Goal: Task Accomplishment & Management: Manage account settings

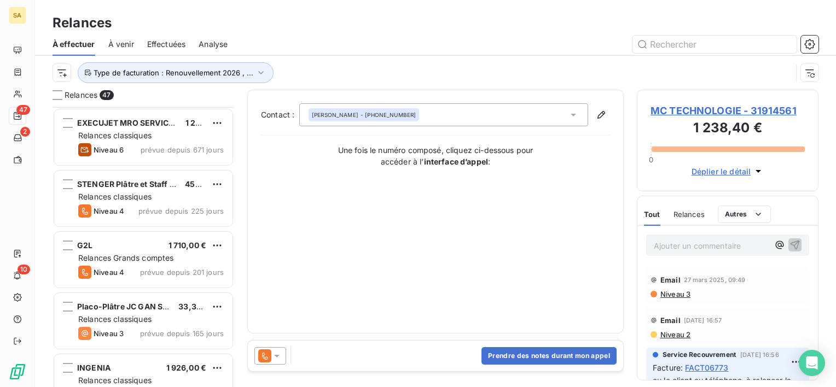
scroll to position [271, 173]
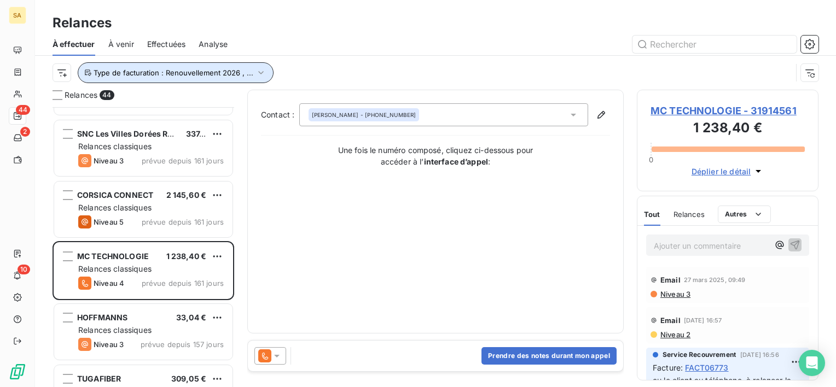
click at [196, 75] on span "Type de facturation : Renouvellement 2026 , ..." at bounding box center [174, 72] width 160 height 9
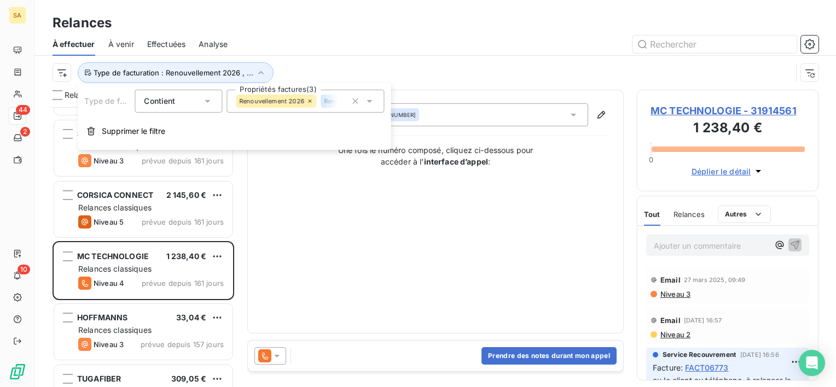
click at [282, 98] on span "Renouvellement 2026" at bounding box center [271, 101] width 65 height 7
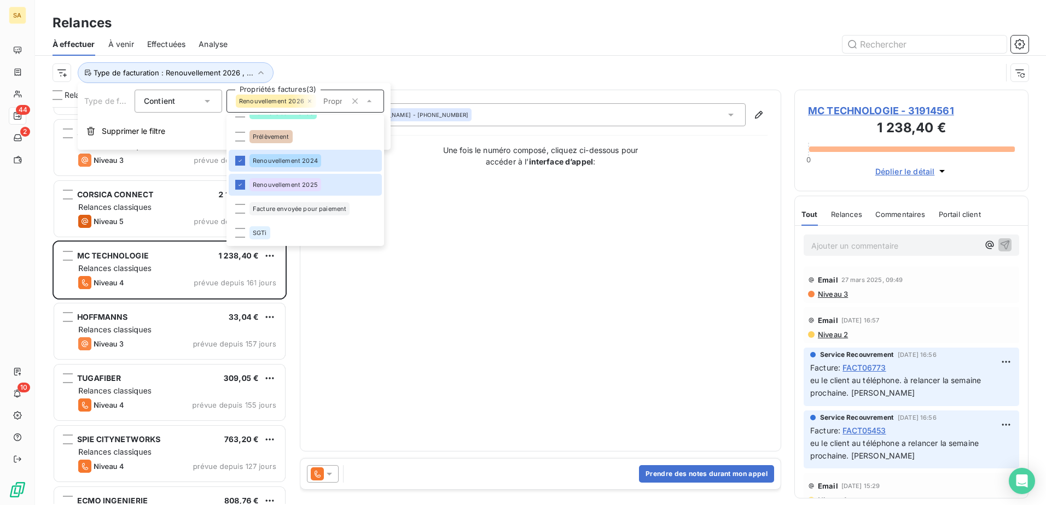
scroll to position [390, 226]
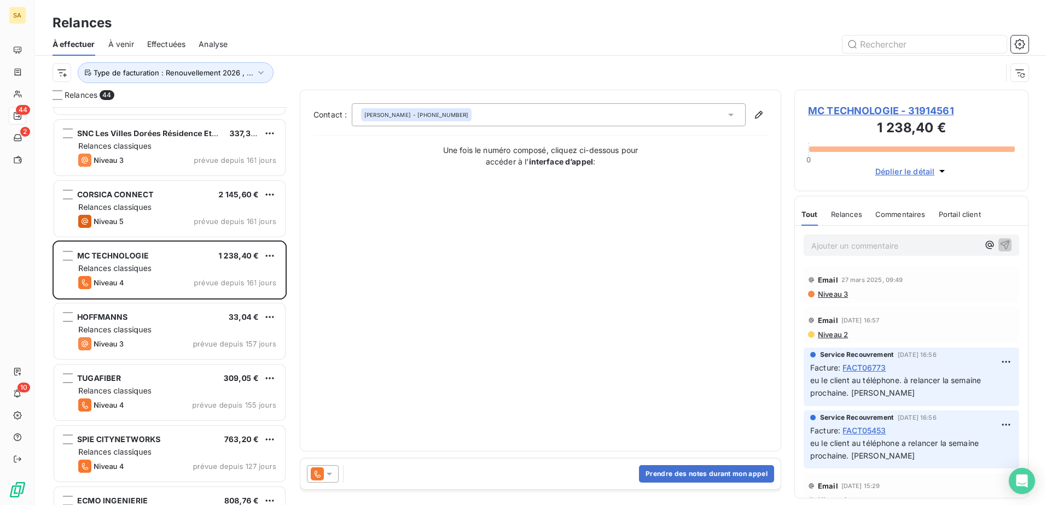
click at [453, 309] on div "Contact : [PERSON_NAME] - [PHONE_NUMBER] Une fois le numéro composé, cliquez ci…" at bounding box center [540, 270] width 454 height 335
click at [120, 72] on span "Type de facturation : Renouvellement 2026 , ..." at bounding box center [174, 72] width 160 height 9
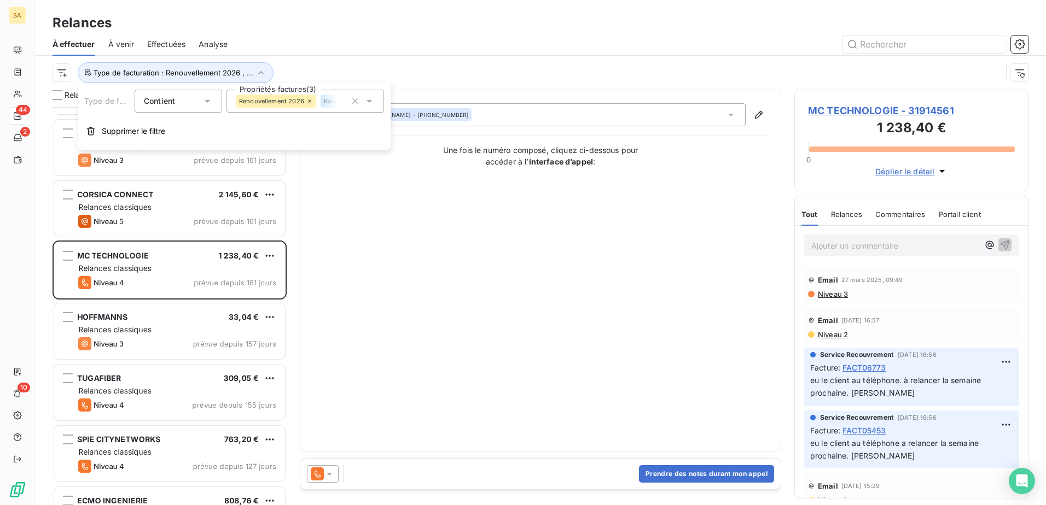
click at [314, 97] on div "Renouvellement 2026" at bounding box center [276, 101] width 80 height 13
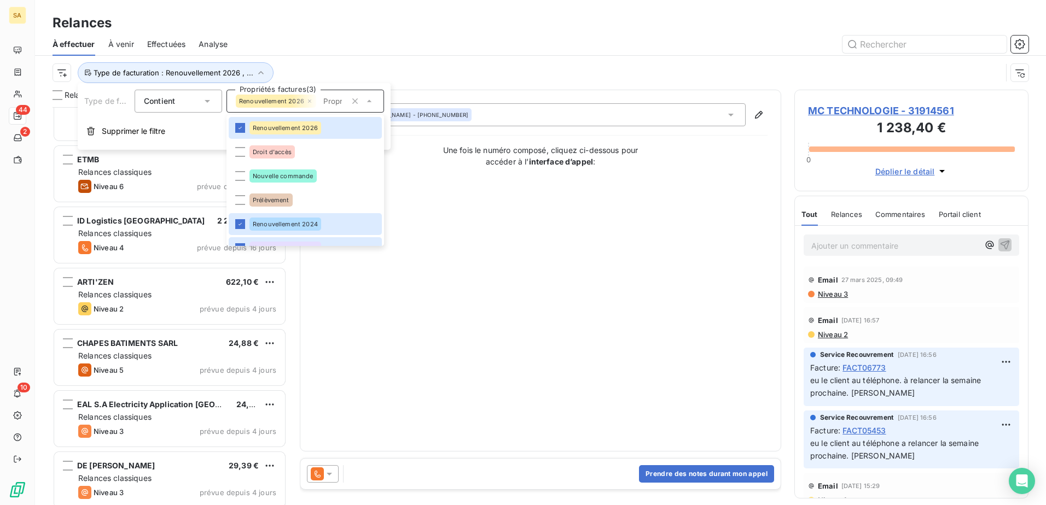
scroll to position [2297, 0]
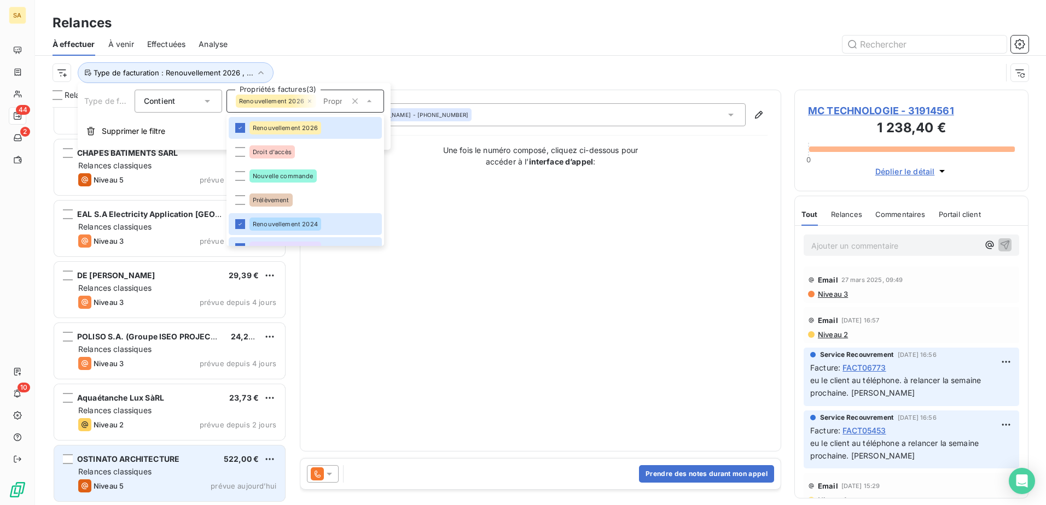
click at [189, 387] on div "OSTINATO ARCHITECTURE 522,00 € Relances classiques Niveau 5 prévue [DATE]" at bounding box center [169, 474] width 231 height 56
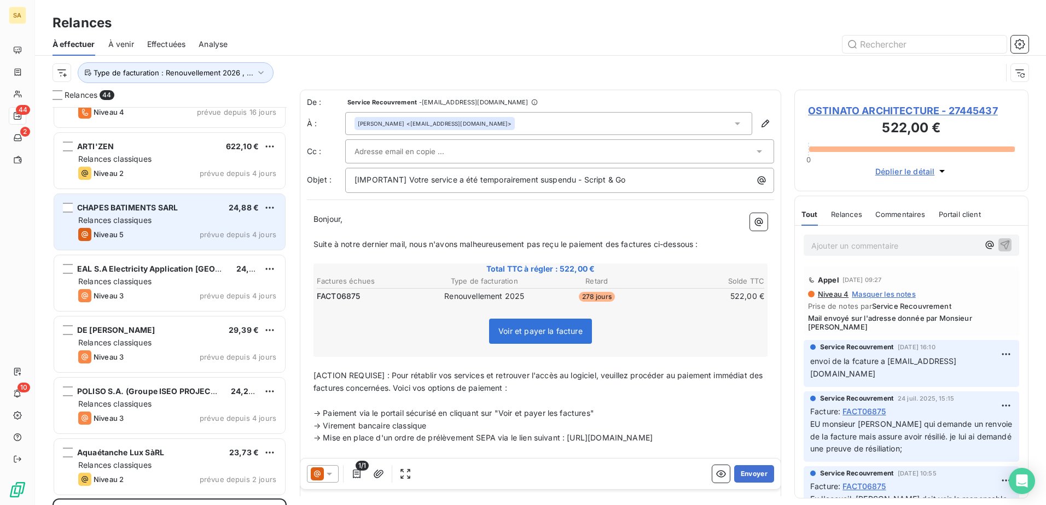
scroll to position [2297, 0]
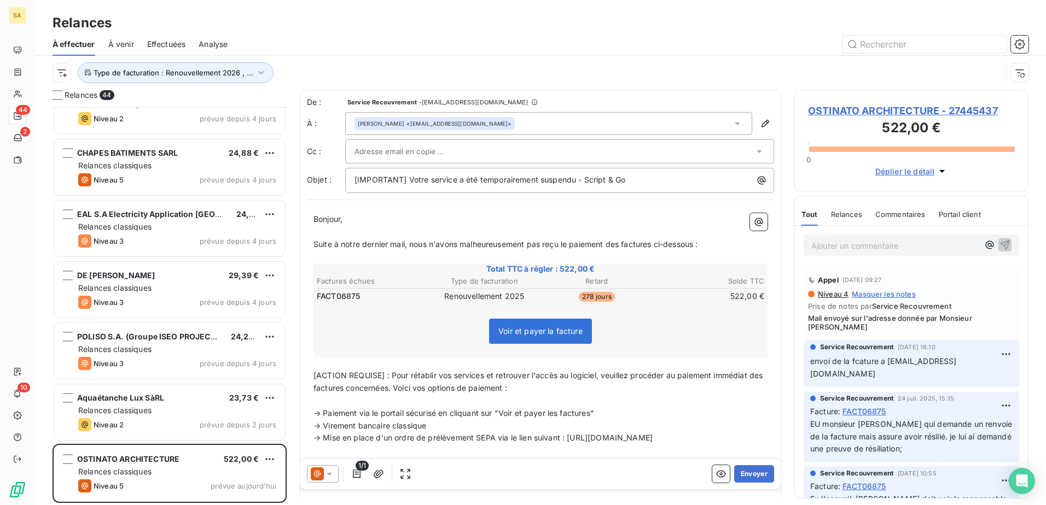
click at [835, 244] on p "Ajouter un commentaire ﻿" at bounding box center [894, 246] width 167 height 14
click at [835, 243] on icon "button" at bounding box center [1004, 244] width 11 height 11
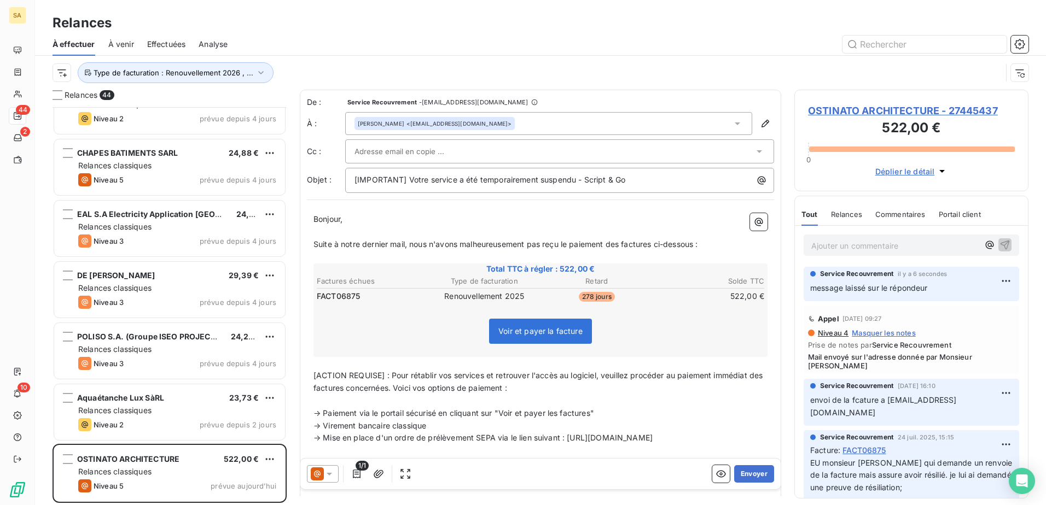
click at [170, 44] on span "Effectuées" at bounding box center [166, 44] width 39 height 11
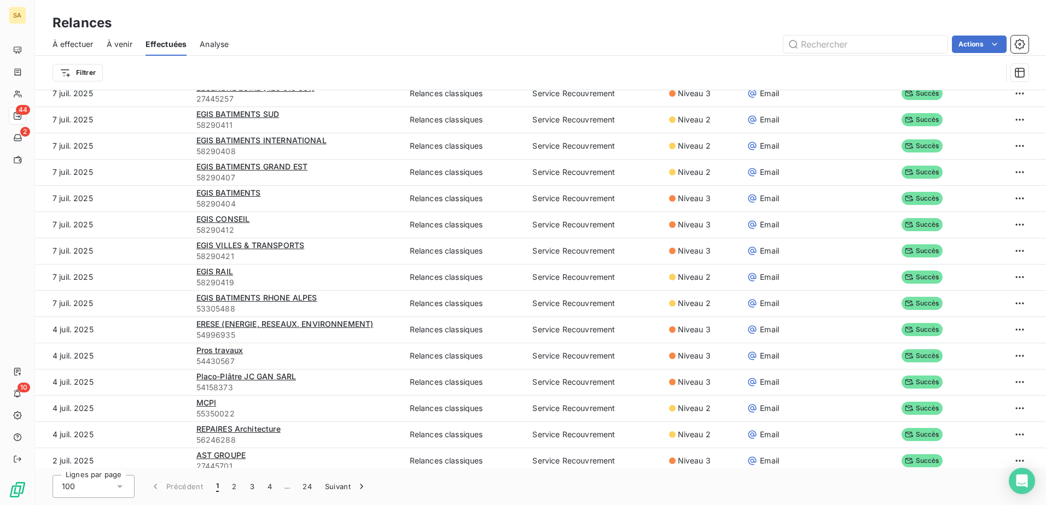
scroll to position [1738, 0]
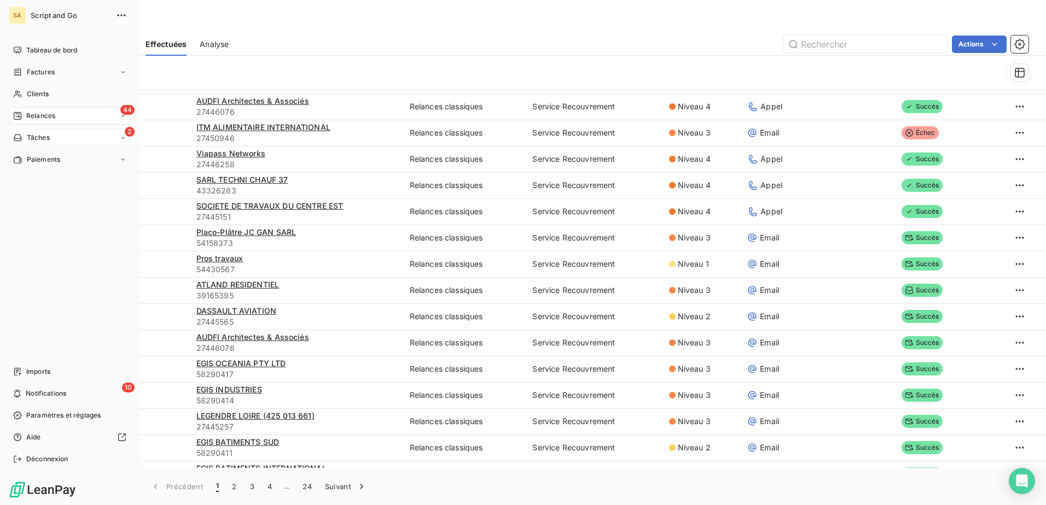
click at [20, 141] on icon at bounding box center [18, 138] width 8 height 7
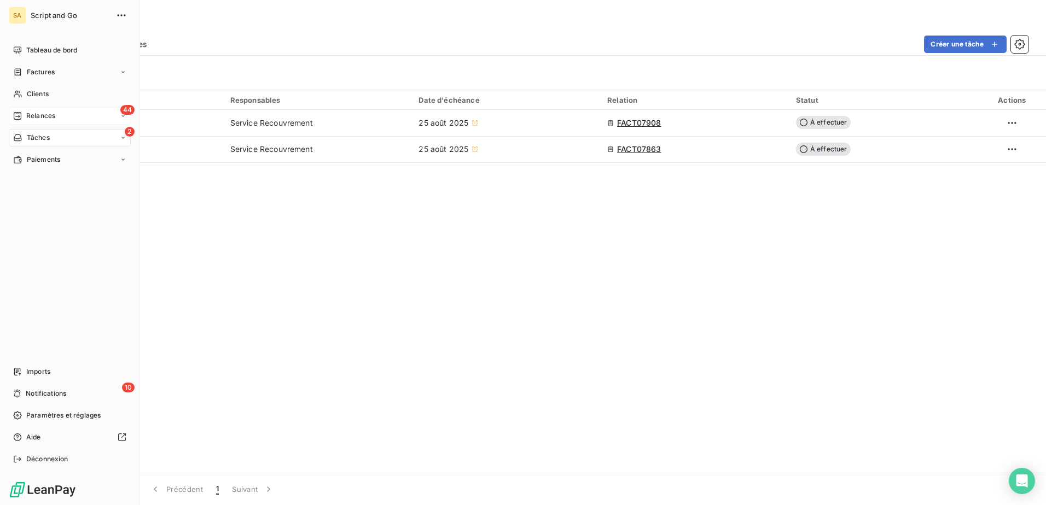
click at [29, 110] on div "44 Relances" at bounding box center [70, 115] width 122 height 17
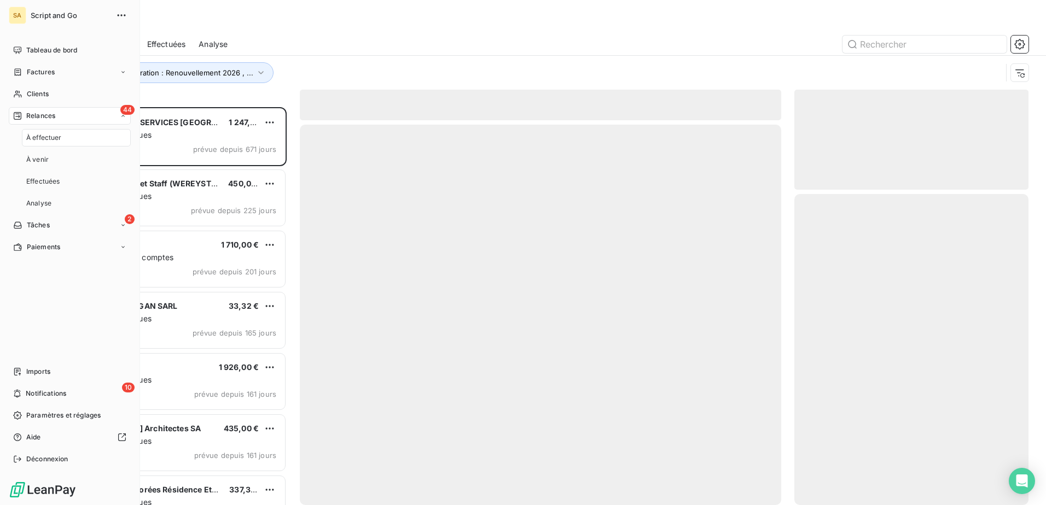
scroll to position [390, 226]
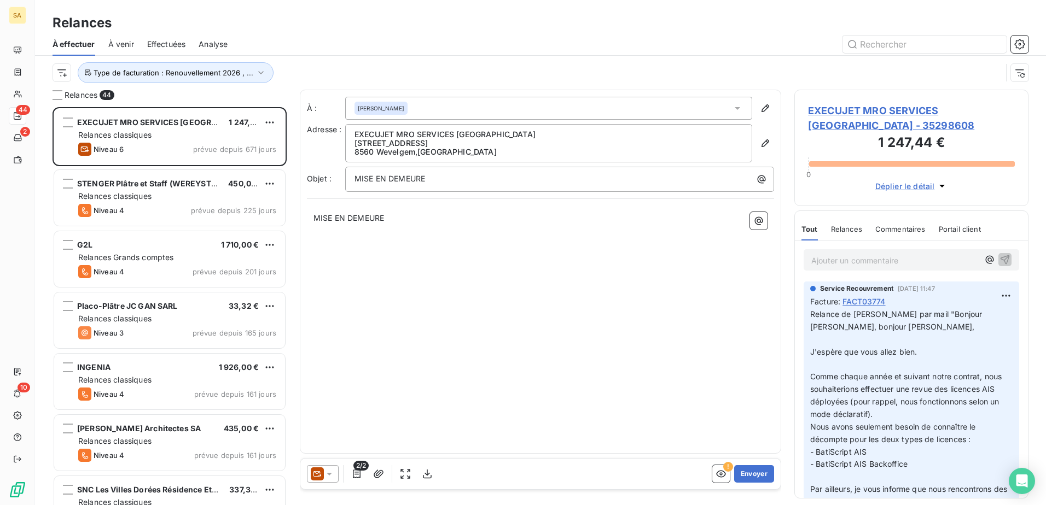
click at [415, 338] on div "À : [PERSON_NAME] Adresse : EXECUJET MRO SERVICES [GEOGRAPHIC_DATA] [STREET_ADD…" at bounding box center [540, 272] width 481 height 364
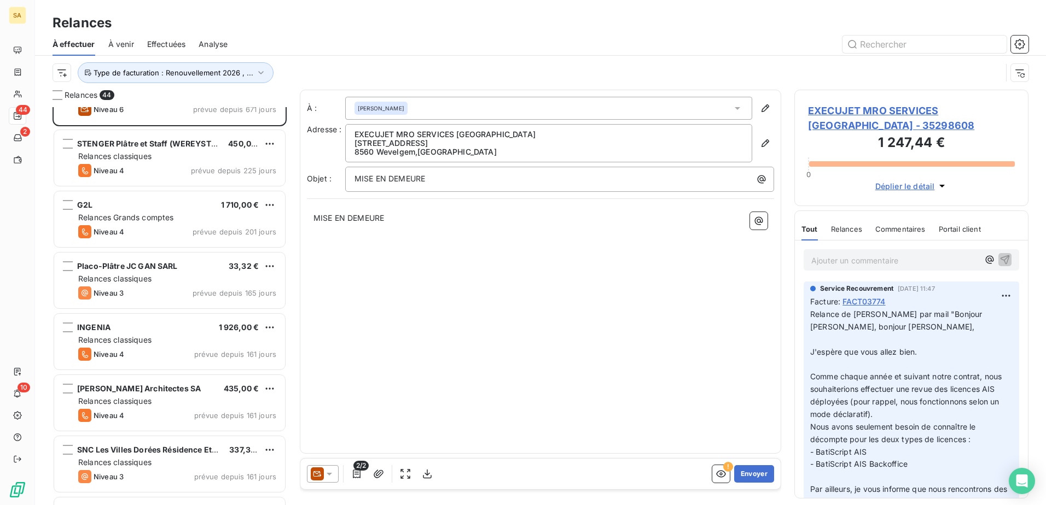
scroll to position [0, 0]
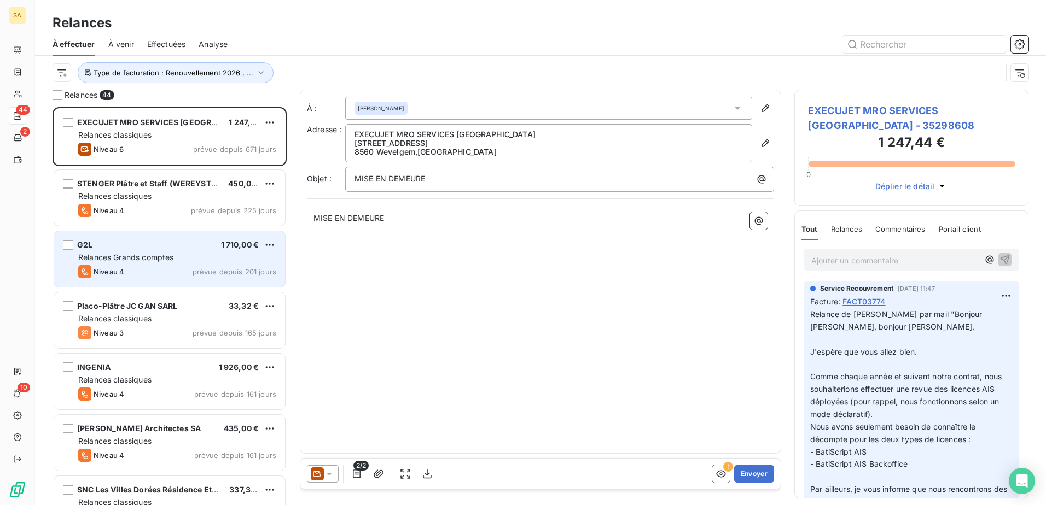
click at [188, 238] on div "G2L 1 710,00 € Relances Grands comptes Niveau 4 prévue depuis 201 jours" at bounding box center [169, 259] width 231 height 56
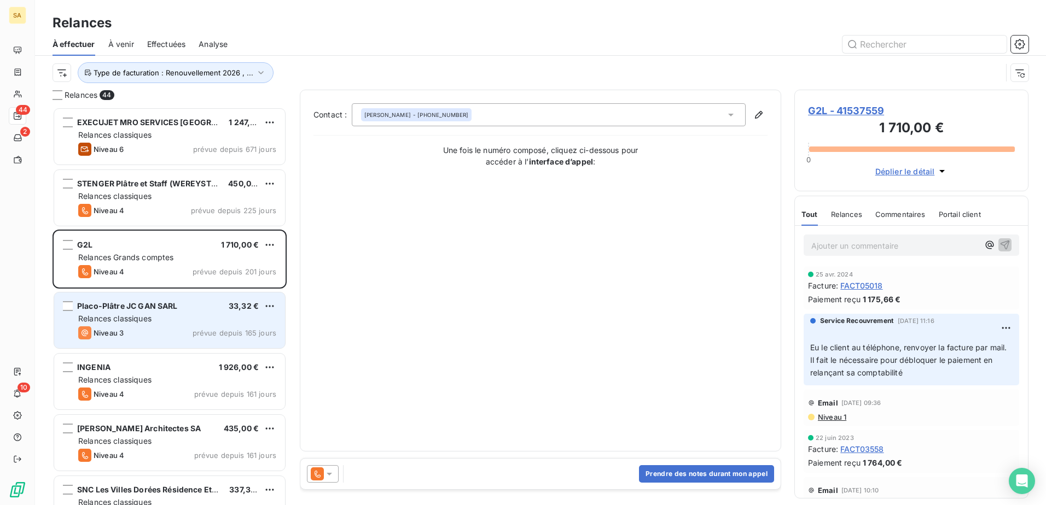
click at [200, 310] on div "Placo-Plâtre JC GAN SARL 33,32 €" at bounding box center [177, 306] width 198 height 10
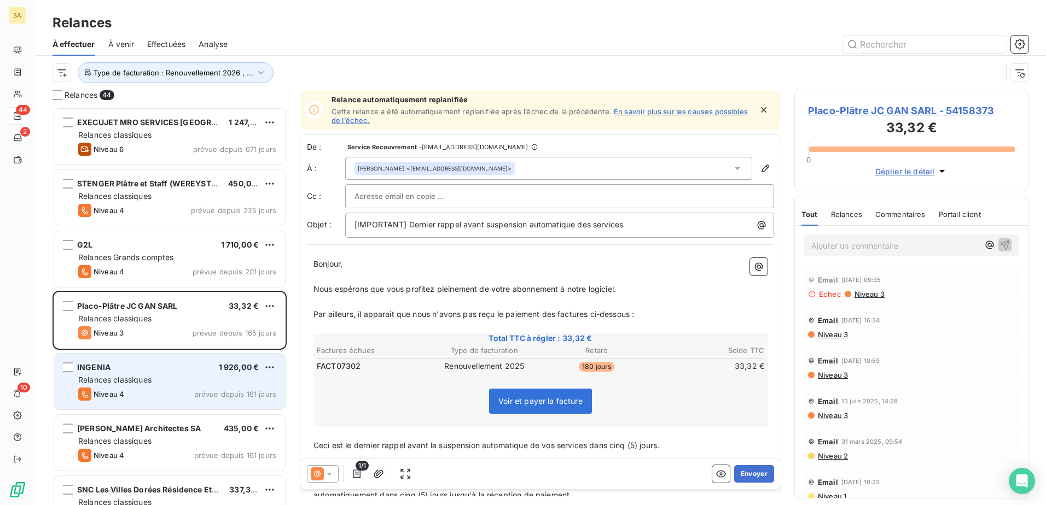
click at [208, 376] on div "Relances classiques" at bounding box center [177, 380] width 198 height 11
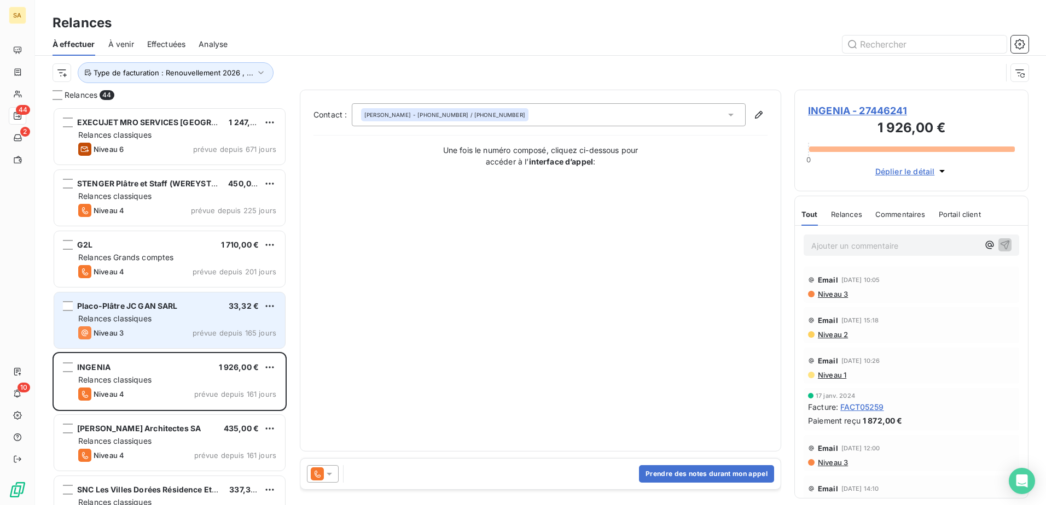
click at [208, 326] on div "Placo-Plâtre JC GAN SARL 33,32 € Relances classiques Niveau 3 prévue depuis 165…" at bounding box center [169, 321] width 231 height 56
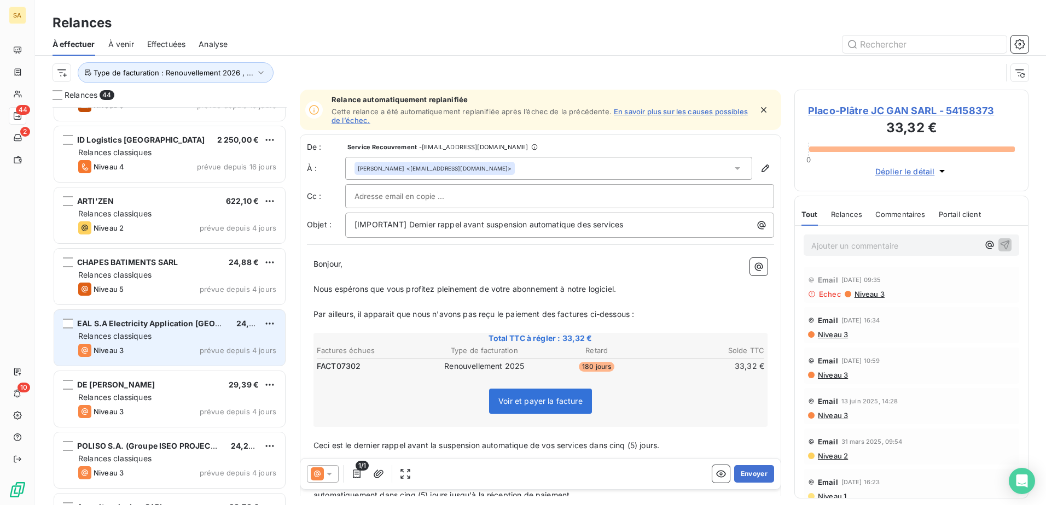
scroll to position [2133, 0]
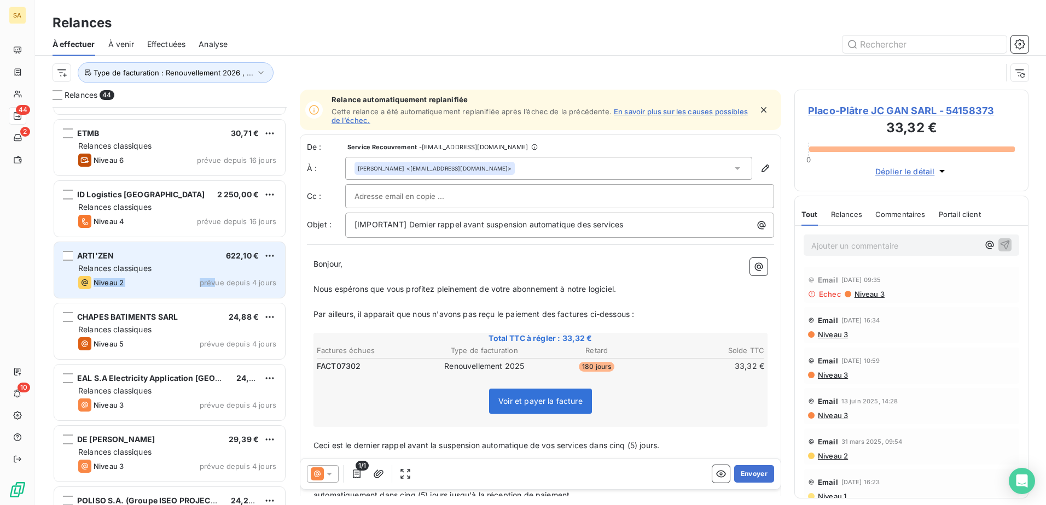
click at [218, 275] on div "ARTI'[DEMOGRAPHIC_DATA] 622,10 € Relances classiques Niveau 2 prévue depuis 4 j…" at bounding box center [169, 270] width 231 height 56
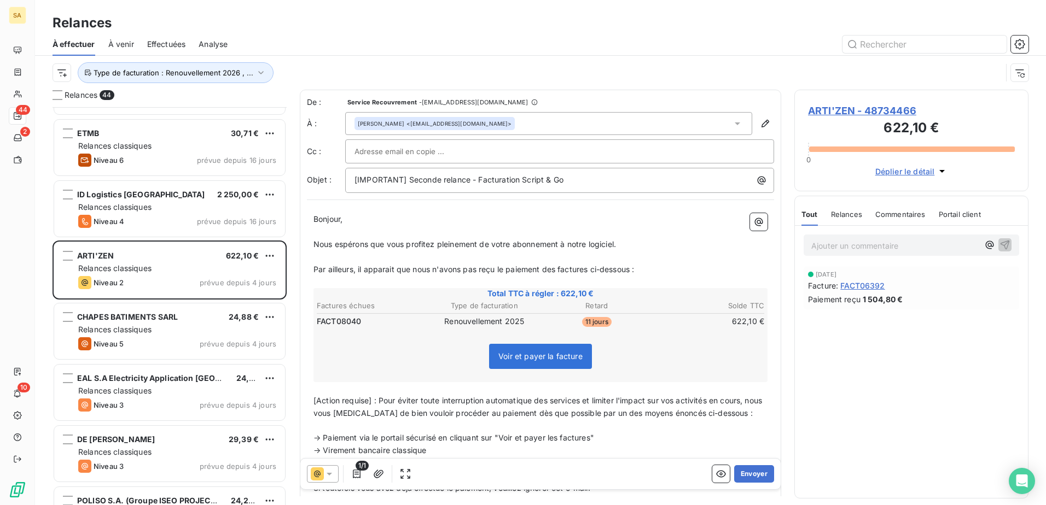
click at [835, 387] on div "Ajouter un commentaire ﻿ [DATE] Facture : FACT06392 Paiement reçu 1 504,80 €" at bounding box center [911, 362] width 233 height 272
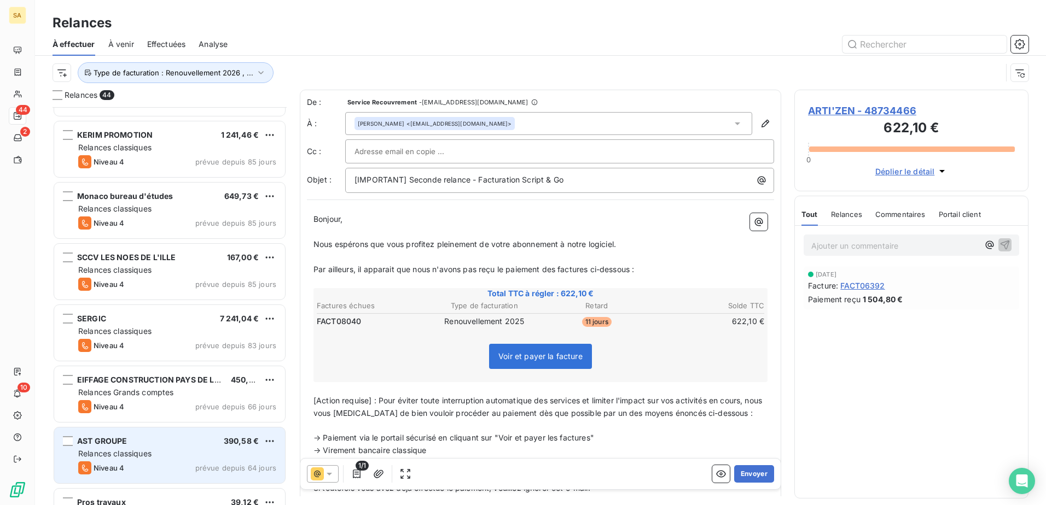
scroll to position [930, 0]
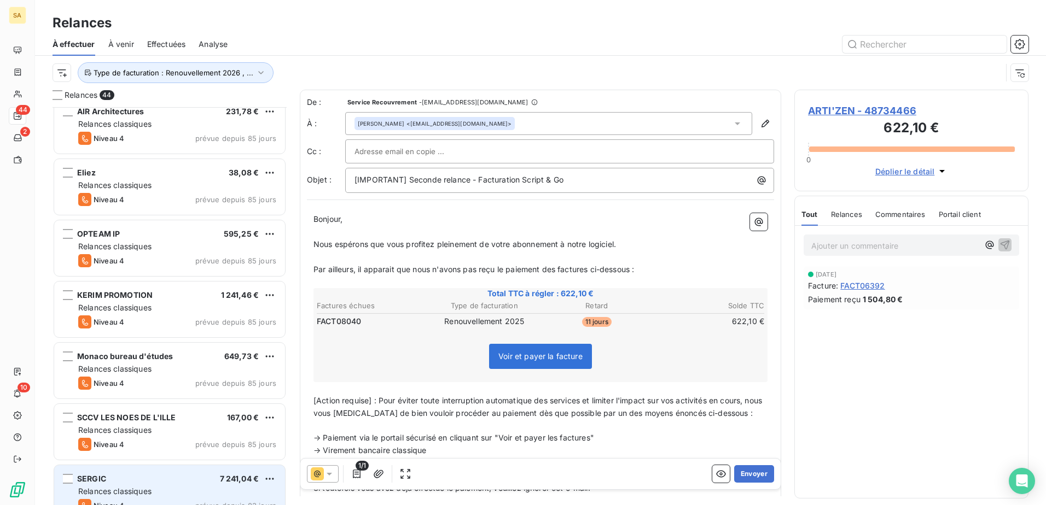
click at [211, 387] on div "SERGIC 7 241,04 € Relances classiques Niveau 4 prévue depuis 83 jours" at bounding box center [169, 493] width 231 height 56
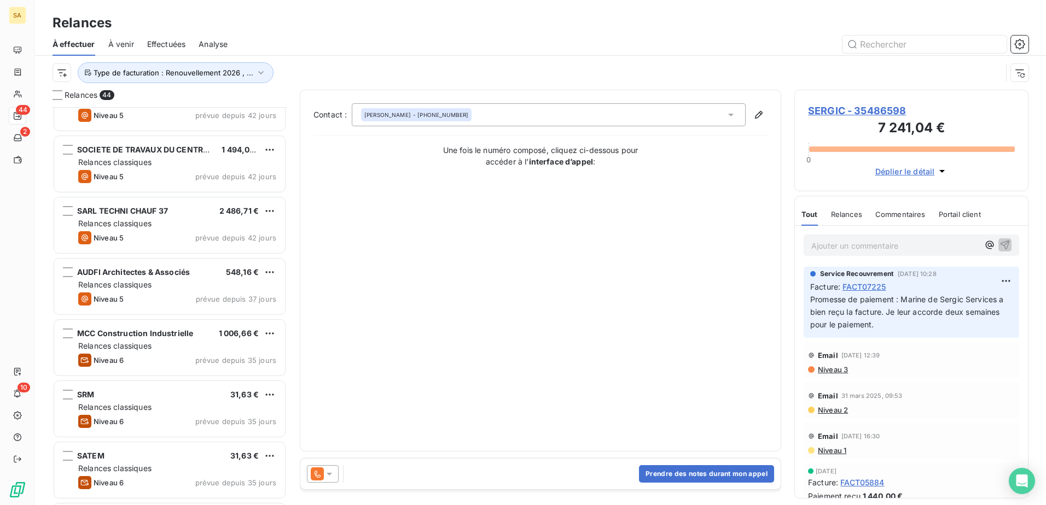
scroll to position [1532, 0]
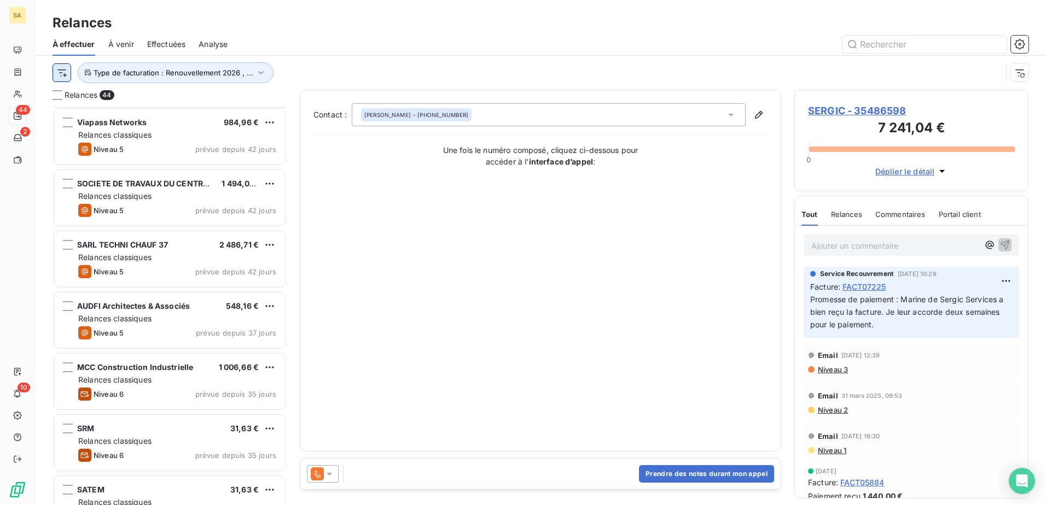
click at [60, 72] on html "SA 44 2 10 Relances À effectuer À venir Effectuées Analyse Type de facturation …" at bounding box center [523, 252] width 1046 height 505
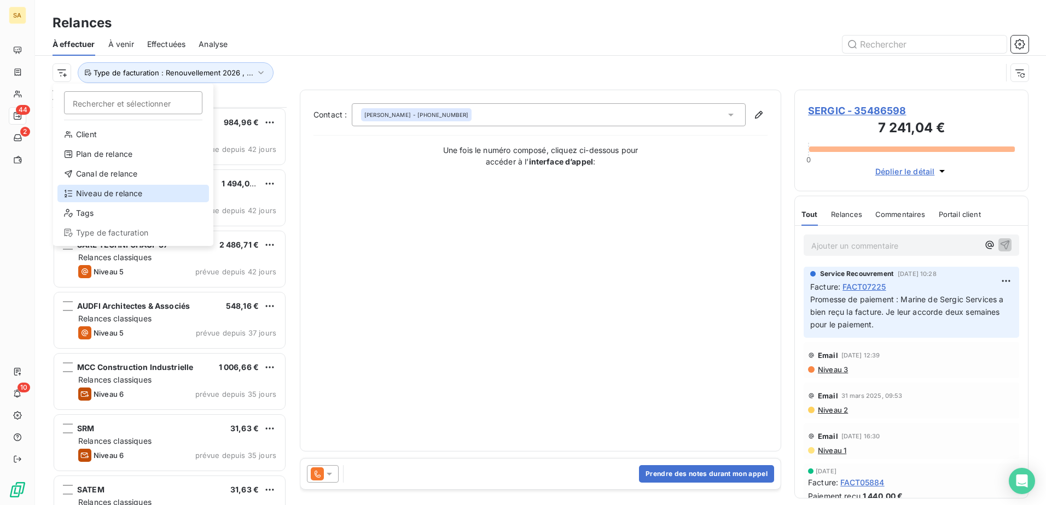
click at [112, 191] on div "Niveau de relance" at bounding box center [132, 193] width 151 height 17
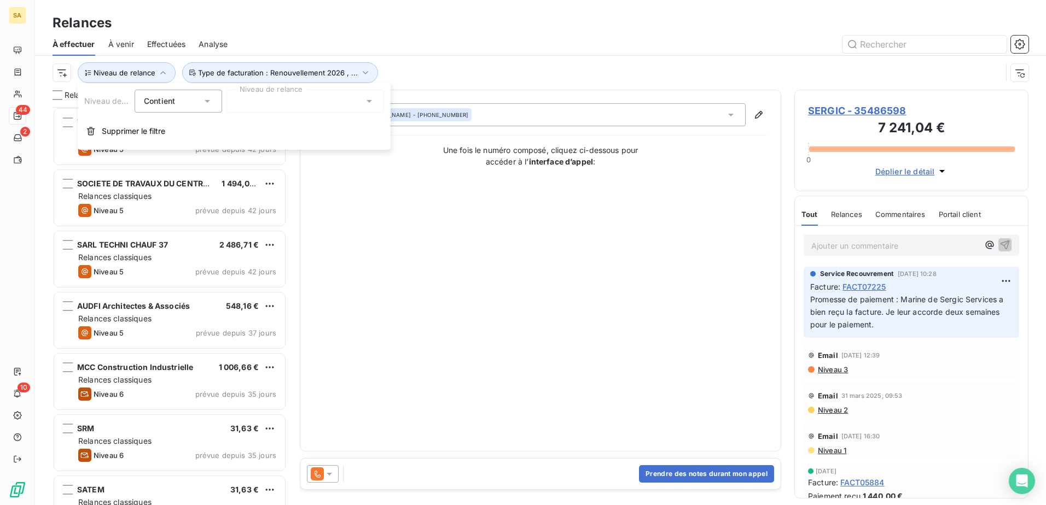
click at [213, 103] on div "Contient is" at bounding box center [178, 101] width 87 height 23
click at [272, 102] on div at bounding box center [304, 101] width 157 height 23
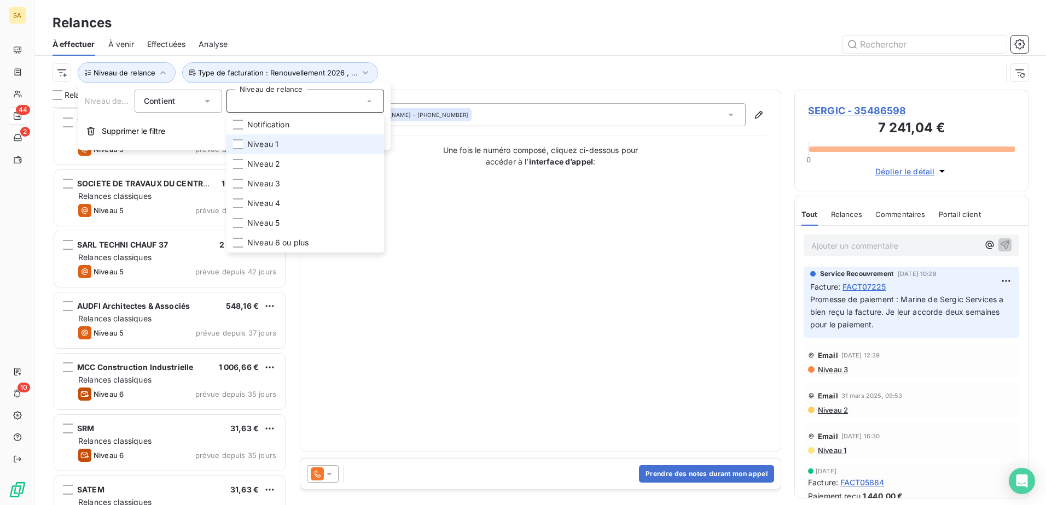
click at [300, 147] on li "Niveau 1" at bounding box center [304, 145] width 157 height 20
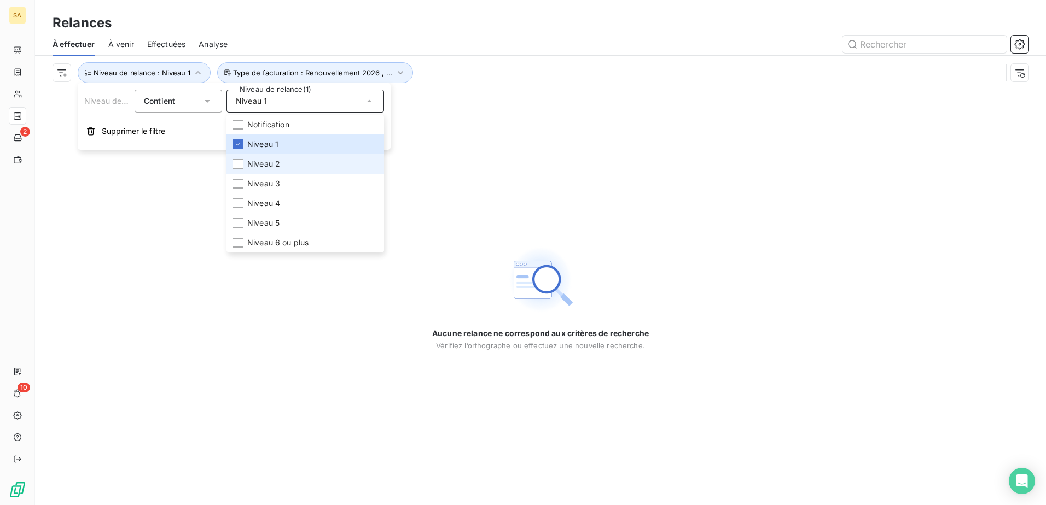
click at [302, 162] on li "Niveau 2" at bounding box center [304, 164] width 157 height 20
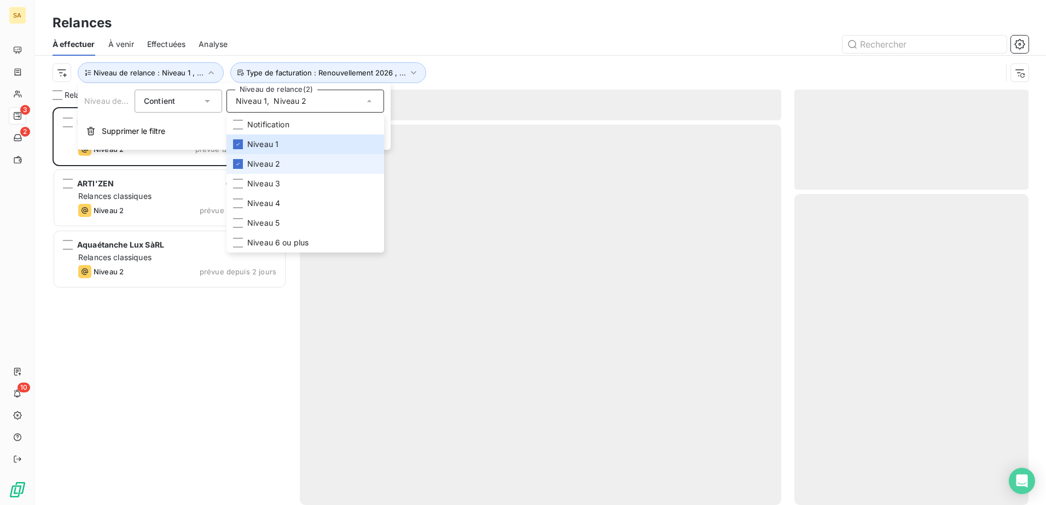
scroll to position [390, 226]
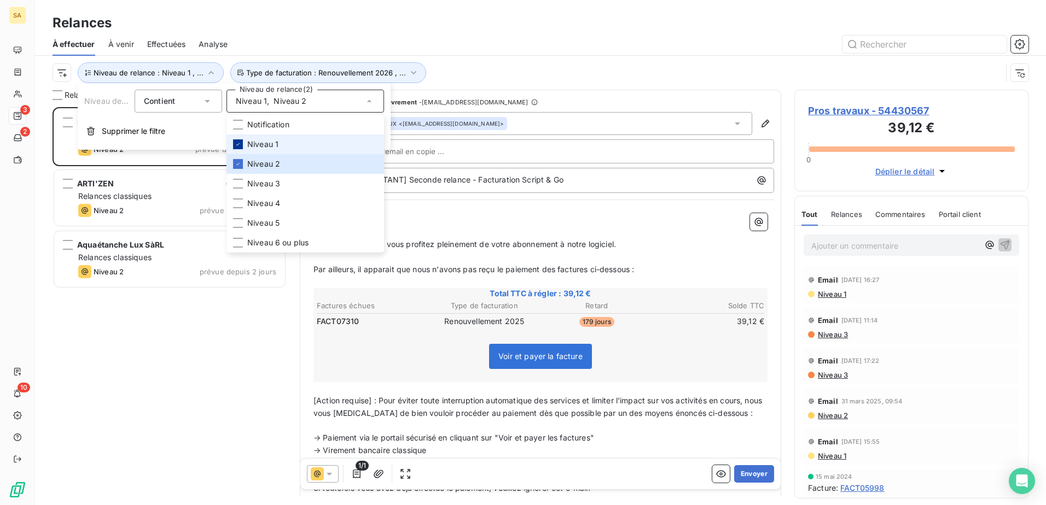
click at [240, 141] on icon at bounding box center [238, 144] width 7 height 7
click at [166, 307] on div "Pros travaux 39,12 € Relances classiques Niveau 2 prévue depuis 50 jours ARTI'Z…" at bounding box center [169, 306] width 234 height 398
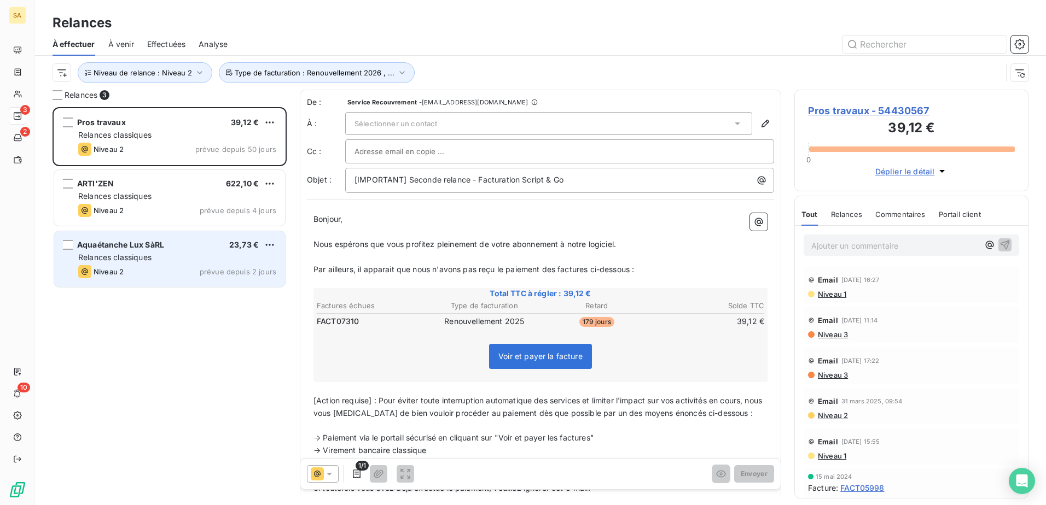
click at [207, 265] on div "Niveau 2 prévue depuis 2 jours" at bounding box center [177, 271] width 198 height 13
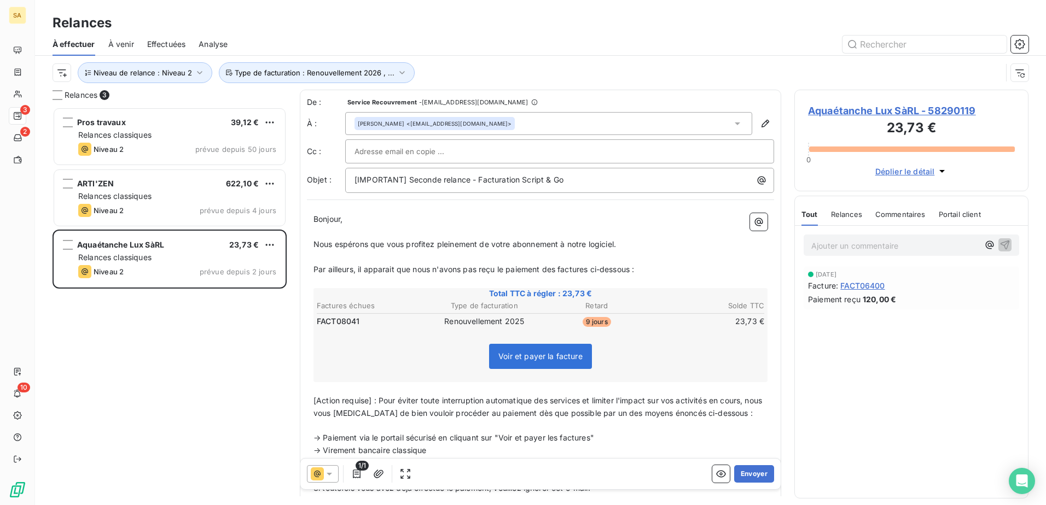
click at [835, 215] on span "Relances" at bounding box center [846, 214] width 31 height 9
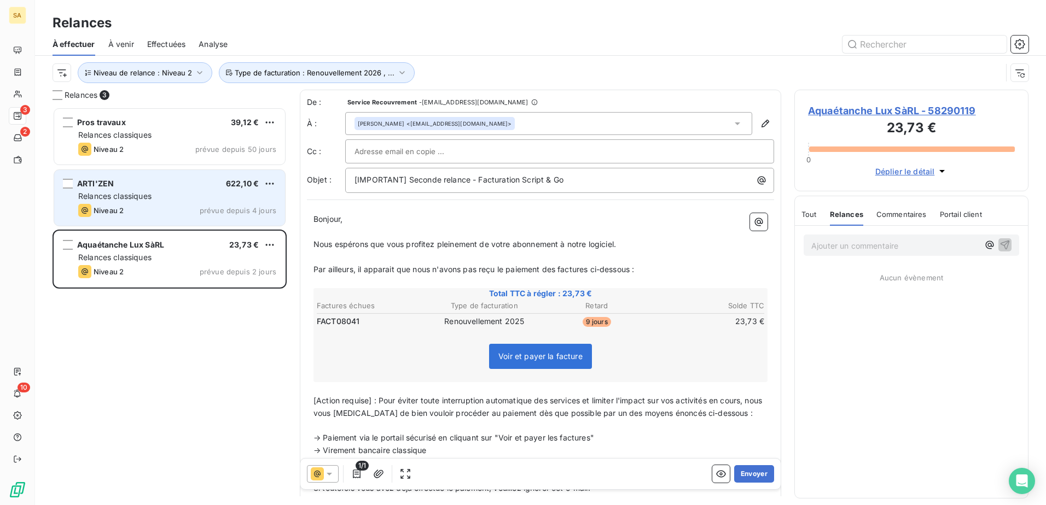
click at [102, 192] on span "Relances classiques" at bounding box center [114, 195] width 73 height 9
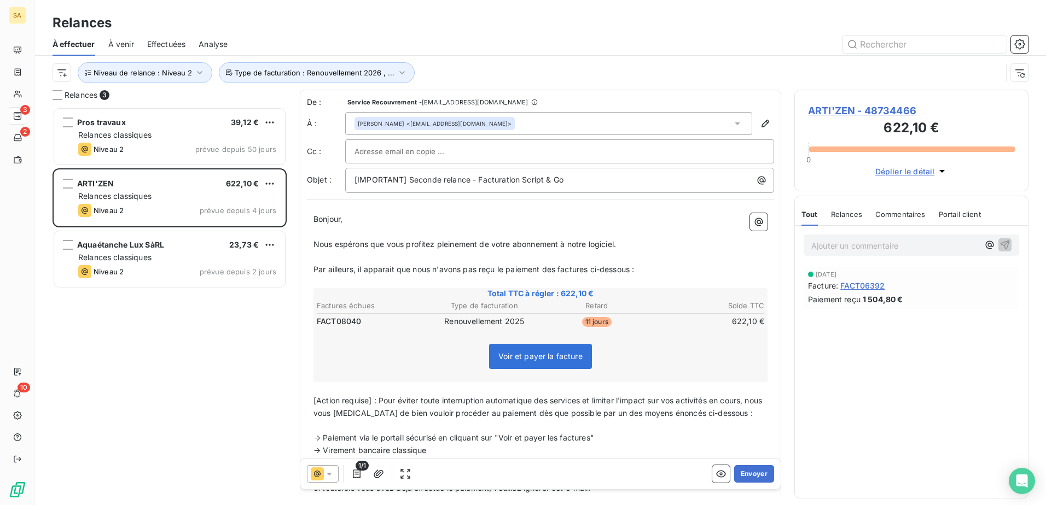
click at [835, 219] on div "Relances" at bounding box center [846, 214] width 31 height 23
click at [333, 387] on icon at bounding box center [329, 474] width 11 height 11
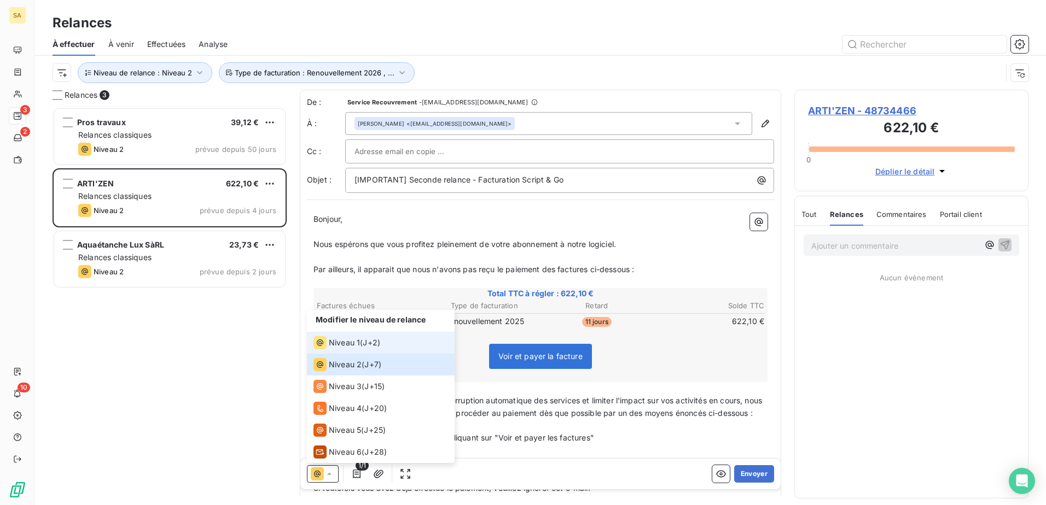
click at [328, 343] on div "Niveau 1" at bounding box center [336, 342] width 46 height 13
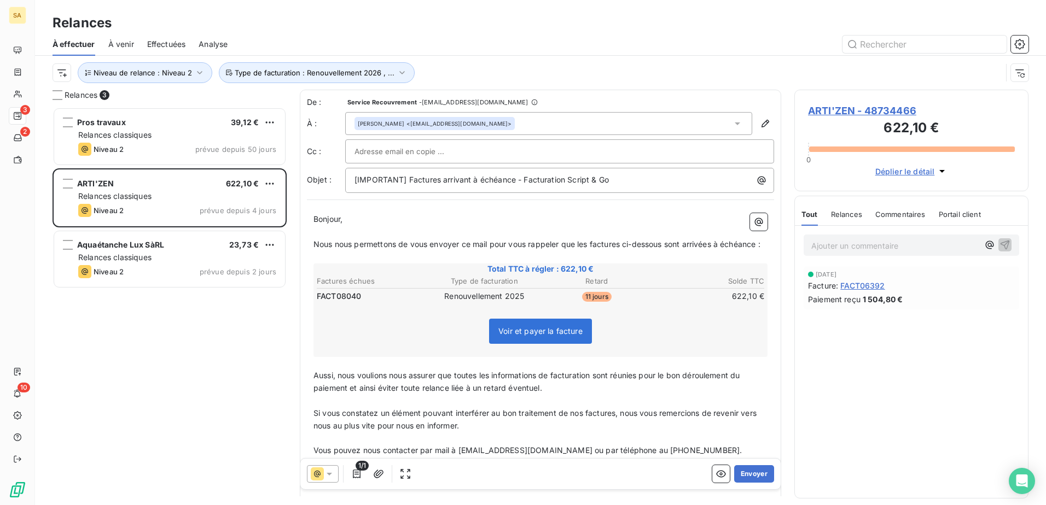
click at [327, 387] on icon at bounding box center [329, 474] width 11 height 11
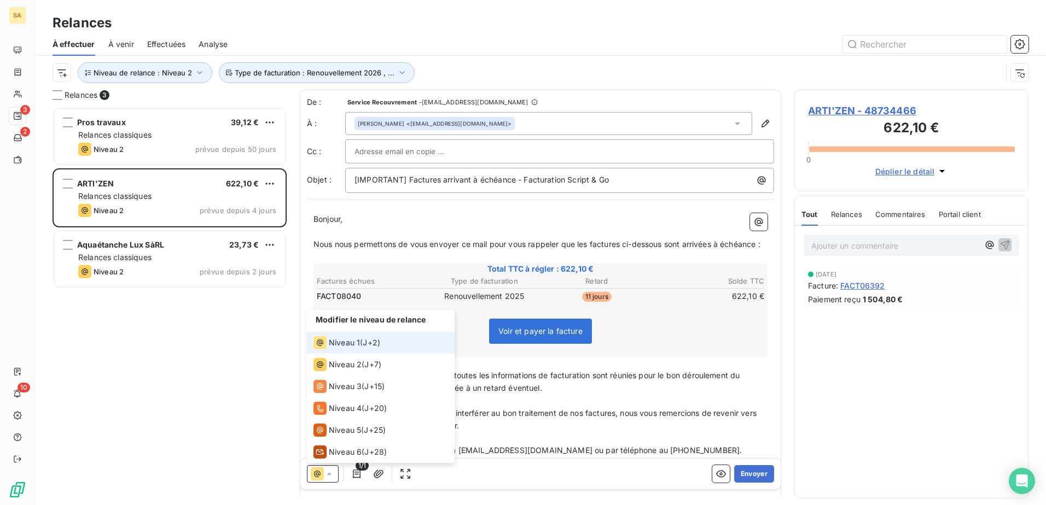
click at [347, 337] on span "Niveau 1" at bounding box center [344, 342] width 31 height 11
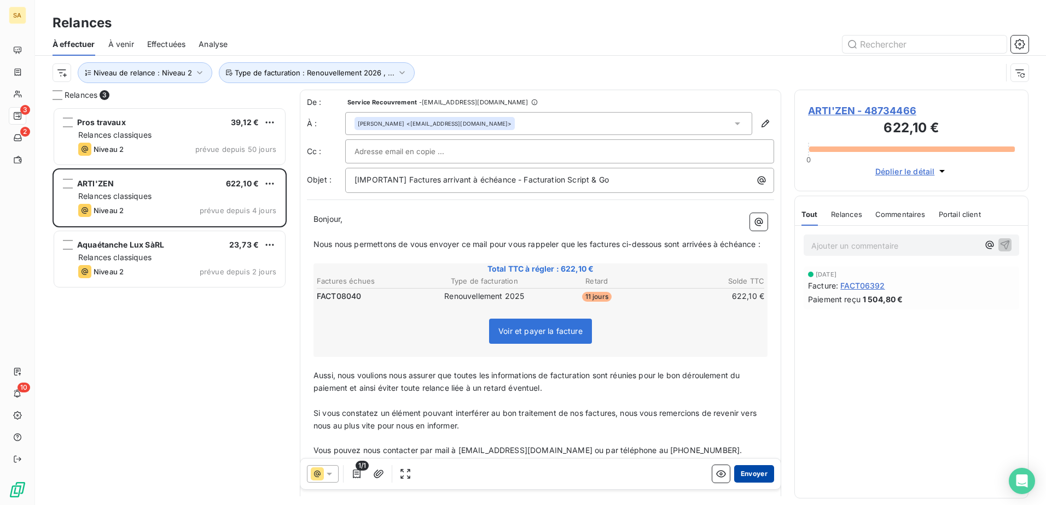
click at [742, 387] on button "Envoyer" at bounding box center [754, 473] width 40 height 17
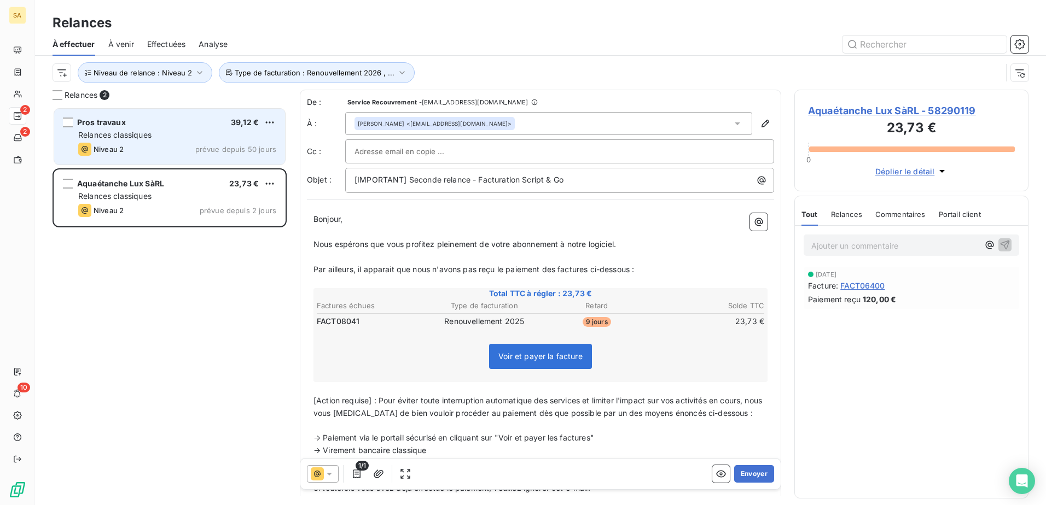
click at [214, 127] on div "Pros travaux 39,12 € Relances classiques Niveau 2 prévue depuis 50 jours" at bounding box center [169, 137] width 231 height 56
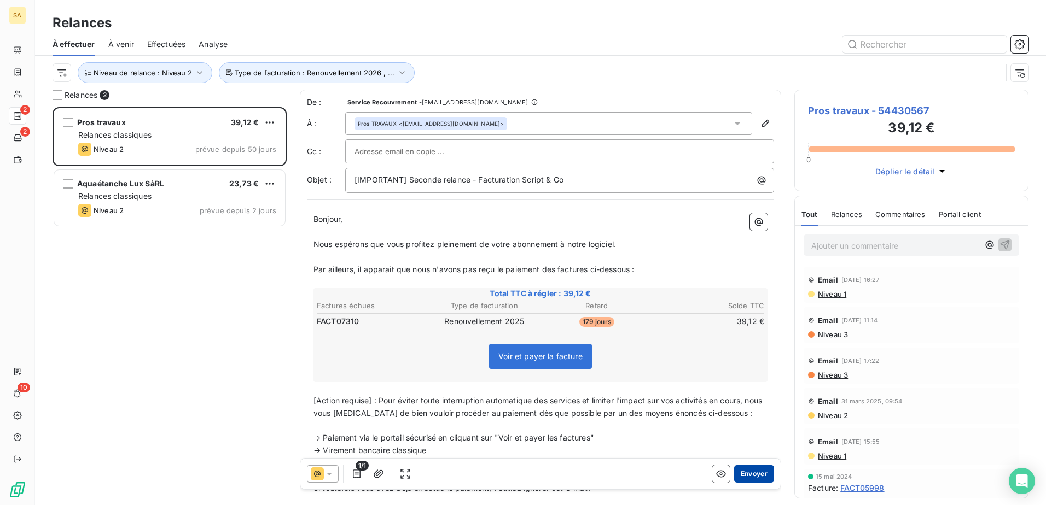
click at [734, 387] on button "Envoyer" at bounding box center [754, 473] width 40 height 17
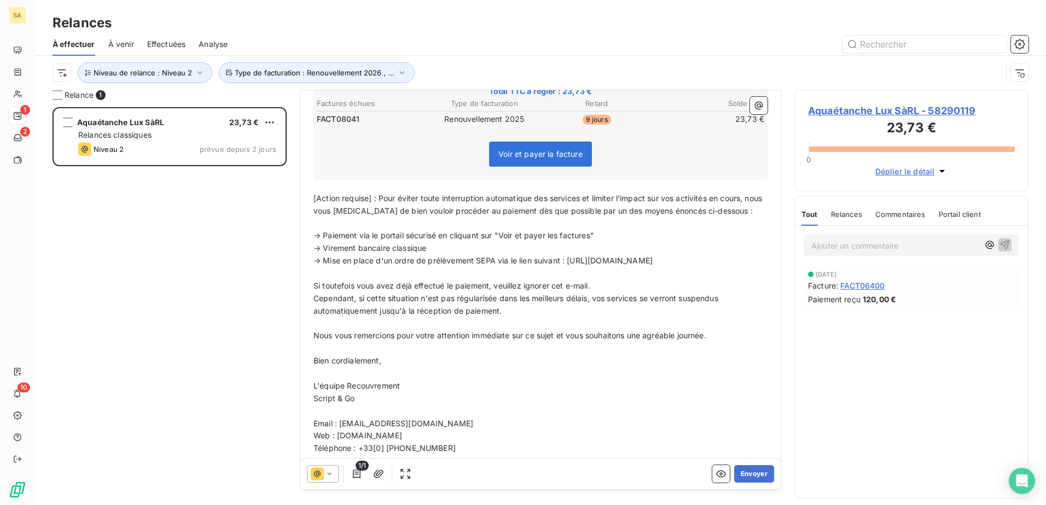
scroll to position [220, 0]
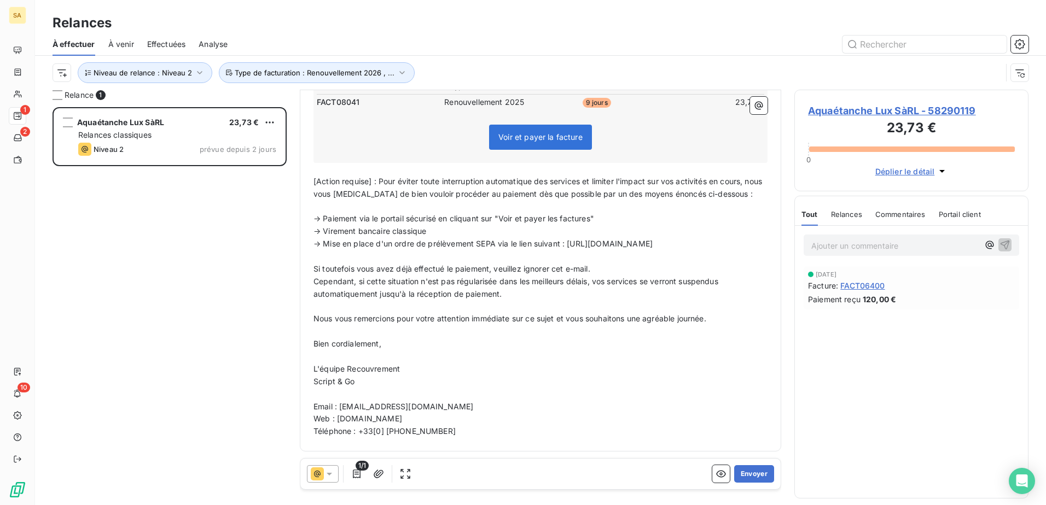
click at [325, 387] on icon at bounding box center [329, 474] width 11 height 11
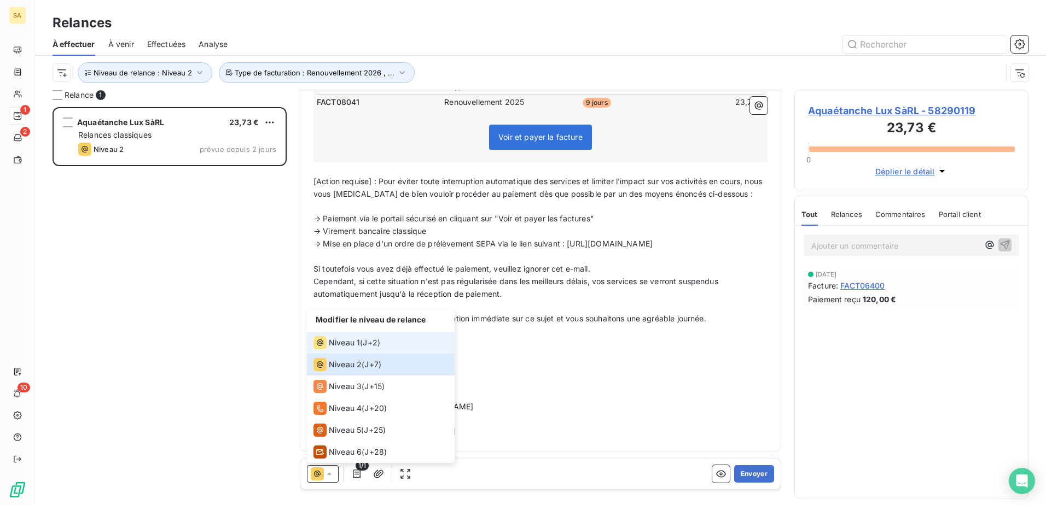
click at [352, 338] on span "Niveau 1" at bounding box center [344, 342] width 31 height 11
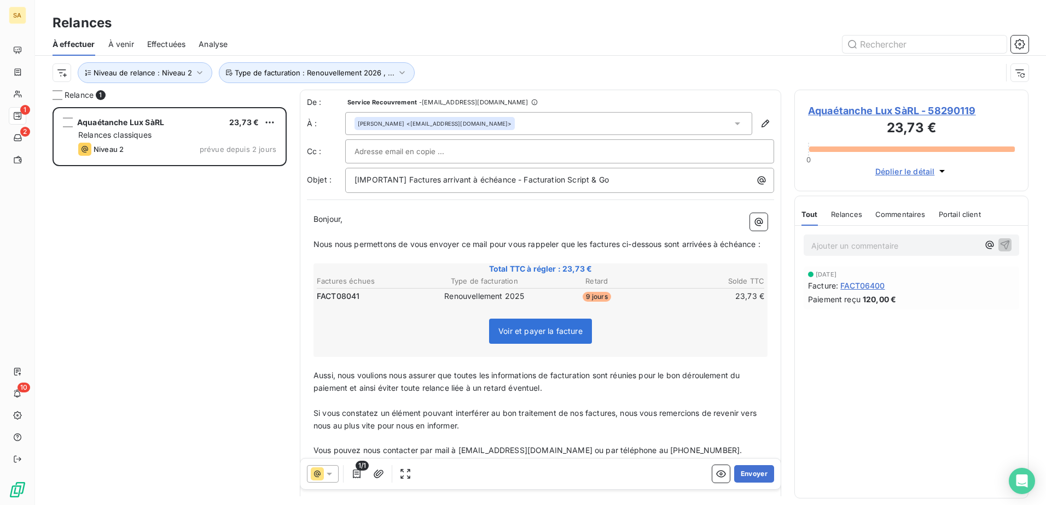
click at [835, 212] on span "Relances" at bounding box center [846, 214] width 31 height 9
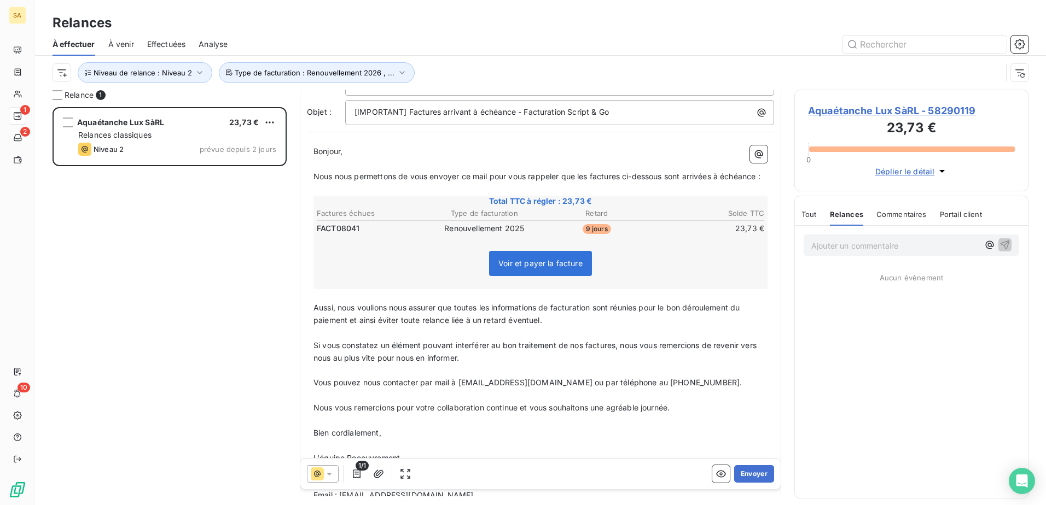
scroll to position [170, 0]
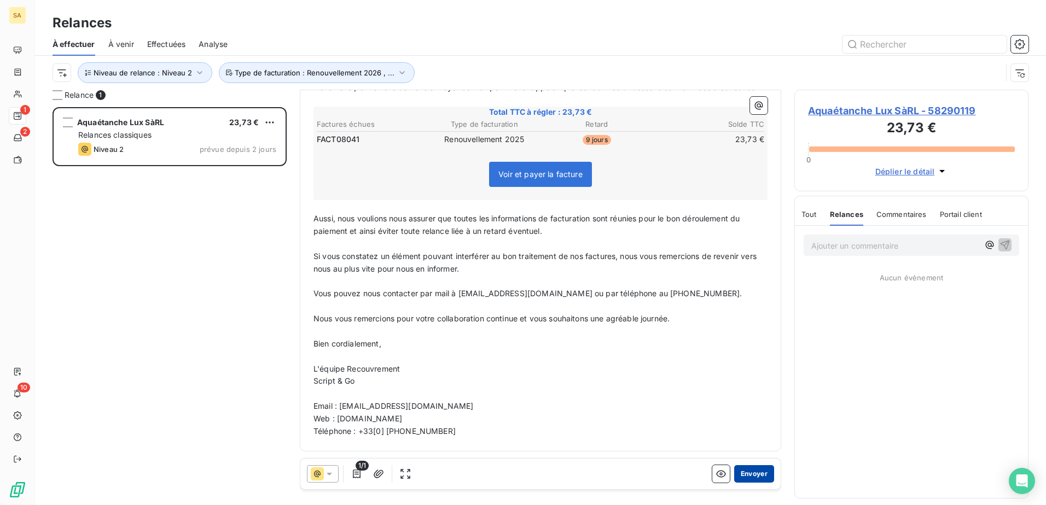
click at [754, 387] on button "Envoyer" at bounding box center [754, 473] width 40 height 17
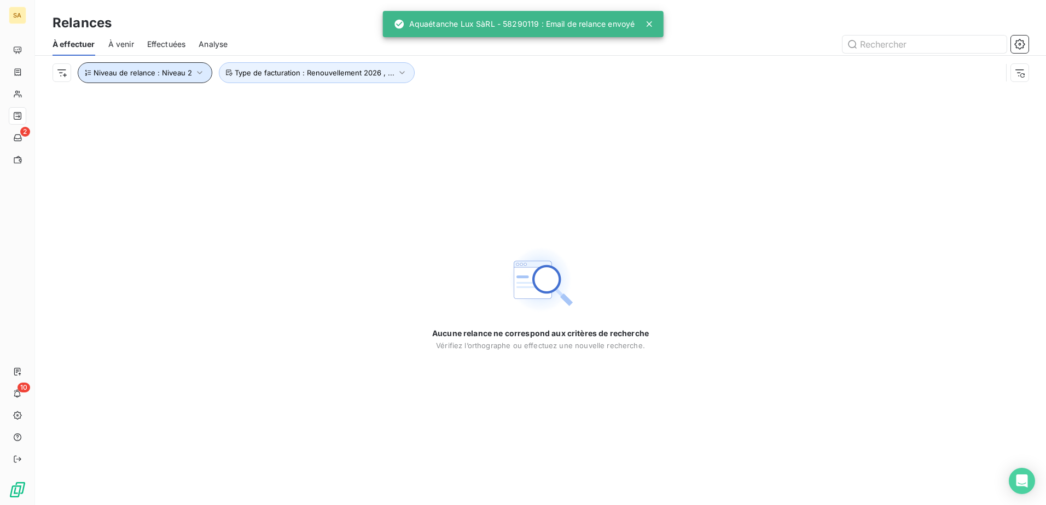
click at [197, 67] on button "Niveau de relance : Niveau 2" at bounding box center [145, 72] width 135 height 21
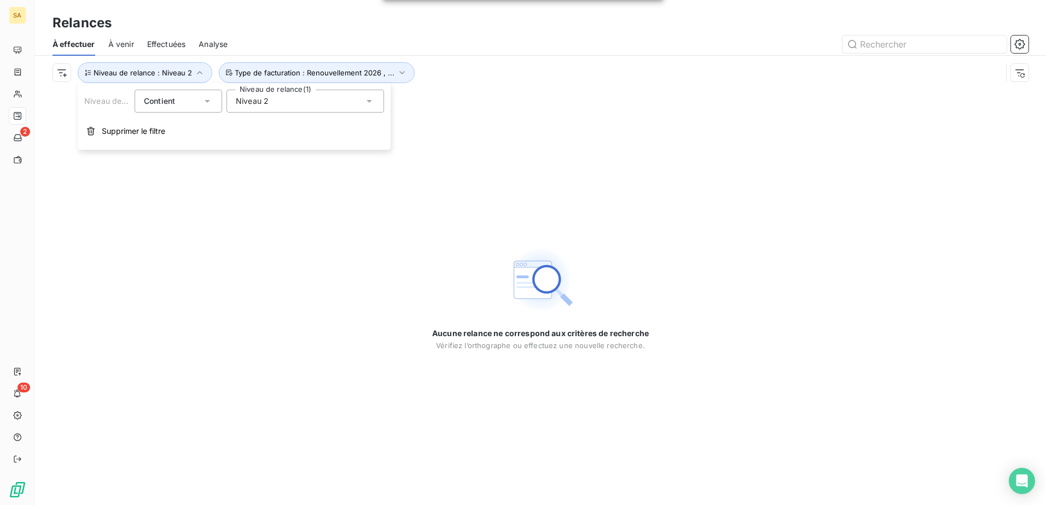
click at [269, 104] on div "Niveau 2" at bounding box center [304, 101] width 157 height 23
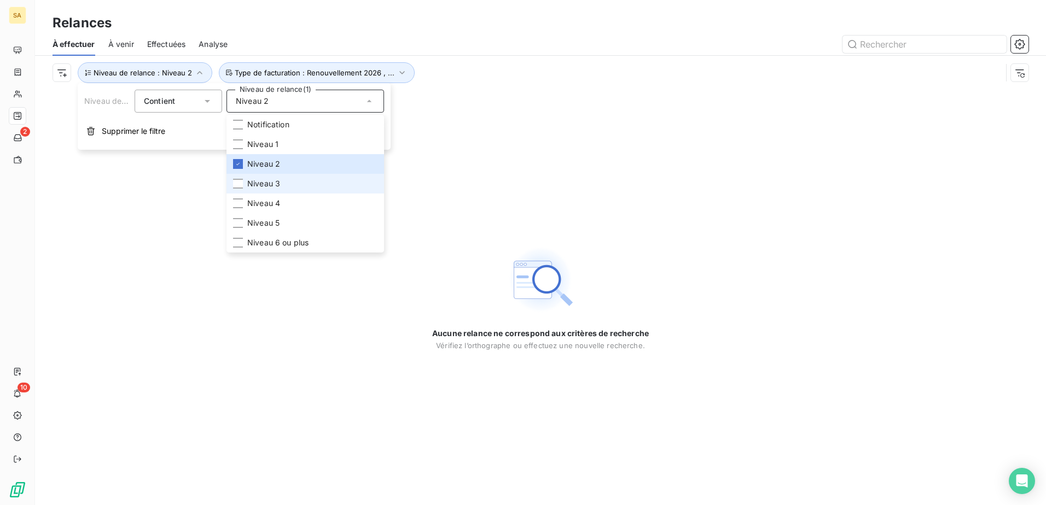
click at [277, 180] on span "Niveau 3" at bounding box center [263, 183] width 33 height 11
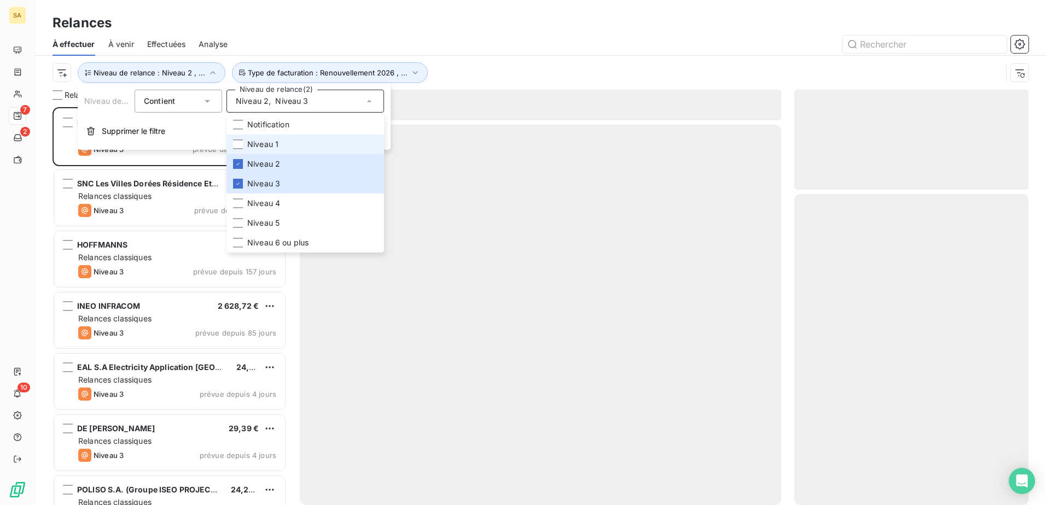
scroll to position [390, 226]
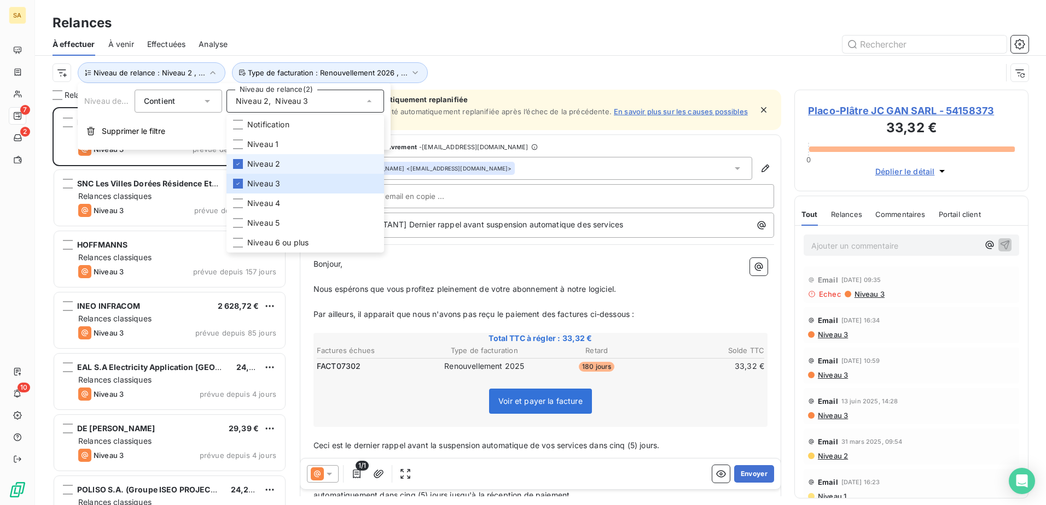
click at [282, 157] on li "Niveau 2" at bounding box center [304, 164] width 157 height 20
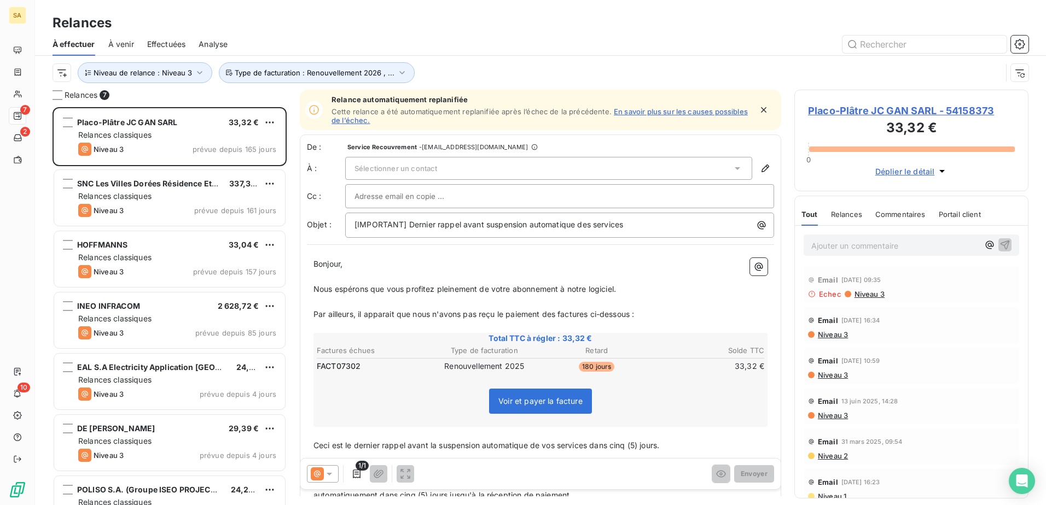
click at [460, 56] on div "Niveau de relance : Niveau 3 Type de facturation : Renouvellement 2026 , ..." at bounding box center [540, 73] width 976 height 34
click at [835, 211] on span "Relances" at bounding box center [846, 214] width 31 height 9
click at [805, 213] on span "Tout" at bounding box center [808, 214] width 15 height 9
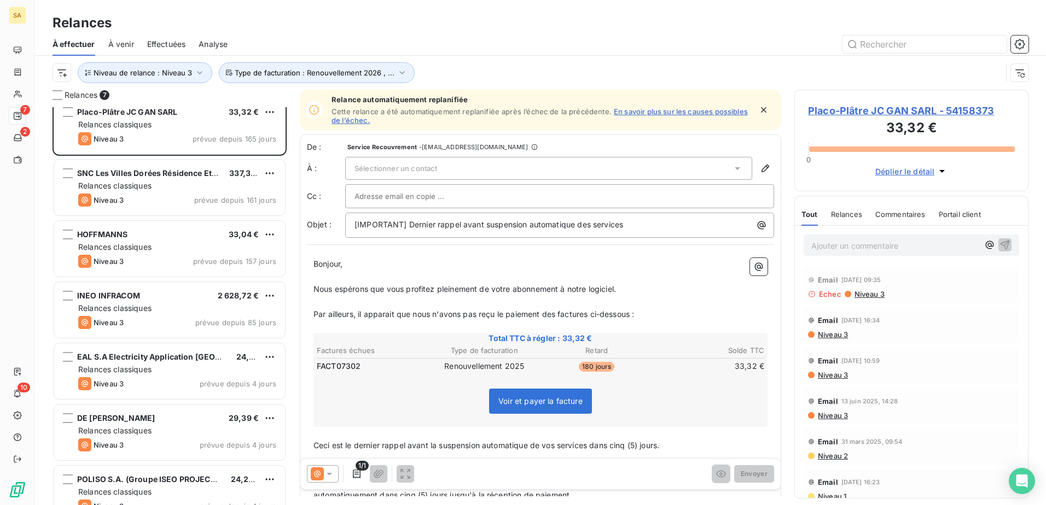
scroll to position [0, 0]
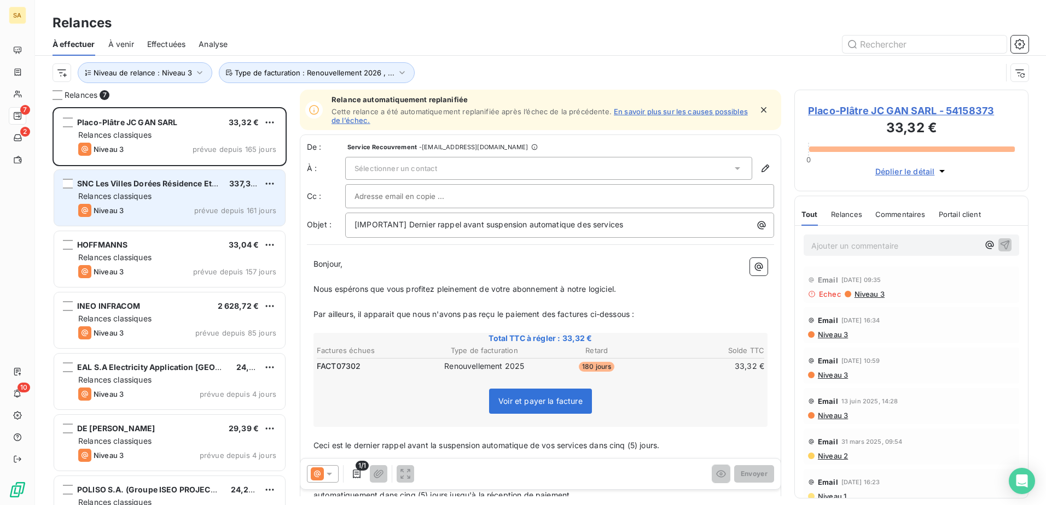
click at [216, 197] on div "Relances classiques" at bounding box center [177, 196] width 198 height 11
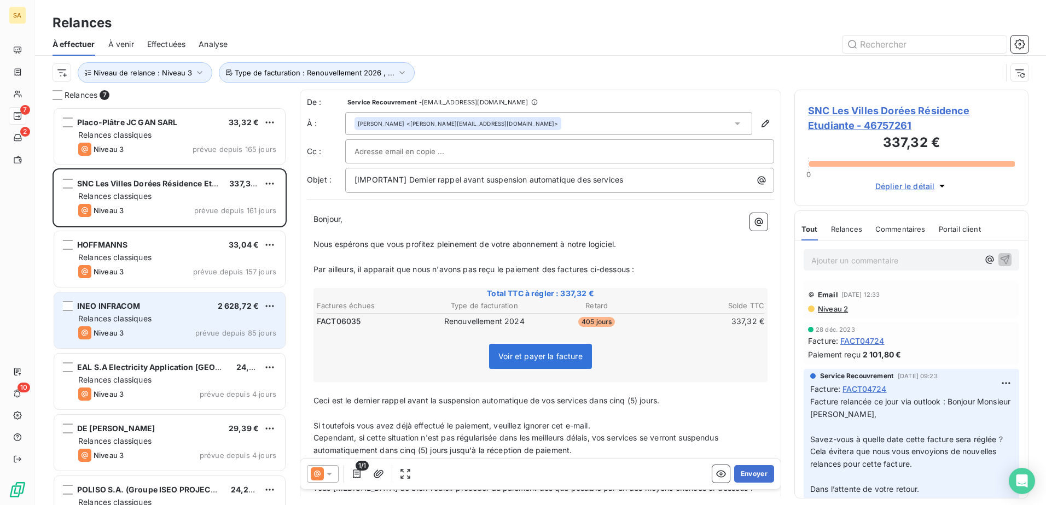
click at [194, 308] on div "INEO INFRACOM 2 628,72 €" at bounding box center [177, 306] width 198 height 10
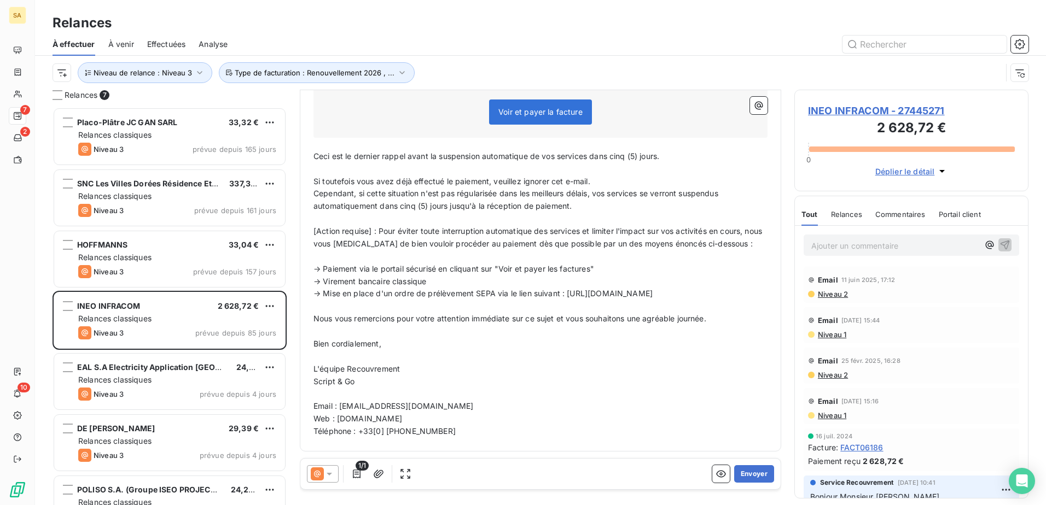
click at [833, 333] on span "Niveau 1" at bounding box center [831, 334] width 30 height 9
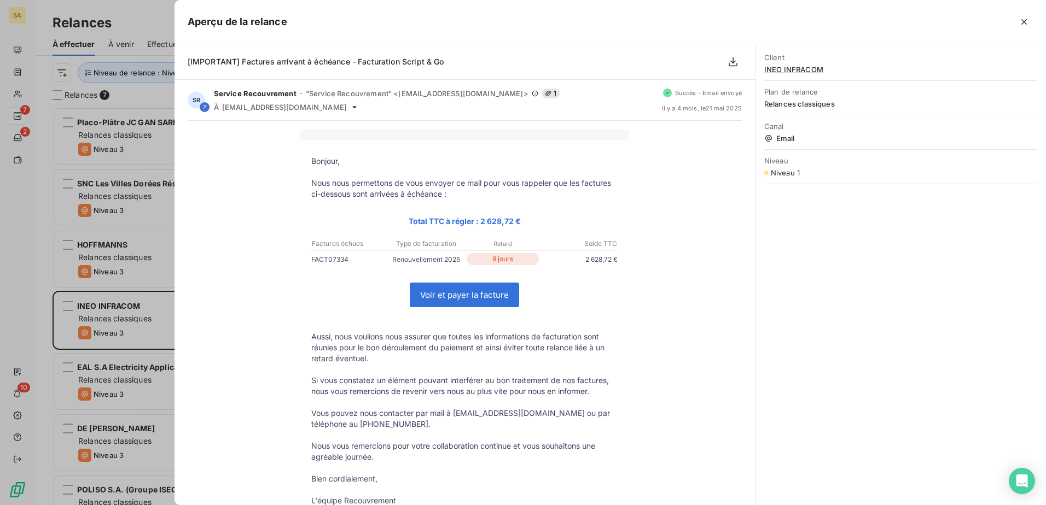
click at [0, 291] on div at bounding box center [523, 252] width 1046 height 505
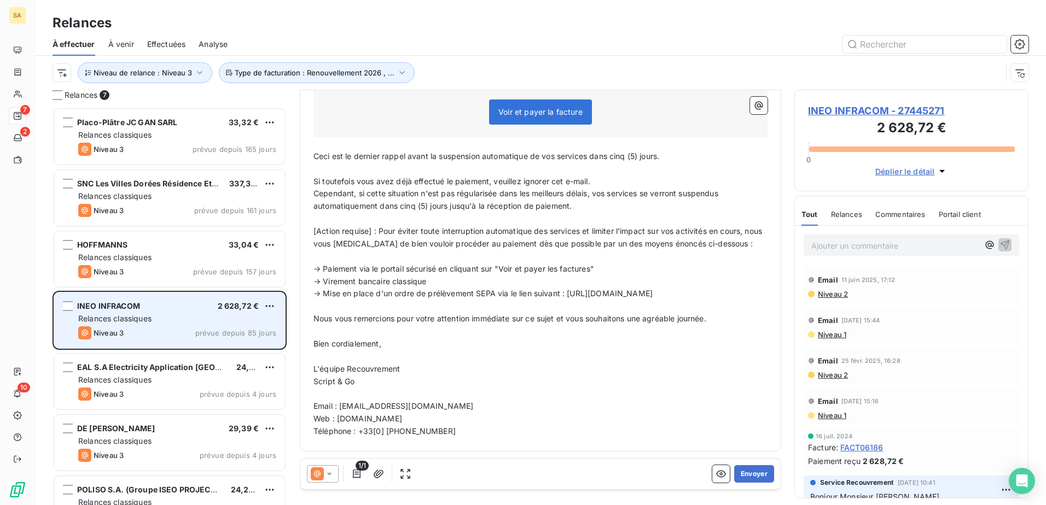
click at [151, 322] on span "Relances classiques" at bounding box center [114, 318] width 73 height 9
click at [143, 320] on span "Relances classiques" at bounding box center [114, 318] width 73 height 9
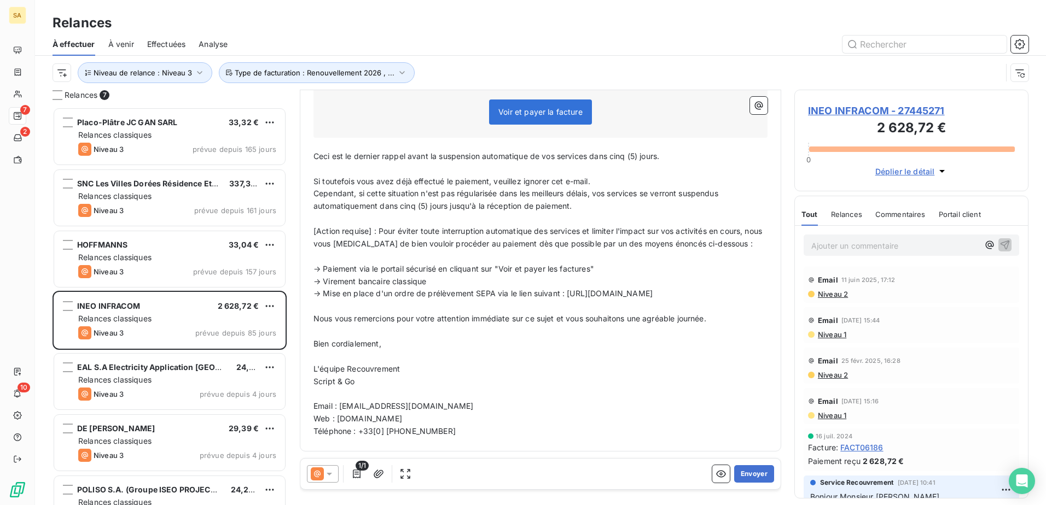
click at [835, 109] on span "INEO INFRACOM - 27445271" at bounding box center [911, 110] width 207 height 15
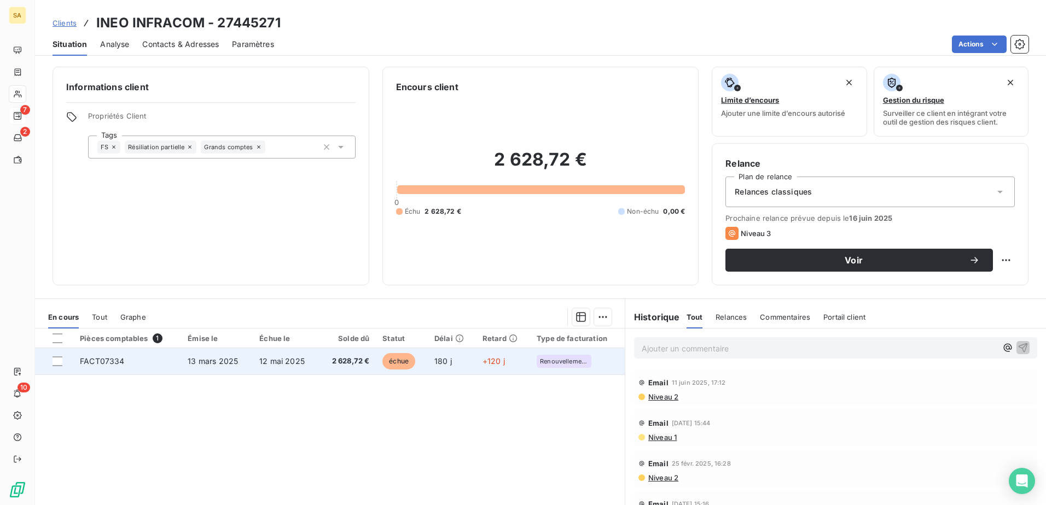
click at [110, 355] on td "FACT07334" at bounding box center [127, 361] width 108 height 26
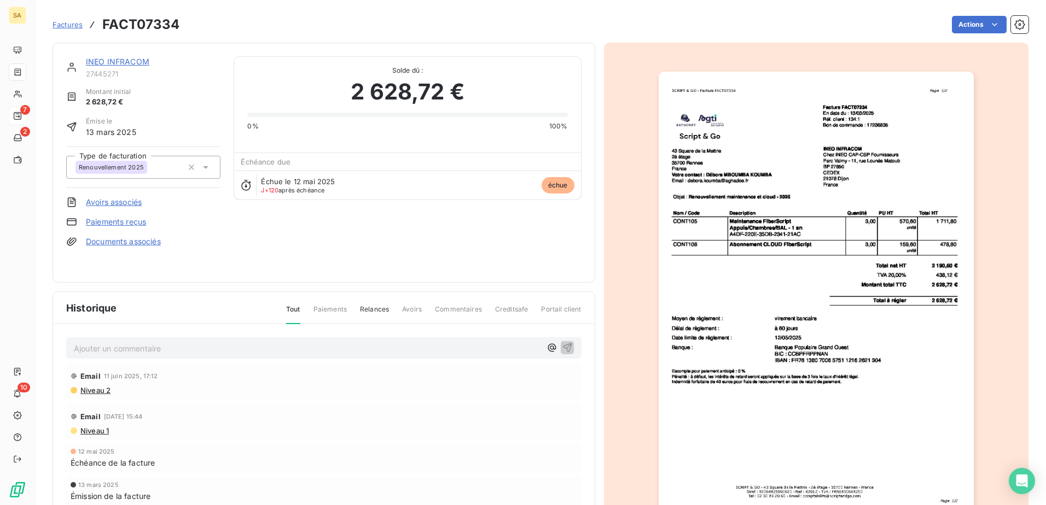
click at [789, 235] on img "button" at bounding box center [815, 294] width 315 height 445
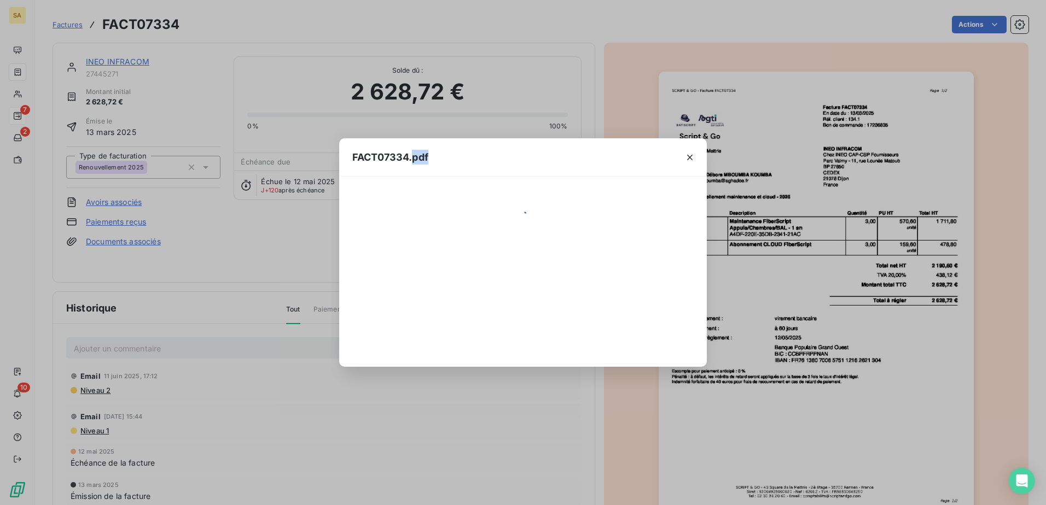
click at [789, 235] on div "FACT07334.pdf" at bounding box center [523, 252] width 1046 height 505
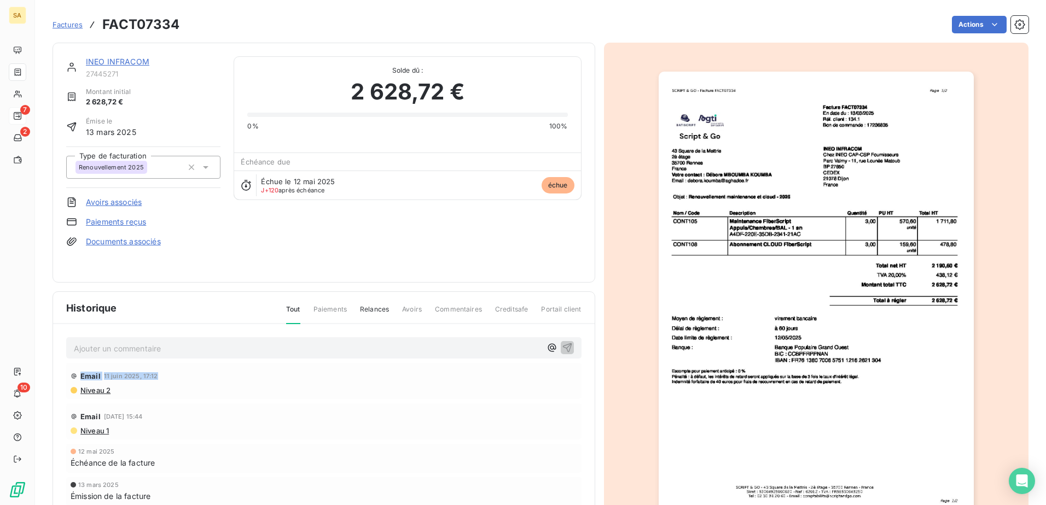
drag, startPoint x: 182, startPoint y: 366, endPoint x: 184, endPoint y: 373, distance: 8.0
click at [184, 373] on div "Ajouter un commentaire ﻿ Email [DATE] 17:12 Niveau 2 Email [DATE] 15:44 Niveau …" at bounding box center [323, 437] width 541 height 226
click at [513, 387] on div "Niveau 1" at bounding box center [324, 431] width 506 height 9
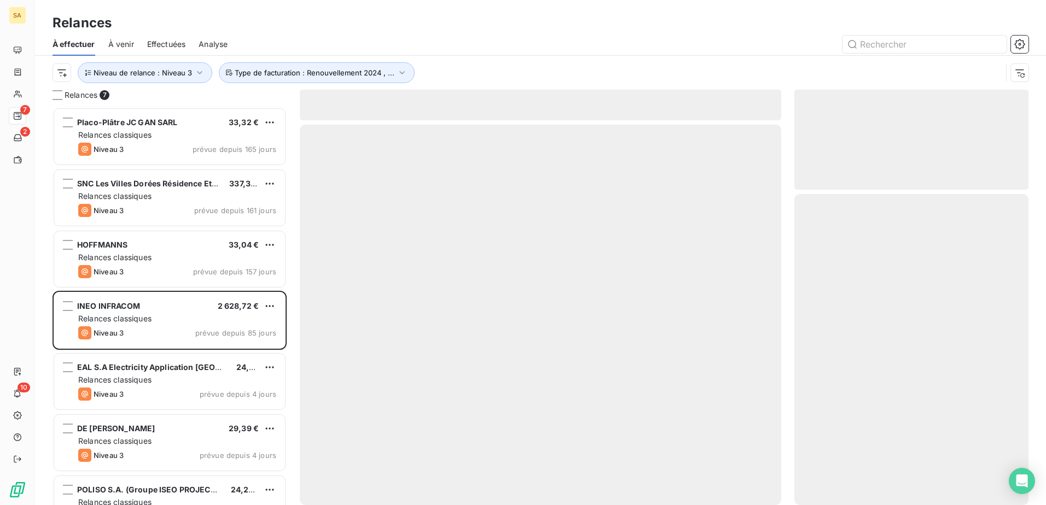
scroll to position [390, 226]
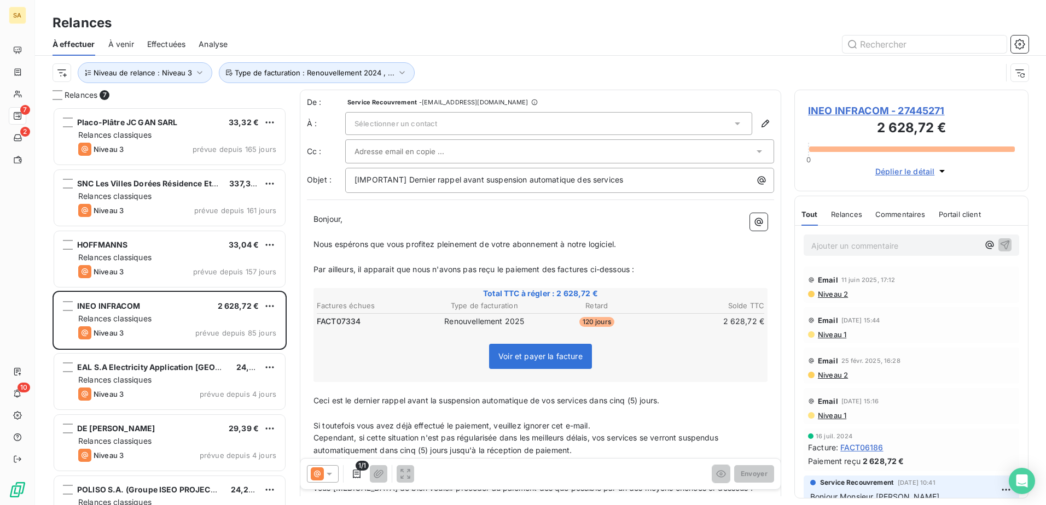
click at [835, 248] on p "Ajouter un commentaire ﻿" at bounding box center [894, 246] width 167 height 14
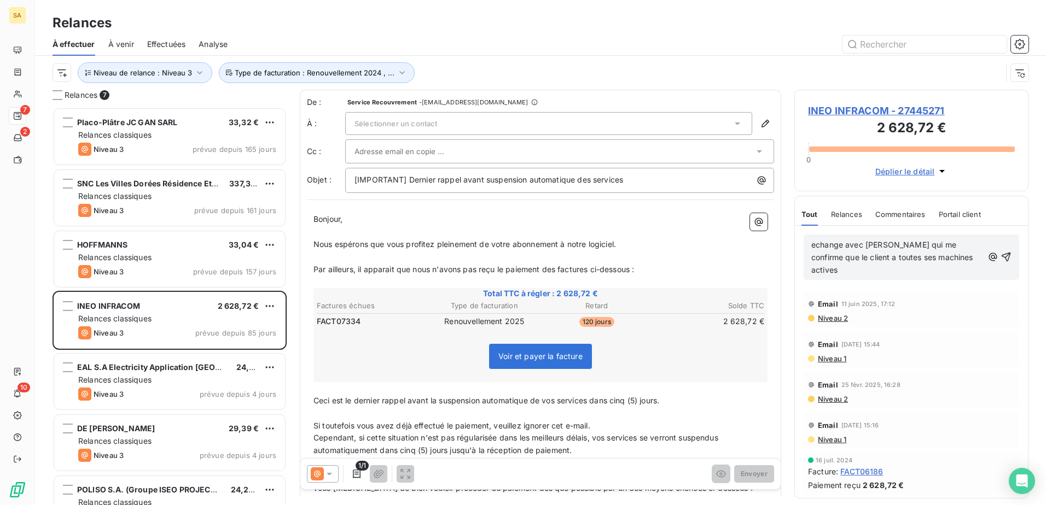
click at [822, 247] on span "echange avec [PERSON_NAME] qui me confirme que le client a toutes ses machines …" at bounding box center [893, 257] width 164 height 34
click at [835, 256] on p "échange avec [PERSON_NAME] qui me confirme que le client a toutes ses machines …" at bounding box center [897, 258] width 172 height 38
click at [835, 254] on icon "button" at bounding box center [1005, 257] width 9 height 9
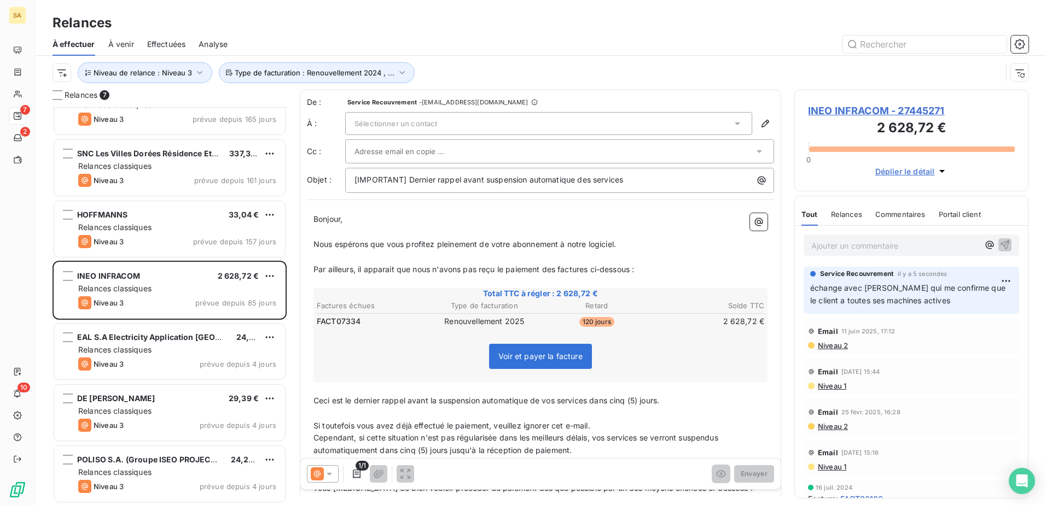
scroll to position [31, 0]
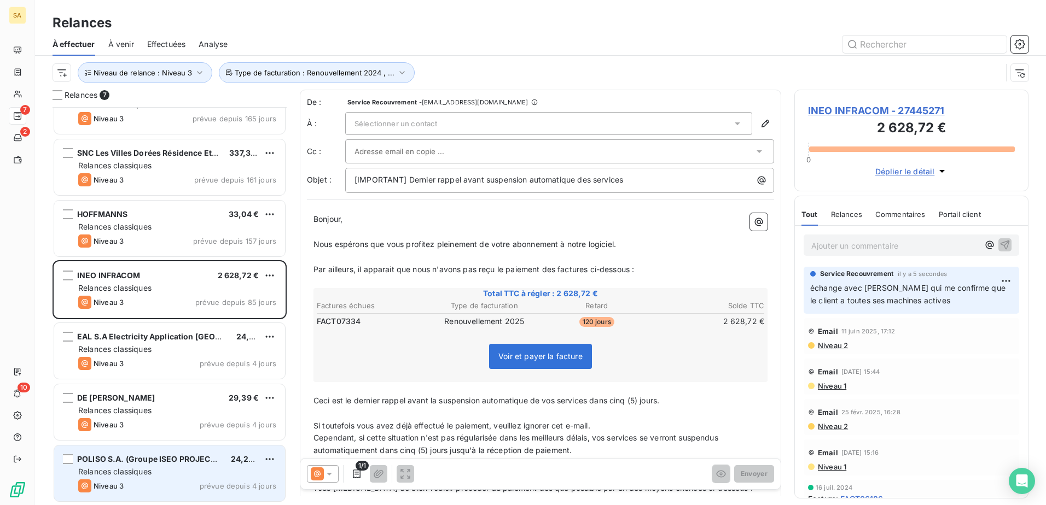
click at [195, 387] on div "Relances classiques" at bounding box center [177, 471] width 198 height 11
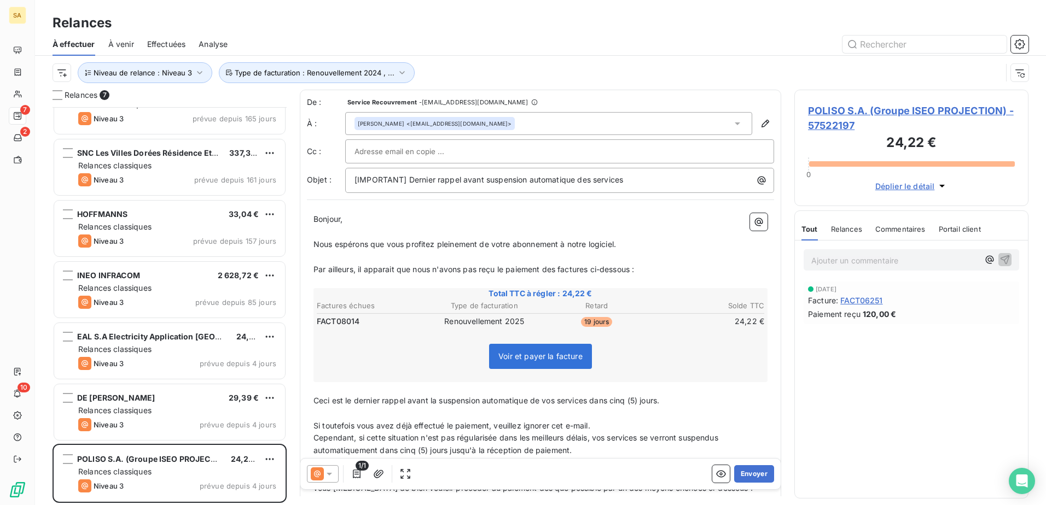
click at [835, 231] on span "Relances" at bounding box center [846, 229] width 31 height 9
click at [335, 387] on div at bounding box center [323, 473] width 32 height 17
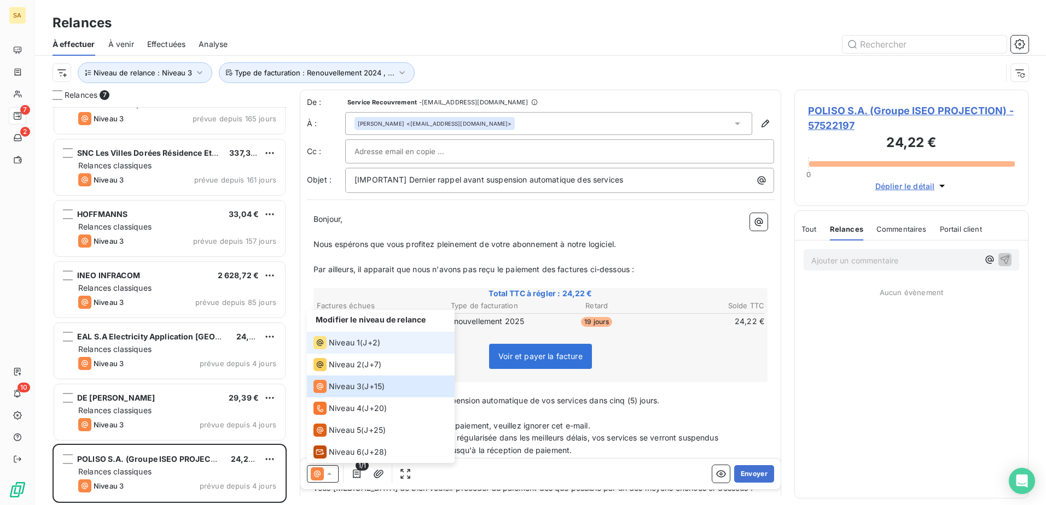
click at [338, 339] on span "Niveau 1" at bounding box center [344, 342] width 31 height 11
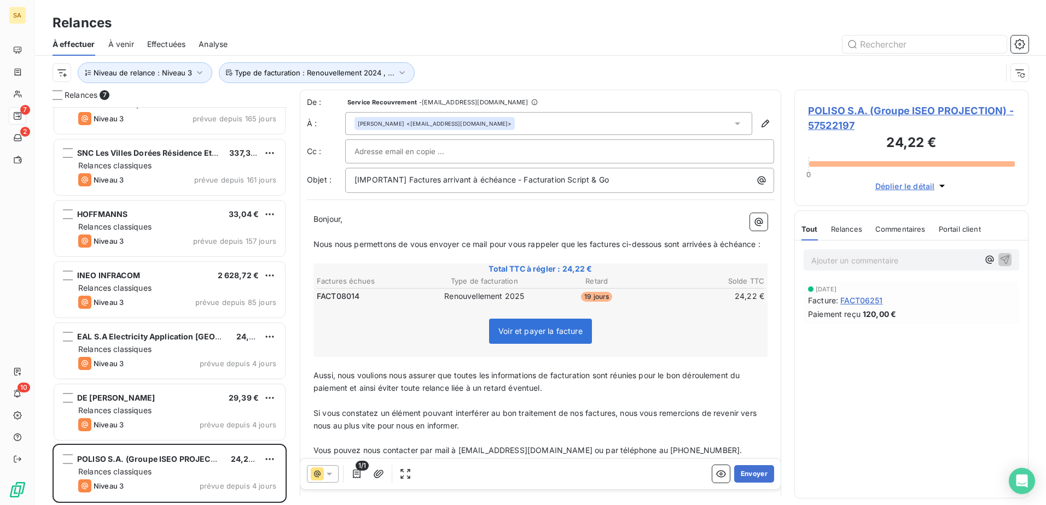
click at [323, 387] on icon at bounding box center [317, 474] width 13 height 13
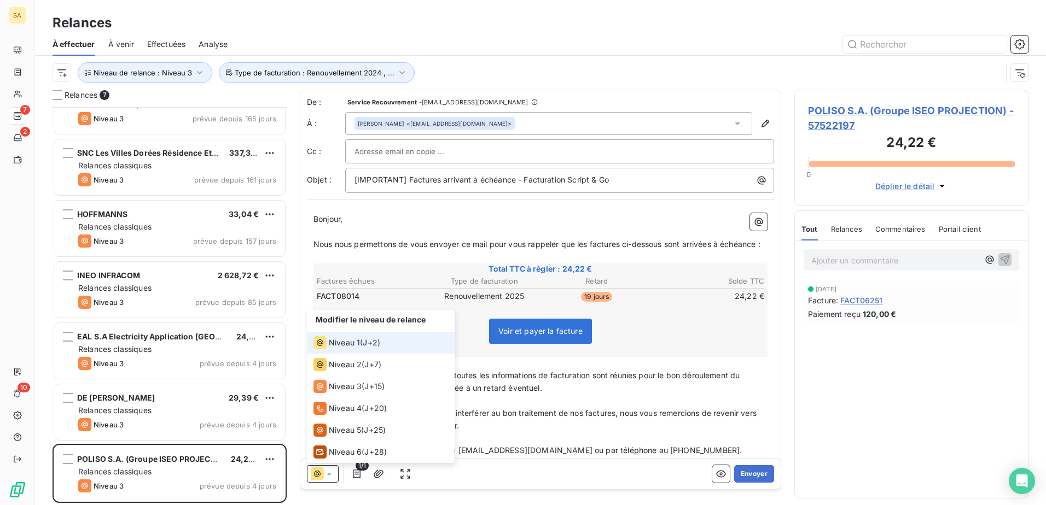
click at [349, 347] on span "Niveau 1" at bounding box center [344, 342] width 31 height 11
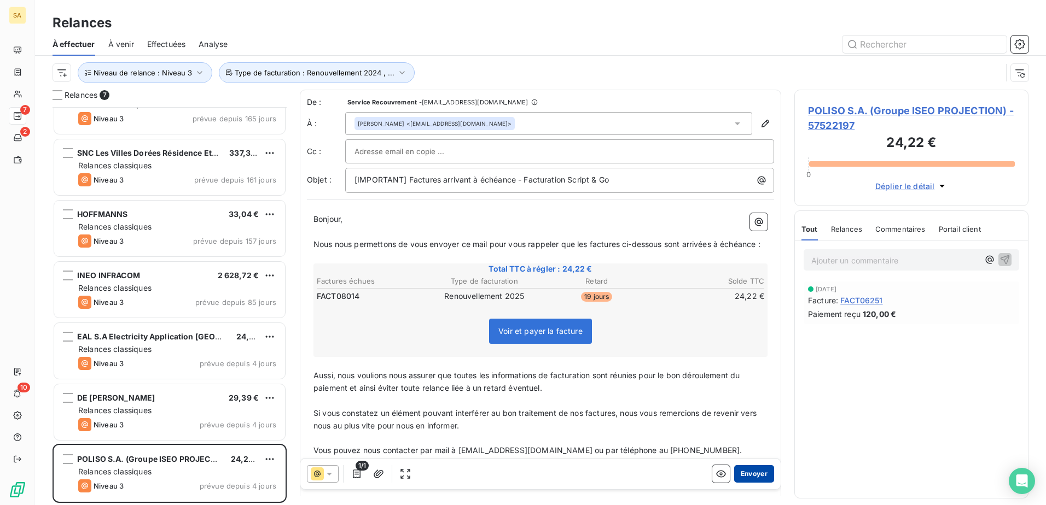
click at [734, 387] on button "Envoyer" at bounding box center [754, 473] width 40 height 17
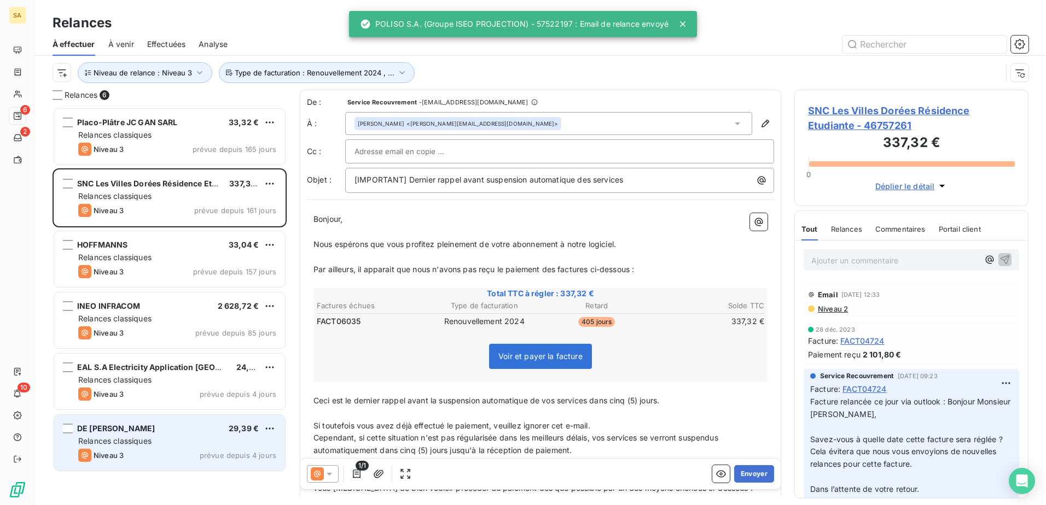
click at [128, 387] on span "DE [PERSON_NAME]" at bounding box center [116, 428] width 78 height 9
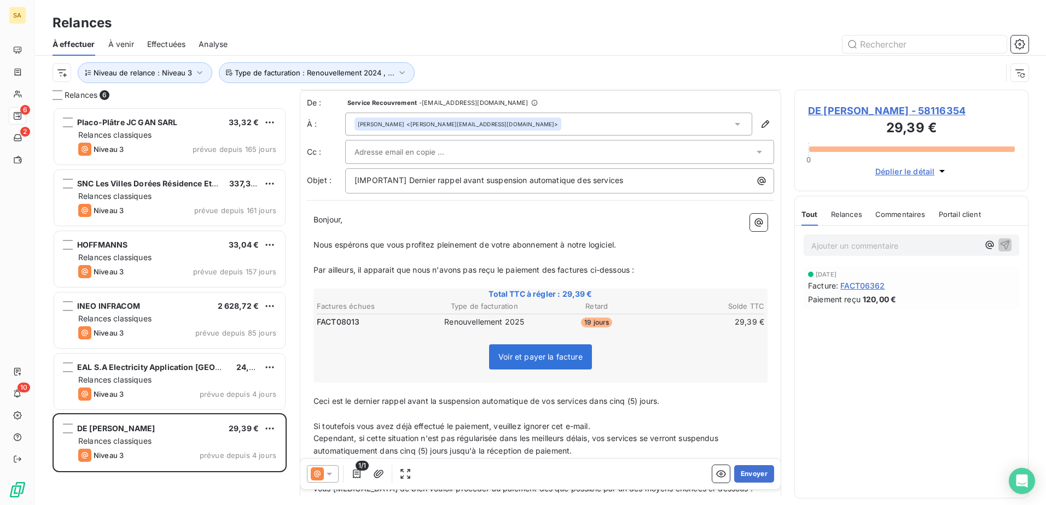
scroll to position [219, 0]
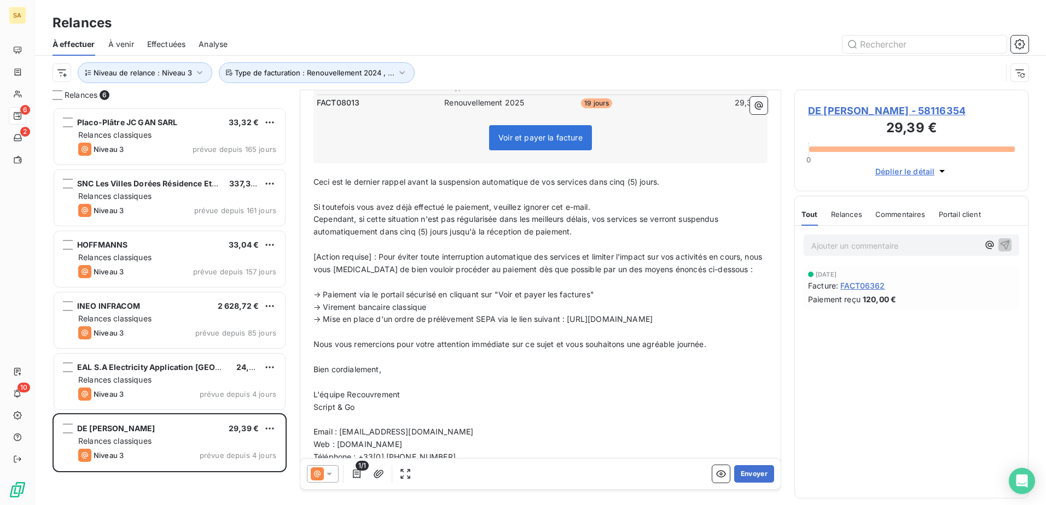
click at [324, 387] on div at bounding box center [323, 473] width 32 height 17
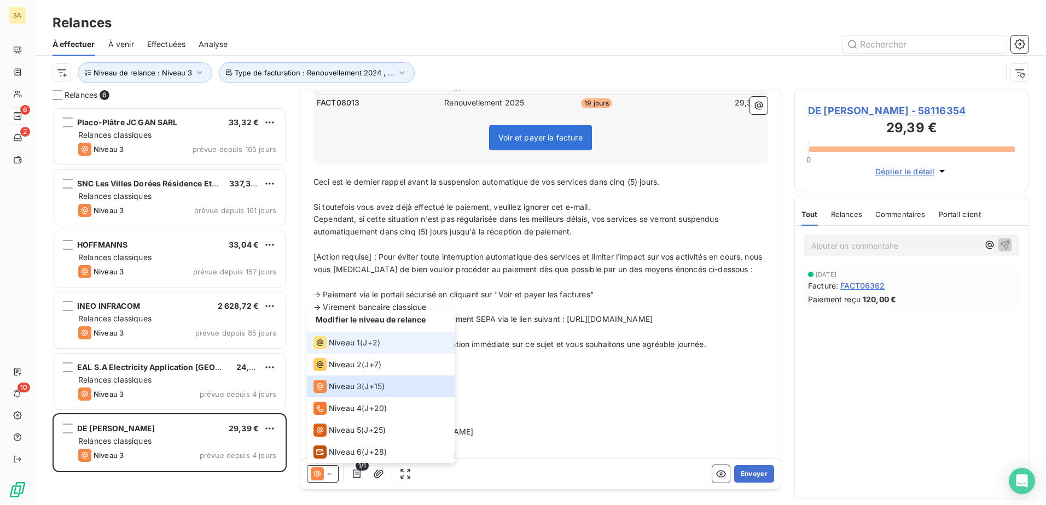
click at [342, 343] on span "Niveau 1" at bounding box center [344, 342] width 31 height 11
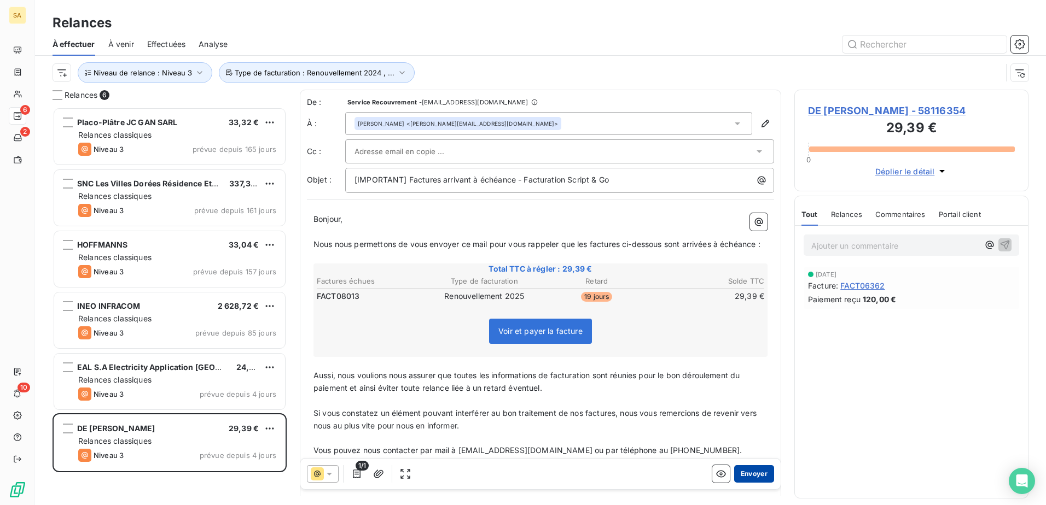
click at [742, 387] on button "Envoyer" at bounding box center [754, 473] width 40 height 17
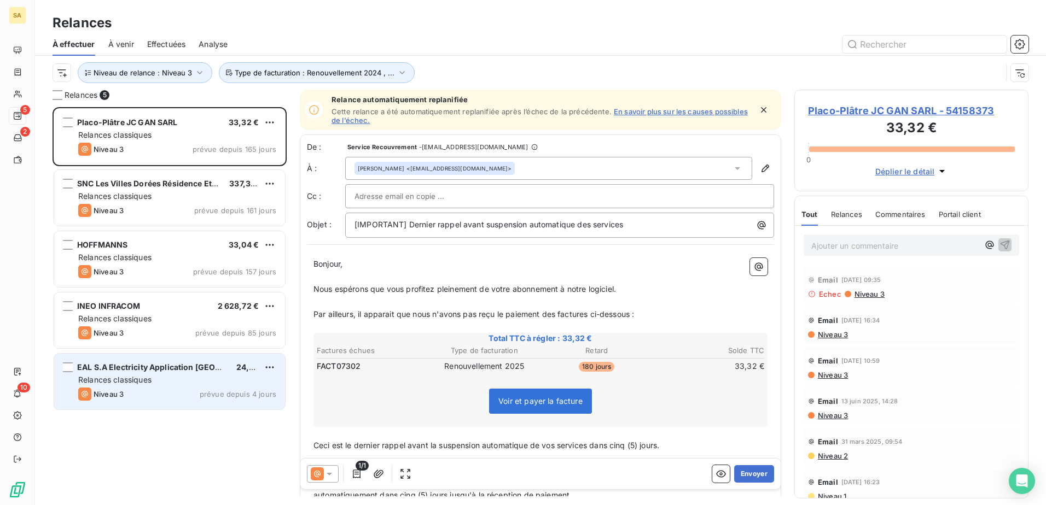
click at [131, 367] on span "EAL S.A Electricity Application [GEOGRAPHIC_DATA]" at bounding box center [176, 367] width 199 height 9
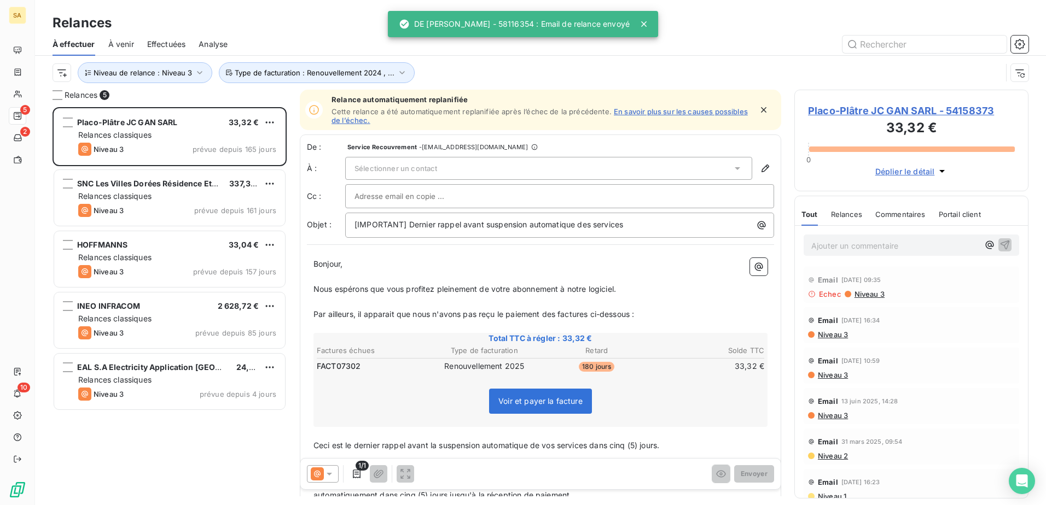
click at [335, 387] on div at bounding box center [323, 473] width 32 height 17
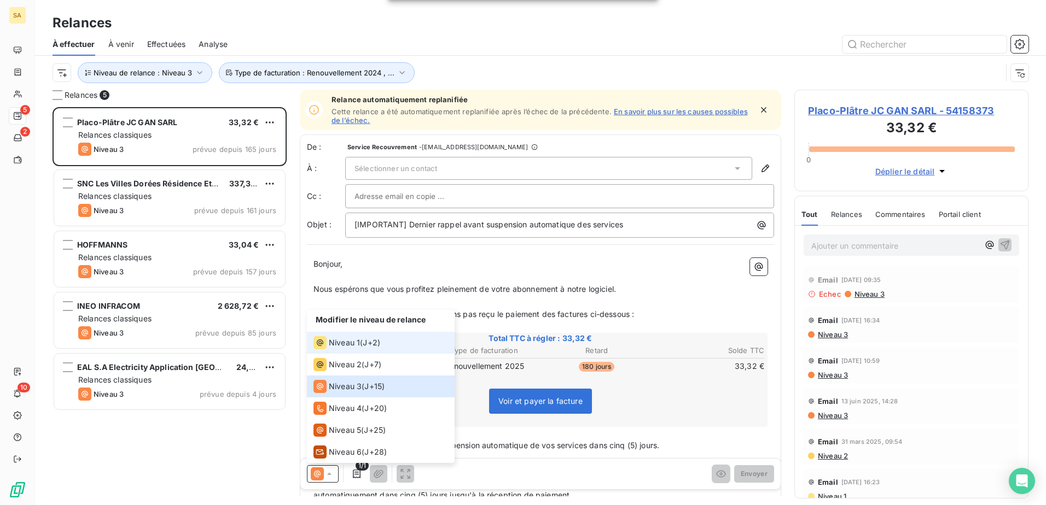
click at [355, 344] on span "Niveau 1" at bounding box center [344, 342] width 31 height 11
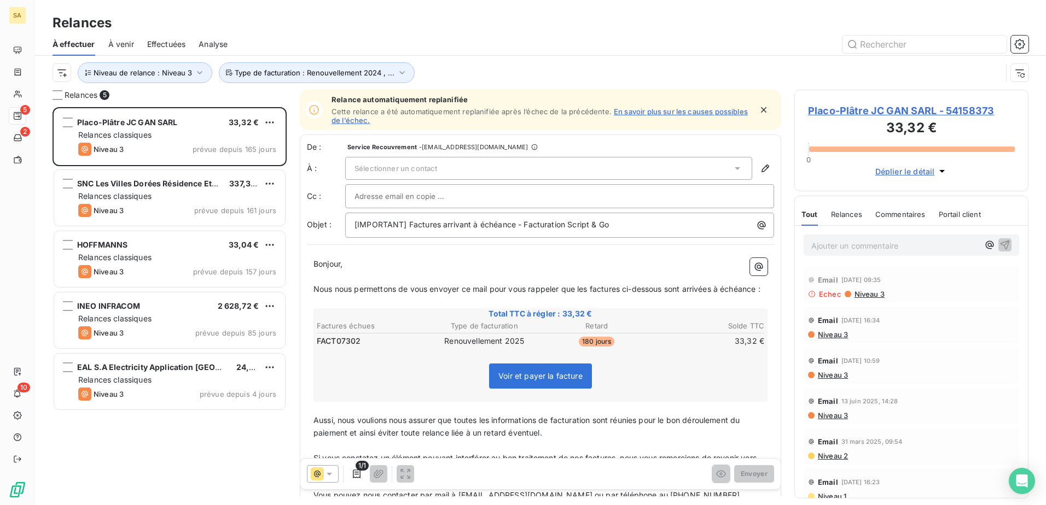
click at [314, 387] on icon at bounding box center [317, 474] width 13 height 13
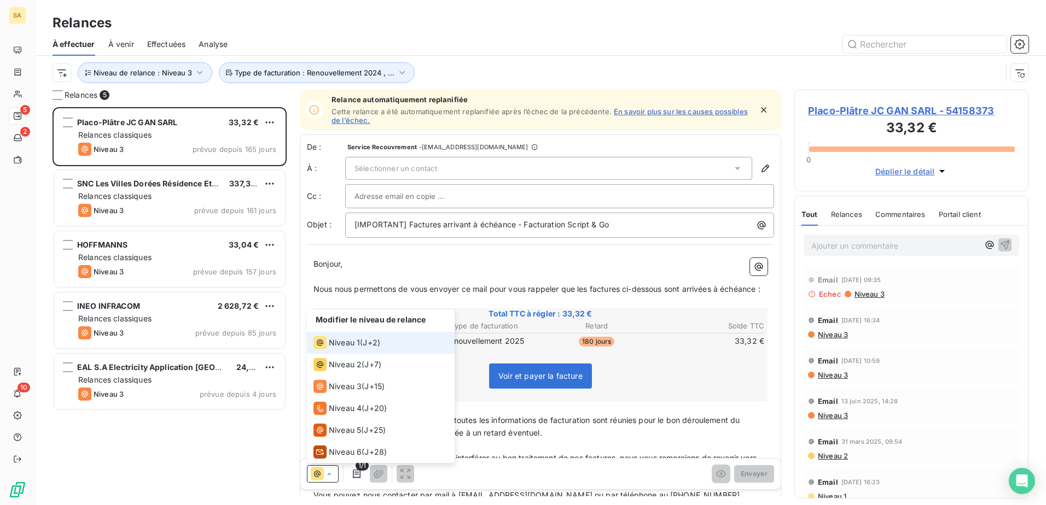
click at [352, 339] on span "Niveau 1" at bounding box center [344, 342] width 31 height 11
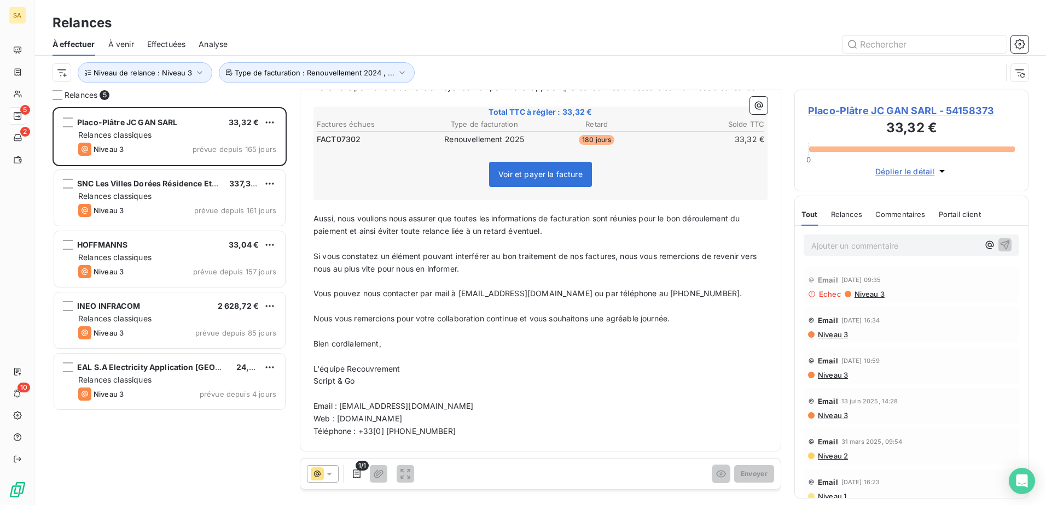
scroll to position [215, 0]
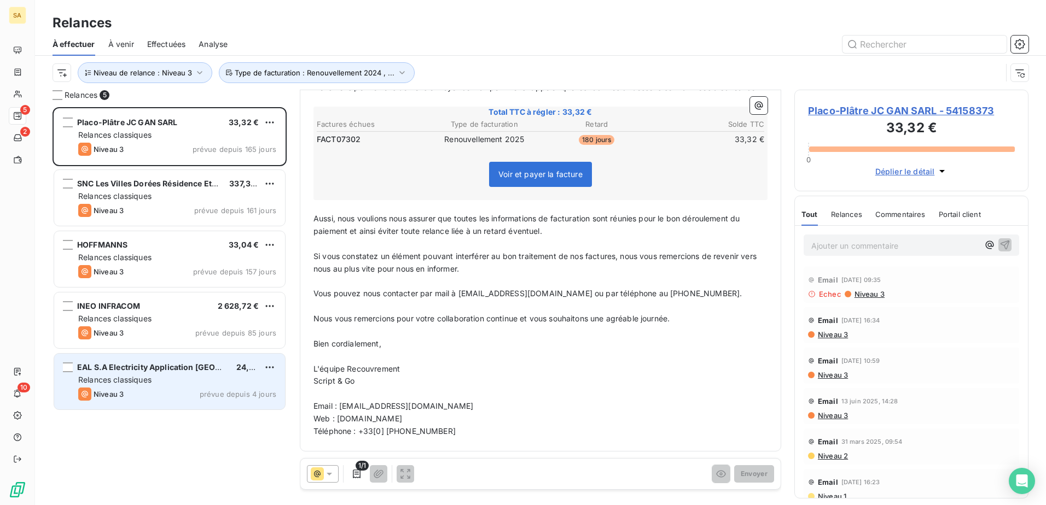
click at [199, 375] on div "Relances classiques" at bounding box center [177, 380] width 198 height 11
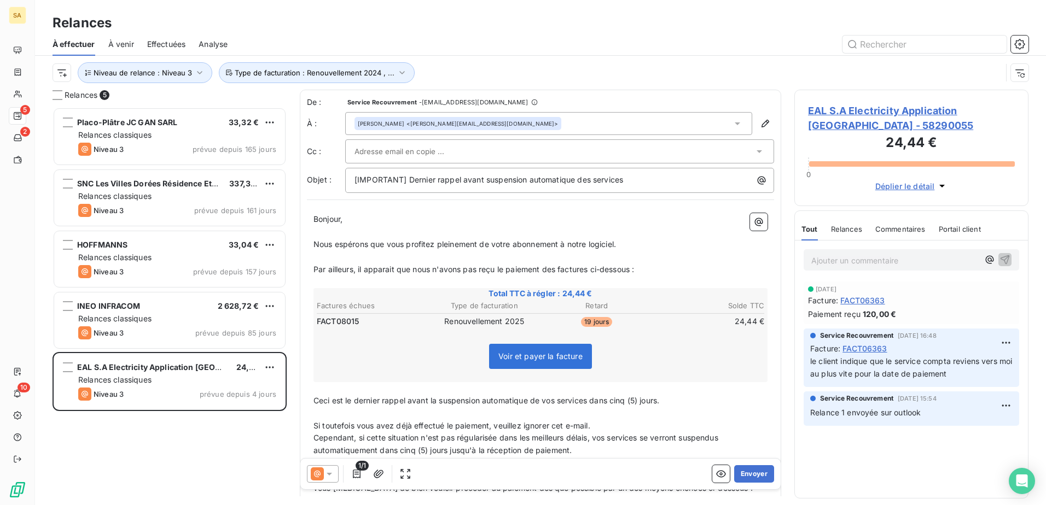
click at [835, 233] on span "Relances" at bounding box center [846, 229] width 31 height 9
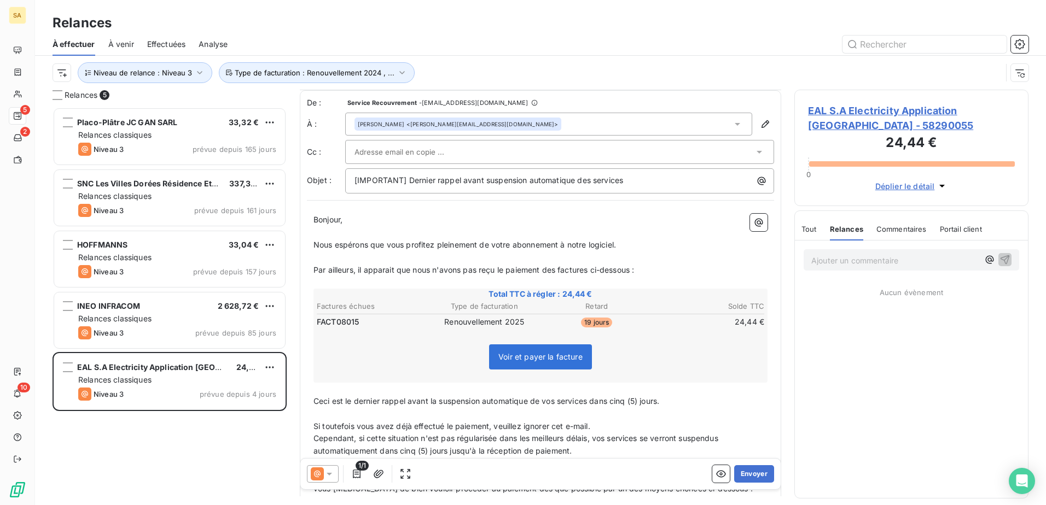
scroll to position [245, 0]
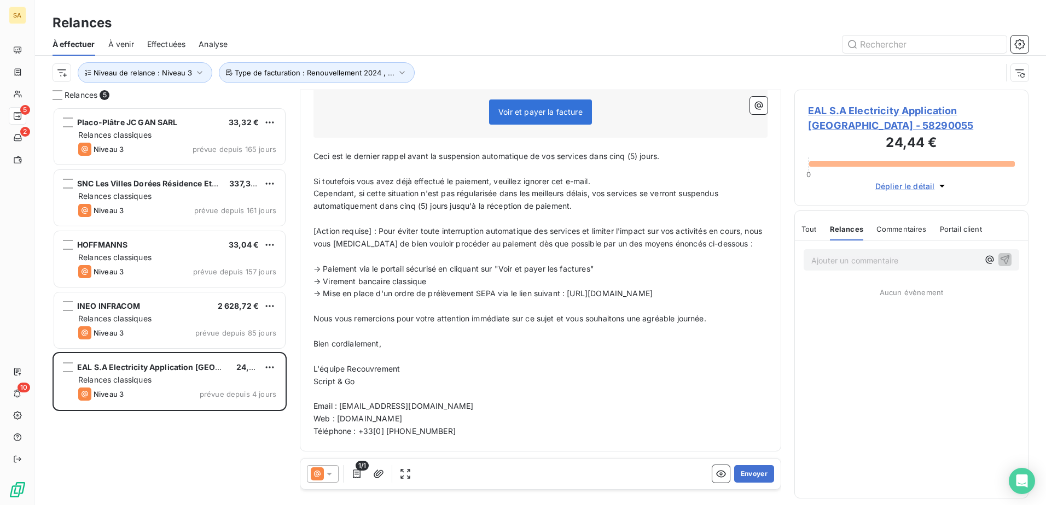
click at [328, 387] on icon at bounding box center [329, 474] width 11 height 11
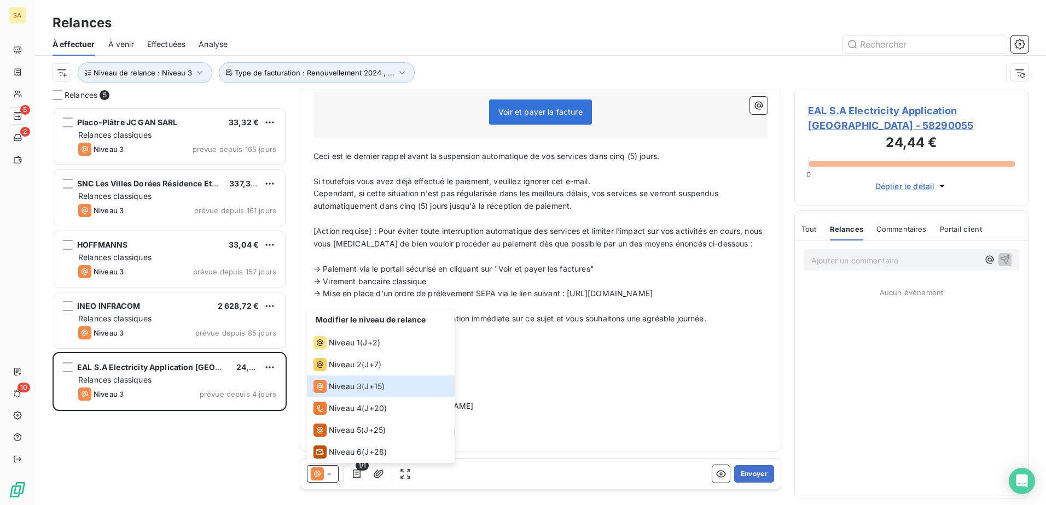
click at [214, 387] on div "Placo-Plâtre JC GAN SARL 33,32 € Relances classiques Niveau 3 prévue depuis 165…" at bounding box center [169, 306] width 234 height 398
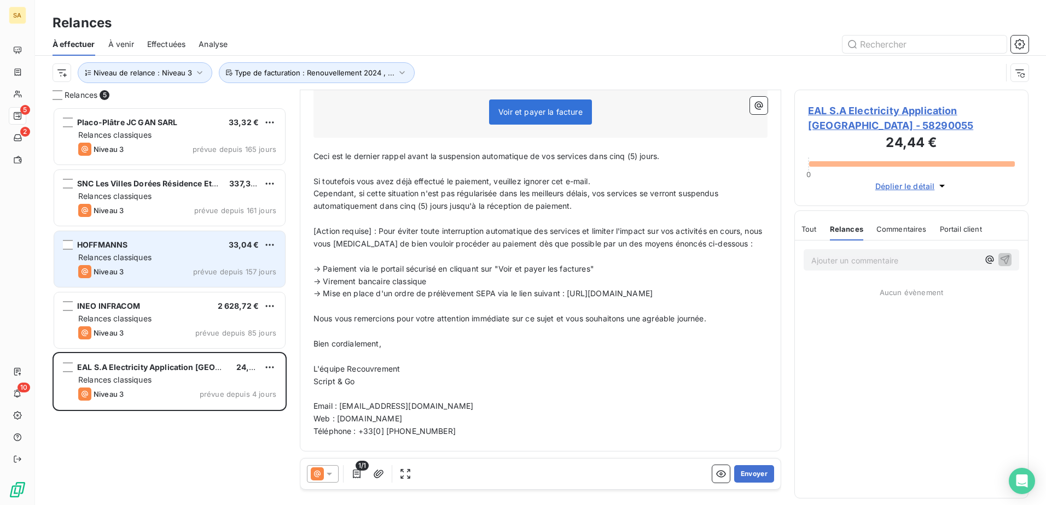
click at [184, 256] on div "Relances classiques" at bounding box center [177, 257] width 198 height 11
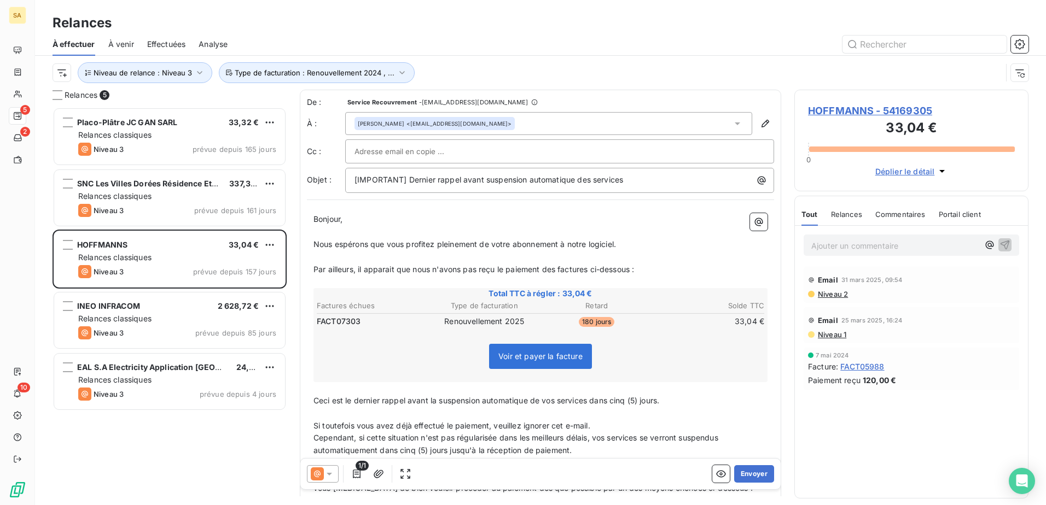
click at [732, 126] on icon at bounding box center [737, 123] width 11 height 11
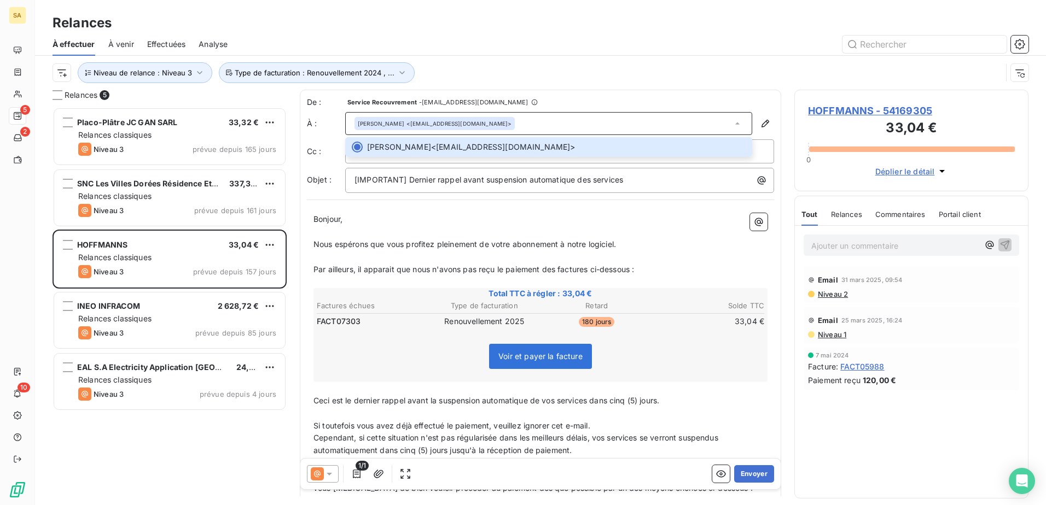
click at [748, 159] on div at bounding box center [559, 151] width 429 height 24
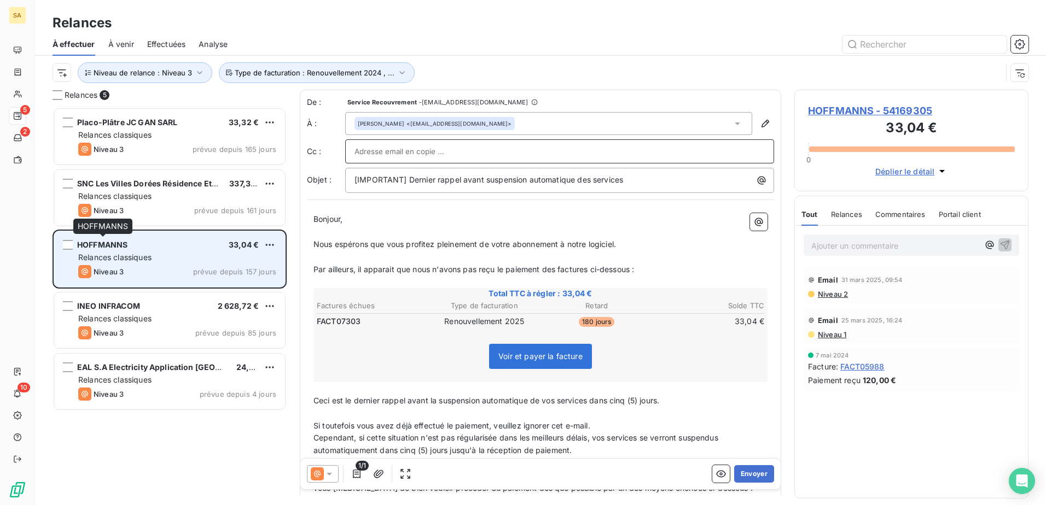
click at [116, 248] on span "HOFFMANNS" at bounding box center [102, 244] width 50 height 9
click at [125, 243] on span "HOFFMANNS" at bounding box center [102, 244] width 50 height 9
click at [115, 254] on span "Relances classiques" at bounding box center [114, 257] width 73 height 9
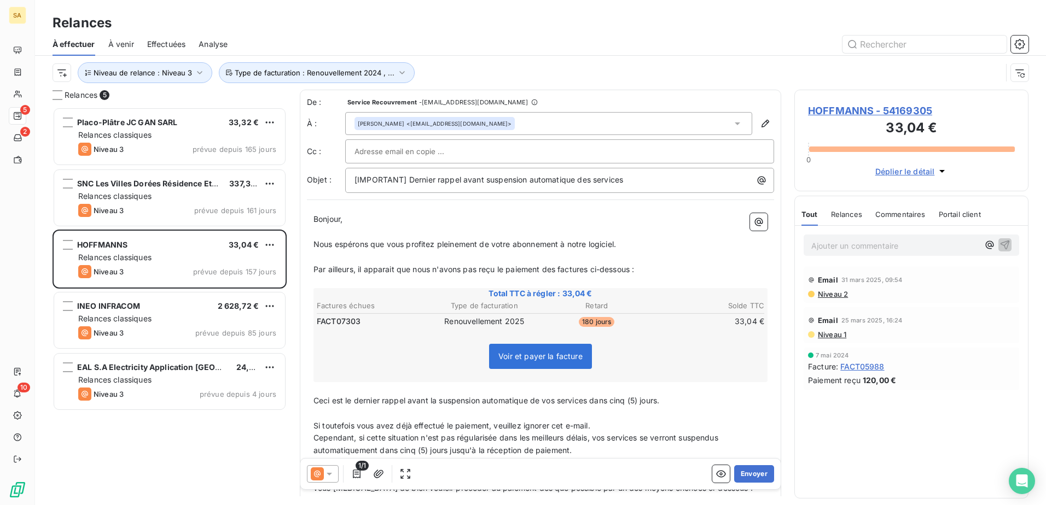
click at [835, 113] on span "HOFFMANNS - 54169305" at bounding box center [911, 110] width 207 height 15
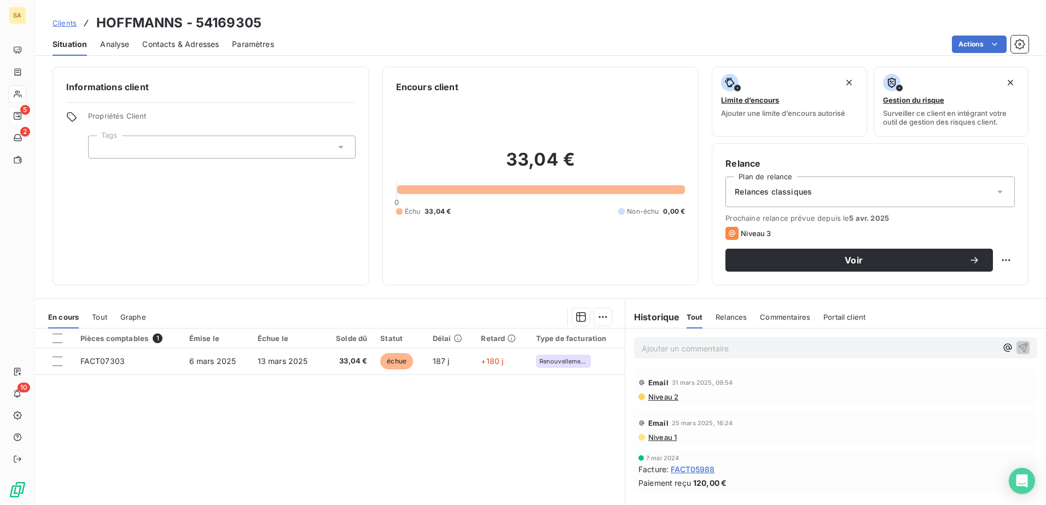
click at [174, 42] on span "Contacts & Adresses" at bounding box center [180, 44] width 77 height 11
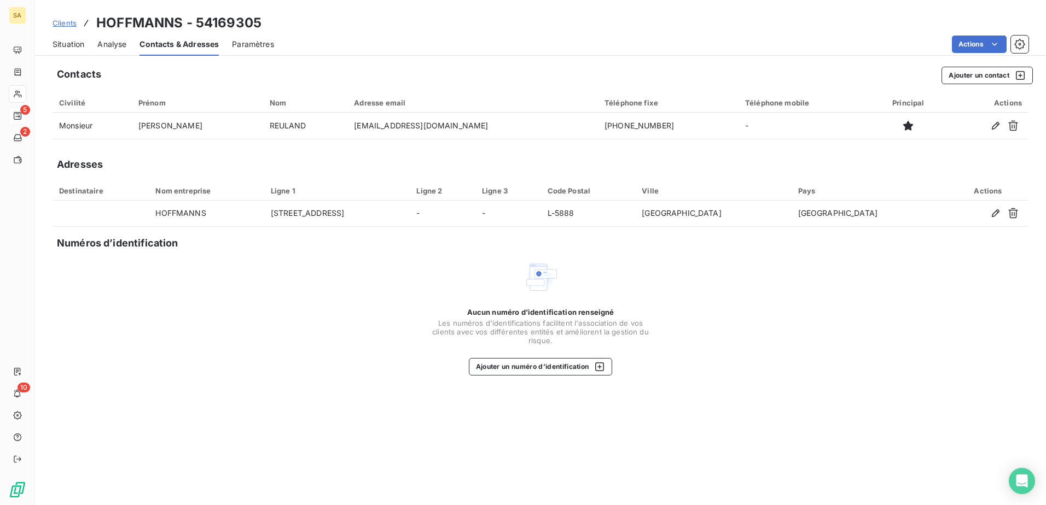
click at [110, 45] on span "Analyse" at bounding box center [111, 44] width 29 height 11
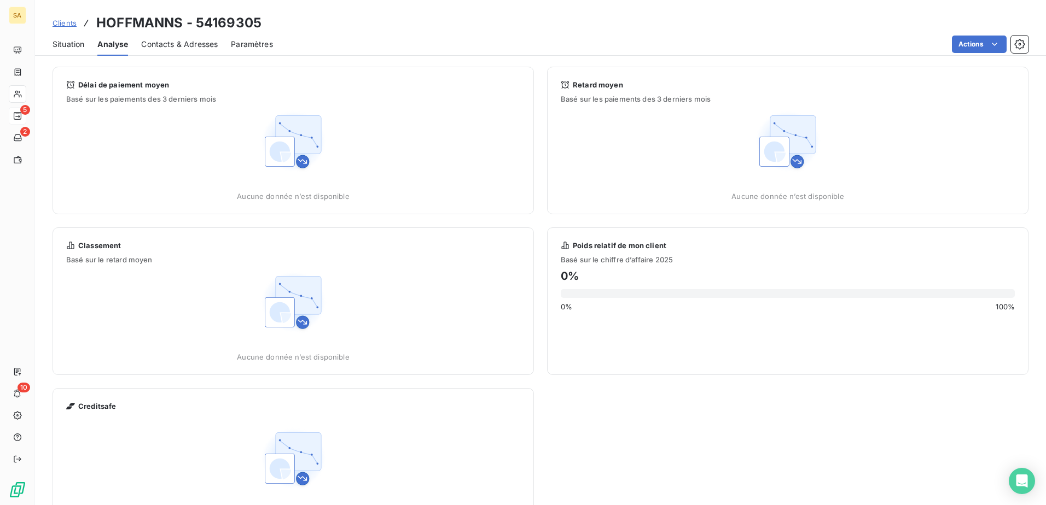
click at [194, 41] on span "Contacts & Adresses" at bounding box center [179, 44] width 77 height 11
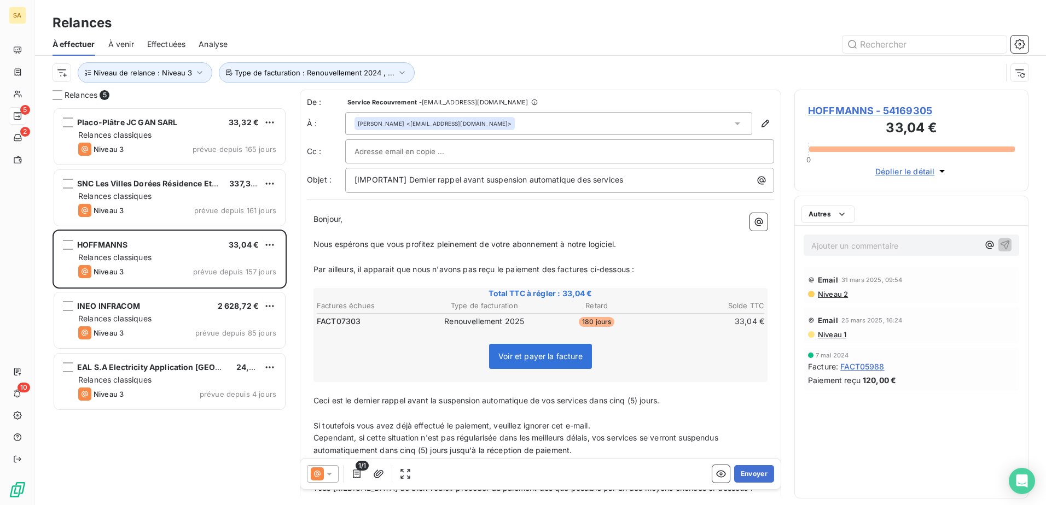
scroll to position [390, 226]
click at [732, 126] on icon at bounding box center [737, 123] width 11 height 11
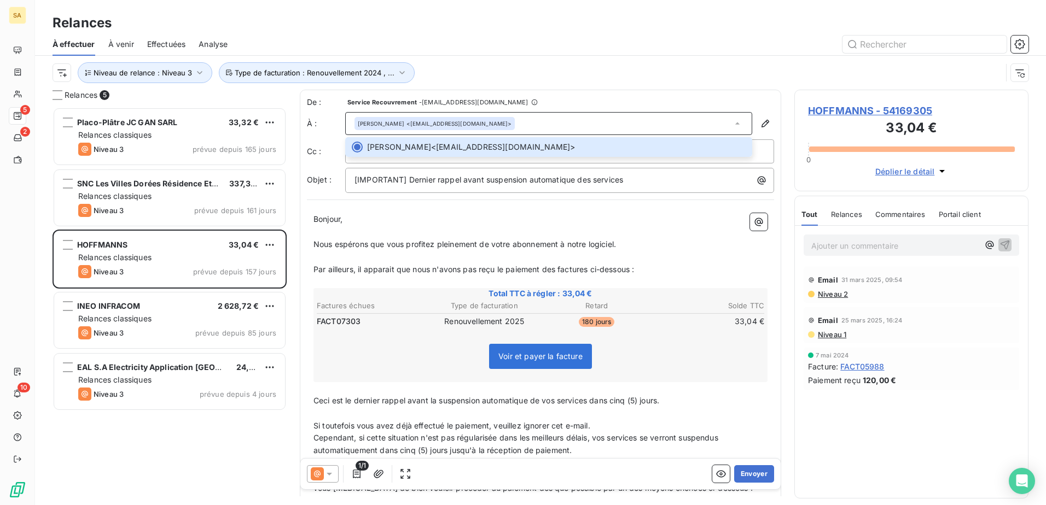
click at [835, 110] on span "HOFFMANNS - 54169305" at bounding box center [911, 110] width 207 height 15
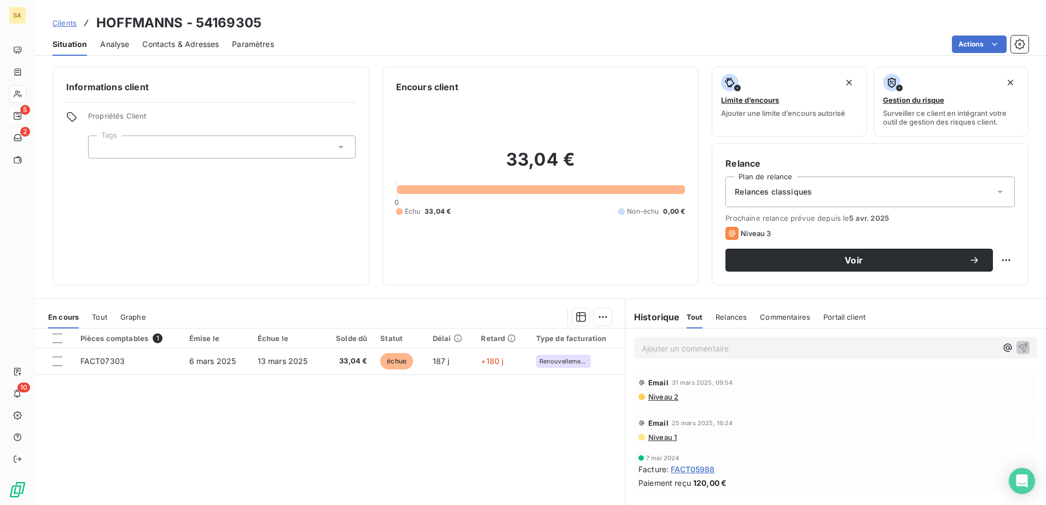
click at [665, 387] on span "Niveau 2" at bounding box center [662, 397] width 31 height 9
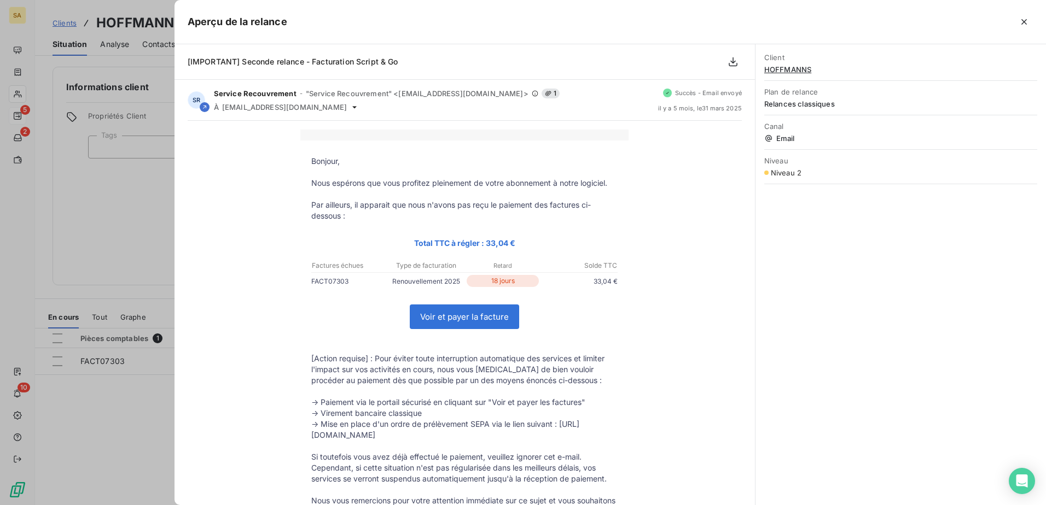
click at [493, 317] on link "Voir et payer la facture" at bounding box center [464, 317] width 108 height 24
click at [147, 219] on div at bounding box center [523, 252] width 1046 height 505
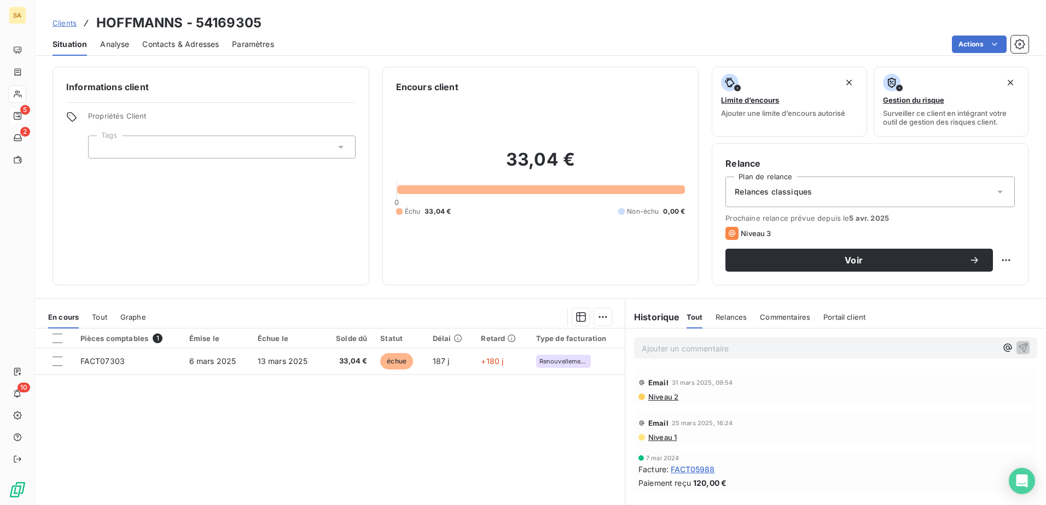
scroll to position [67, 0]
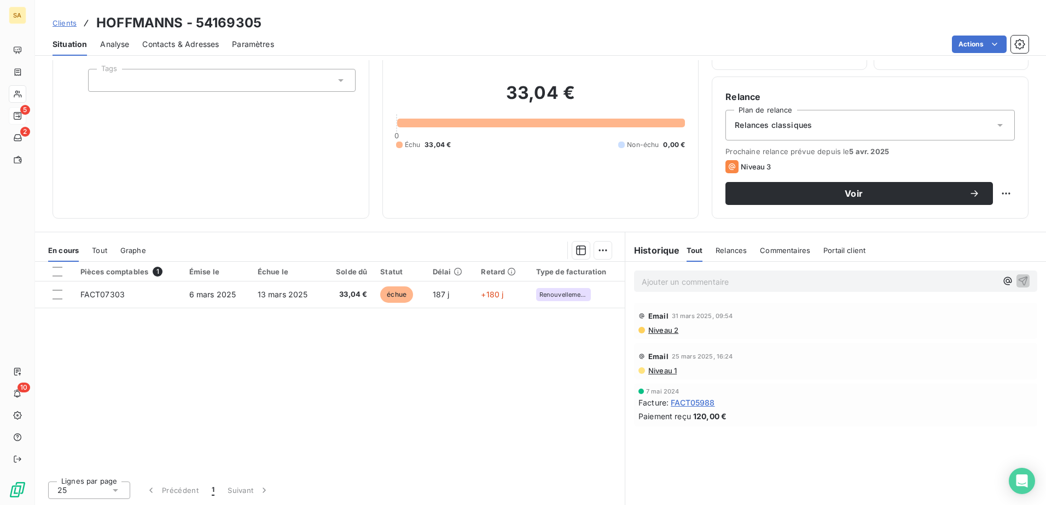
click at [658, 327] on span "Niveau 2" at bounding box center [662, 330] width 31 height 9
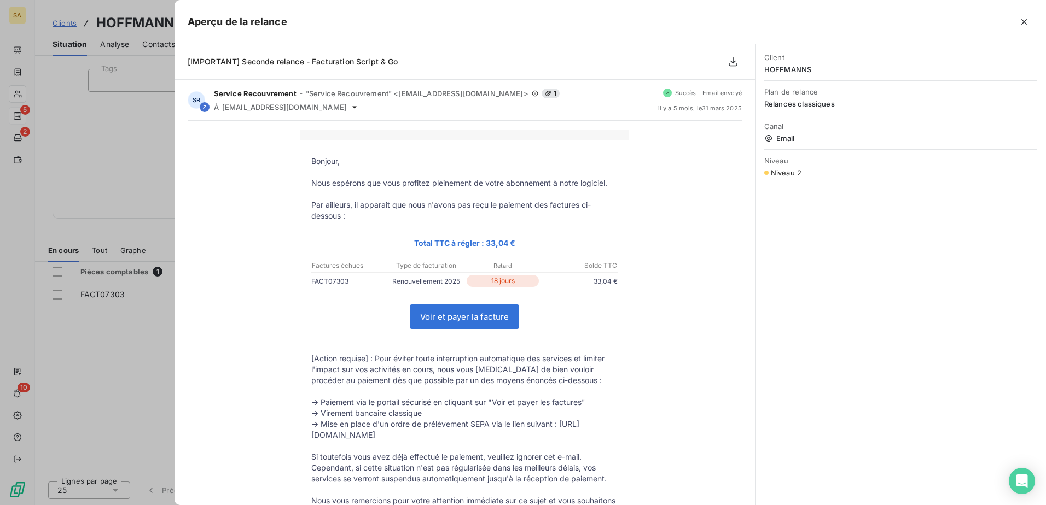
click at [141, 132] on div at bounding box center [523, 252] width 1046 height 505
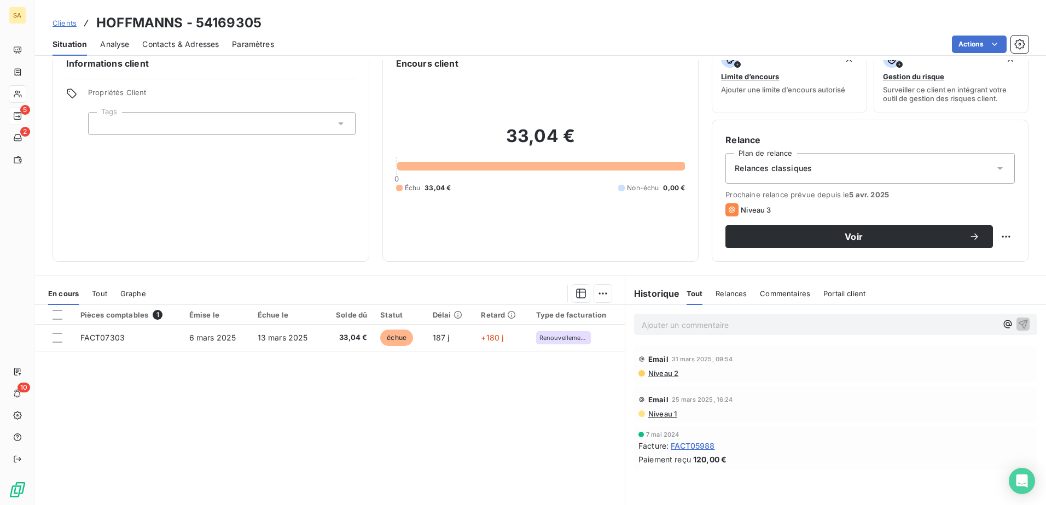
scroll to position [0, 0]
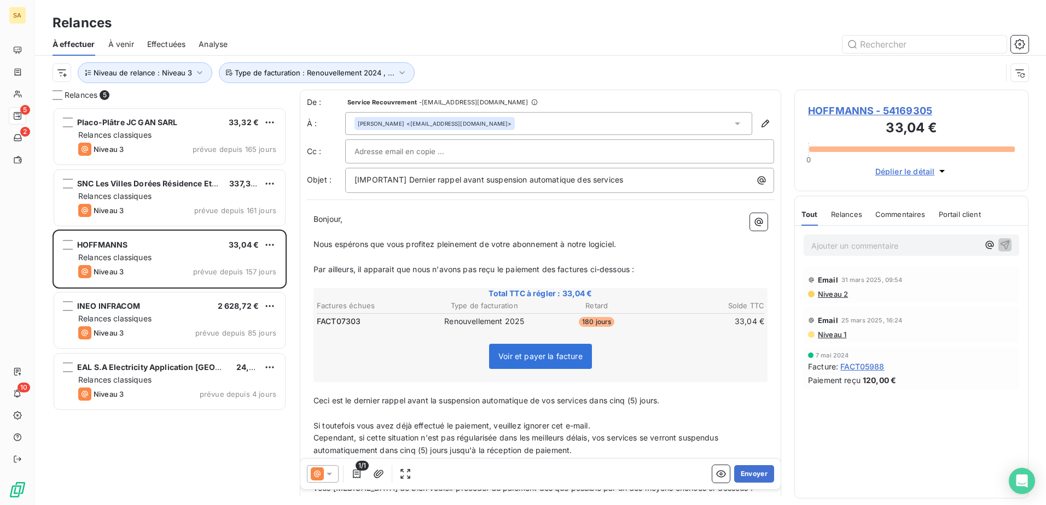
scroll to position [390, 226]
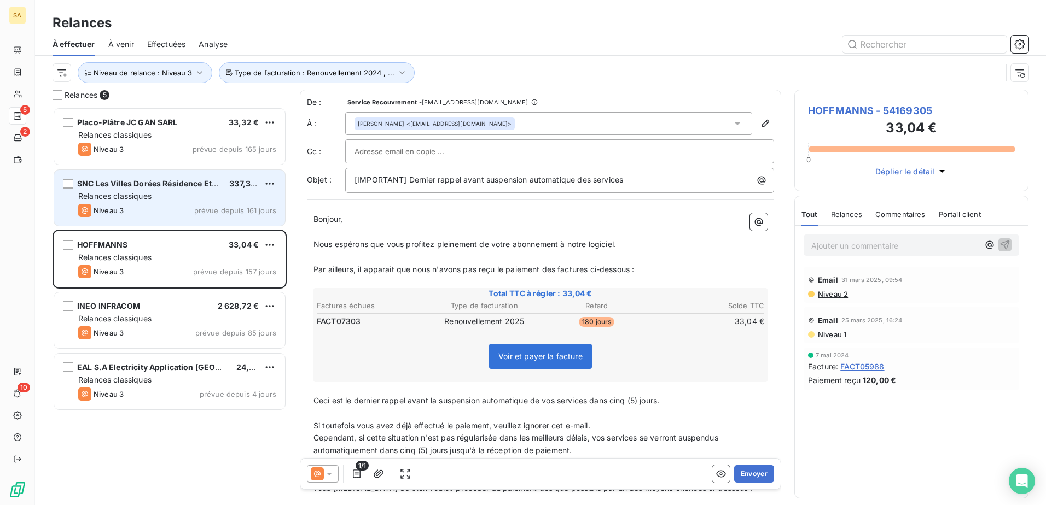
click at [161, 188] on div "SNC Les Villes Dorées Résidence Etudiante" at bounding box center [148, 183] width 143 height 11
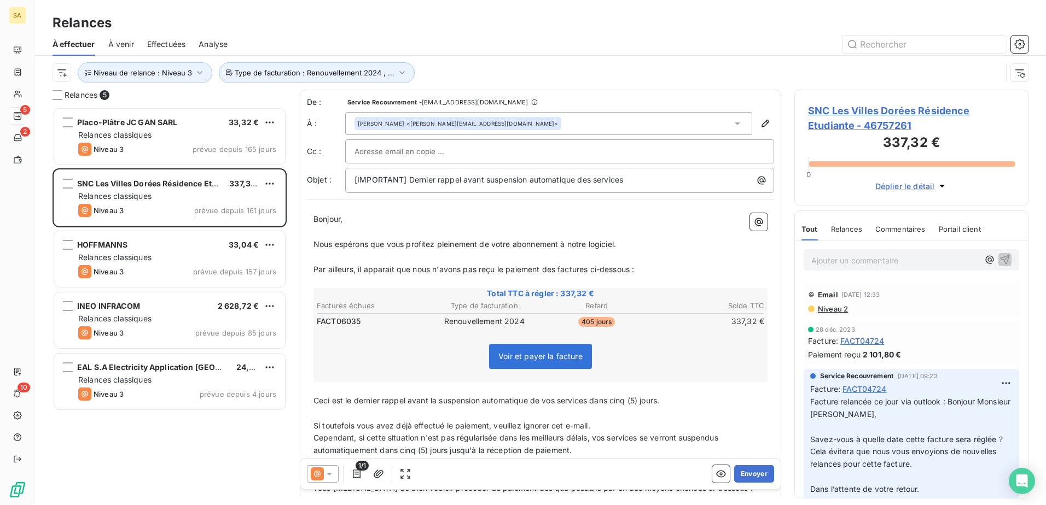
click at [835, 226] on span "Relances" at bounding box center [846, 229] width 31 height 9
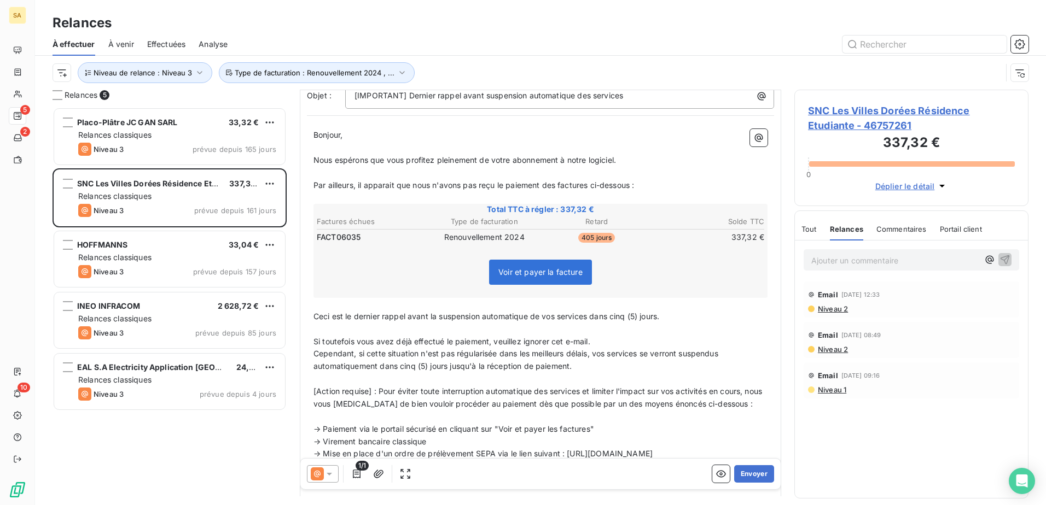
scroll to position [165, 0]
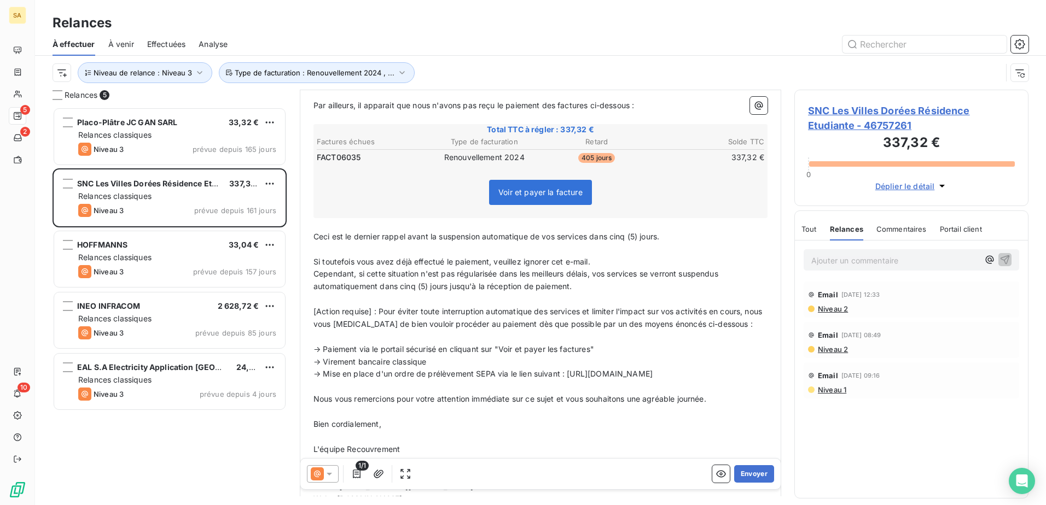
click at [330, 387] on icon at bounding box center [328, 474] width 5 height 3
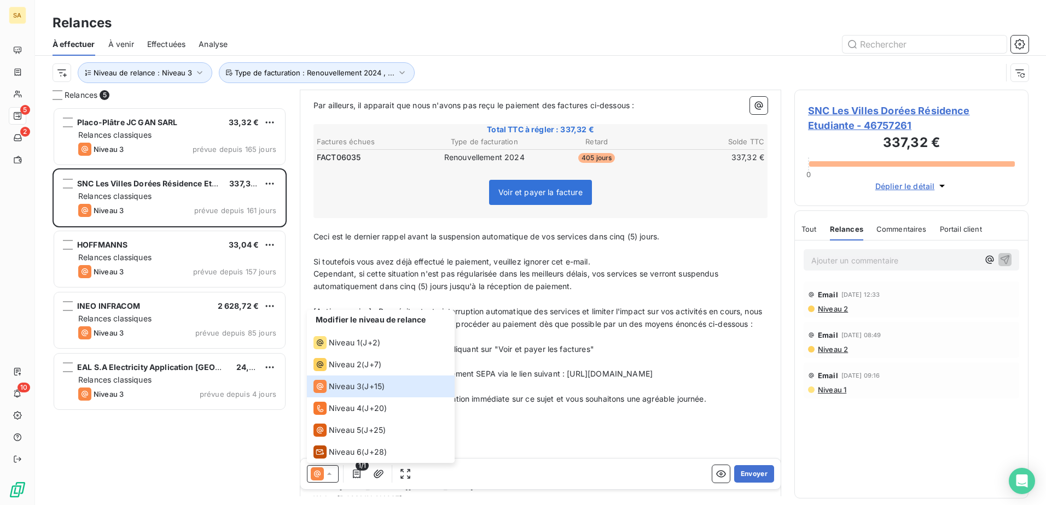
click at [174, 387] on div "Placo-Plâtre JC GAN SARL 33,32 € Relances classiques Niveau 3 prévue depuis 165…" at bounding box center [169, 306] width 234 height 398
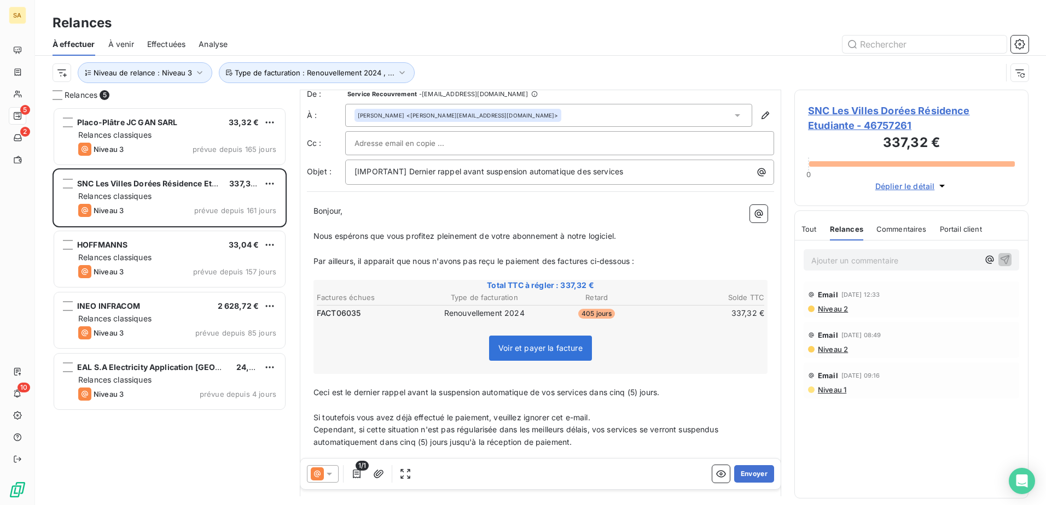
scroll to position [0, 0]
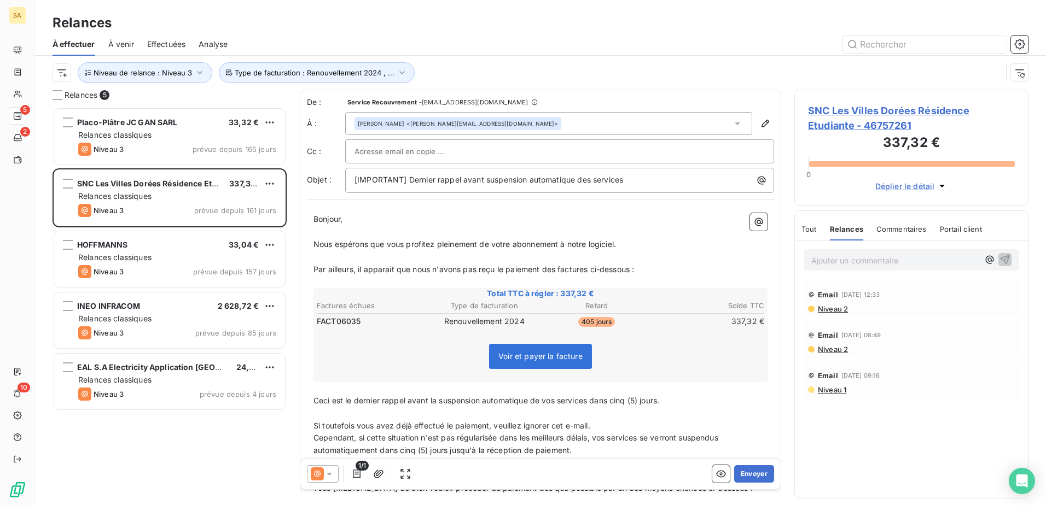
click at [202, 387] on div "Placo-Plâtre JC GAN SARL 33,32 € Relances classiques Niveau 3 prévue depuis 165…" at bounding box center [169, 306] width 234 height 398
click at [186, 387] on div "Placo-Plâtre JC GAN SARL 33,32 € Relances classiques Niveau 3 prévue depuis 165…" at bounding box center [169, 306] width 234 height 398
click at [835, 104] on span "SNC Les Villes Dorées Résidence Etudiante - 46757261" at bounding box center [911, 118] width 207 height 30
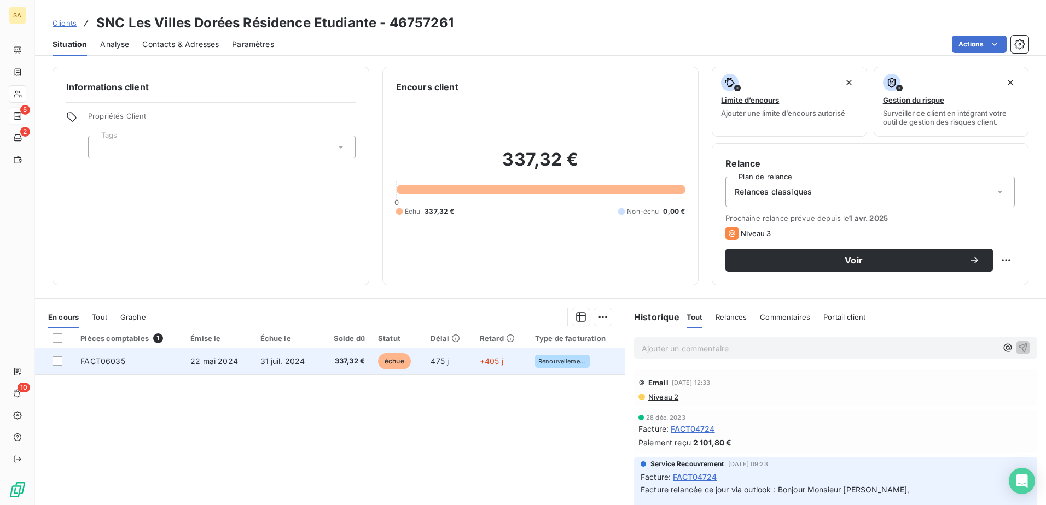
click at [101, 358] on span "FACT06035" at bounding box center [102, 361] width 44 height 9
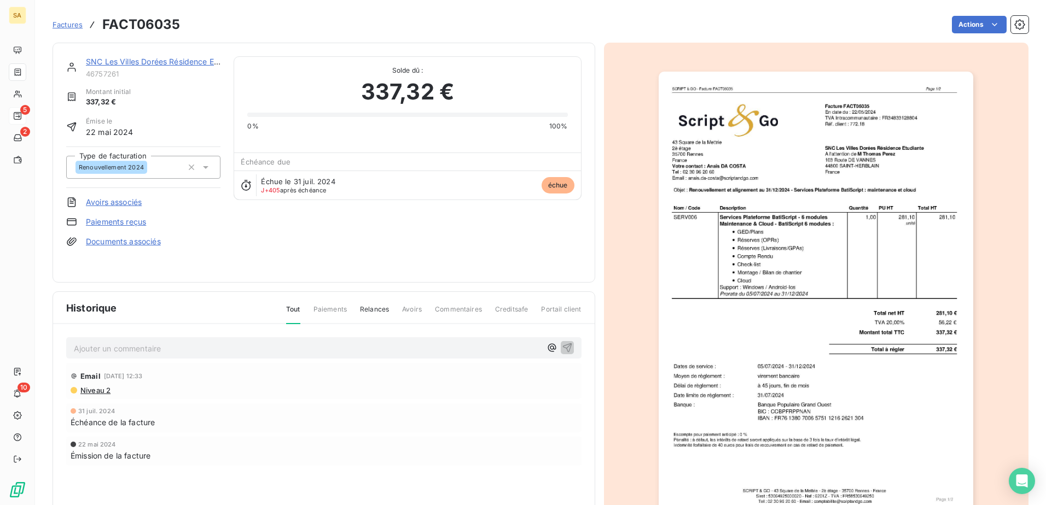
click at [463, 307] on span "Commentaires" at bounding box center [458, 314] width 47 height 19
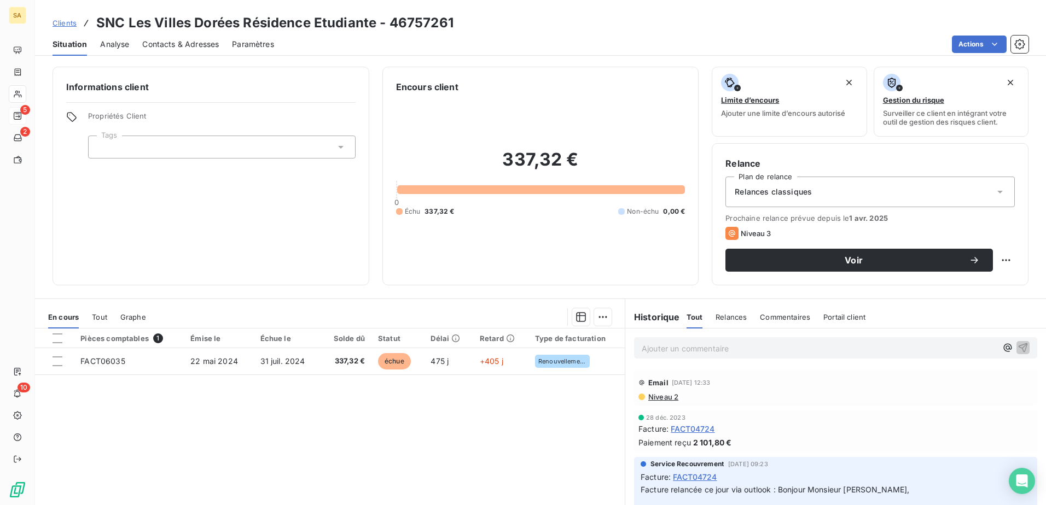
click at [738, 313] on span "Relances" at bounding box center [730, 317] width 31 height 9
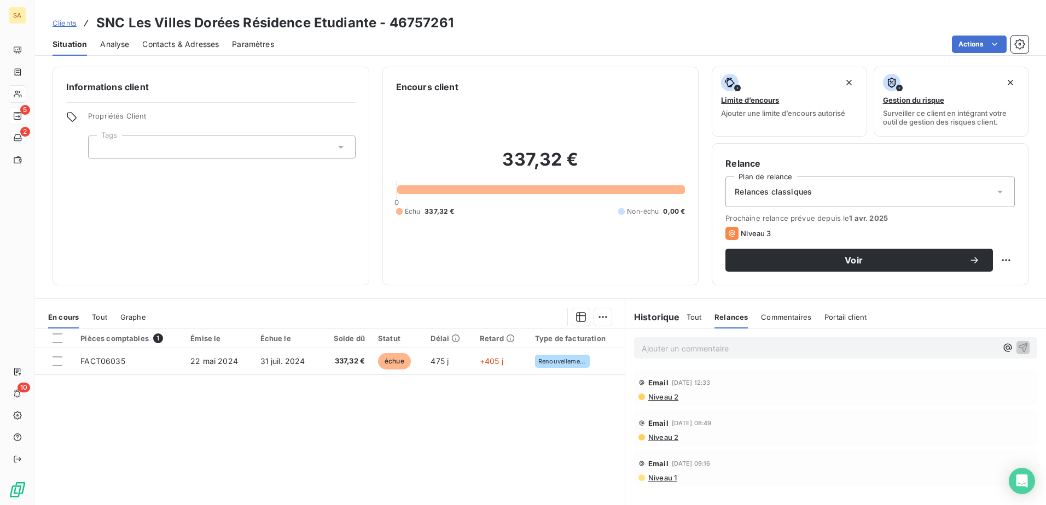
click at [796, 314] on span "Commentaires" at bounding box center [786, 317] width 50 height 9
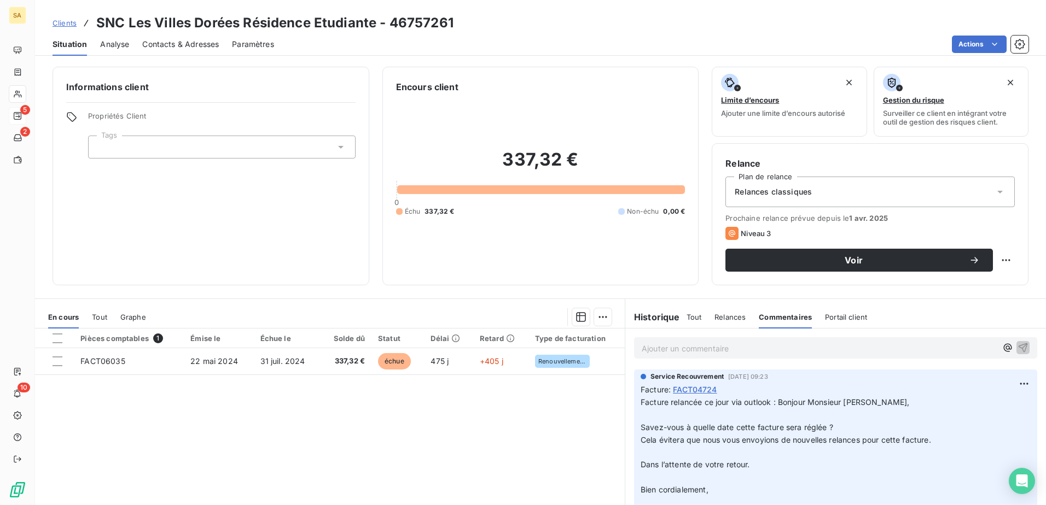
click at [656, 320] on h6 "Historique" at bounding box center [652, 317] width 55 height 13
click at [670, 320] on h6 "Historique" at bounding box center [652, 317] width 55 height 13
click at [688, 320] on span "Tout" at bounding box center [693, 317] width 15 height 9
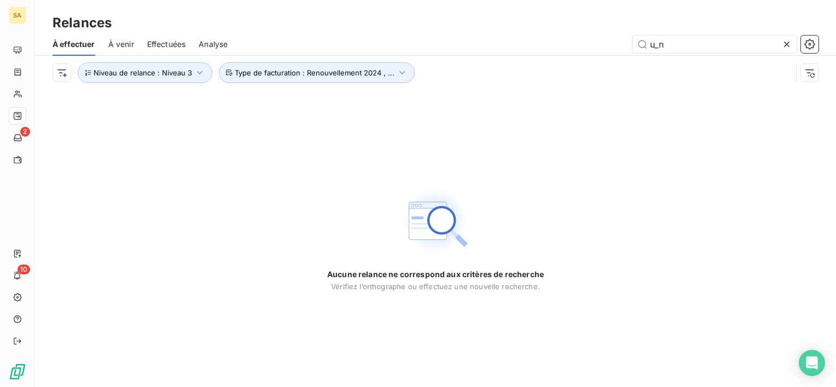
type input "u_n"
click at [418, 179] on div "Aucune relance ne correspond aux critères de recherche [PERSON_NAME] l’orthogra…" at bounding box center [435, 238] width 801 height 297
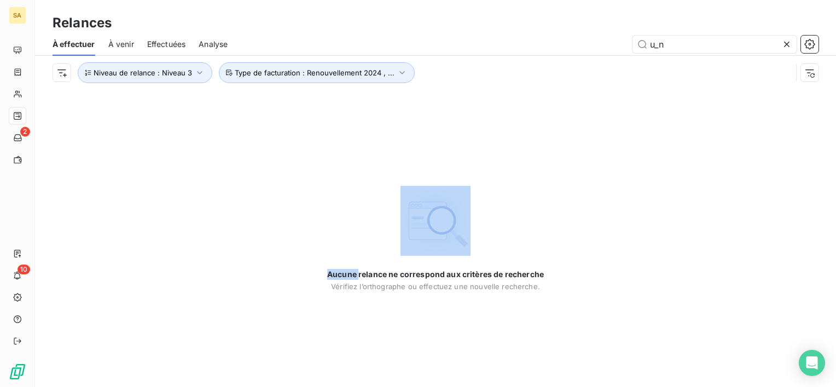
click at [418, 179] on div "Aucune relance ne correspond aux critères de recherche [PERSON_NAME] l’orthogra…" at bounding box center [435, 238] width 801 height 297
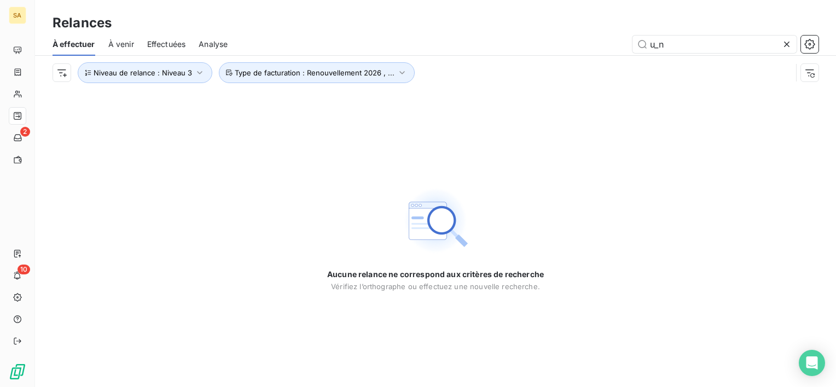
click at [118, 44] on span "À venir" at bounding box center [121, 44] width 26 height 11
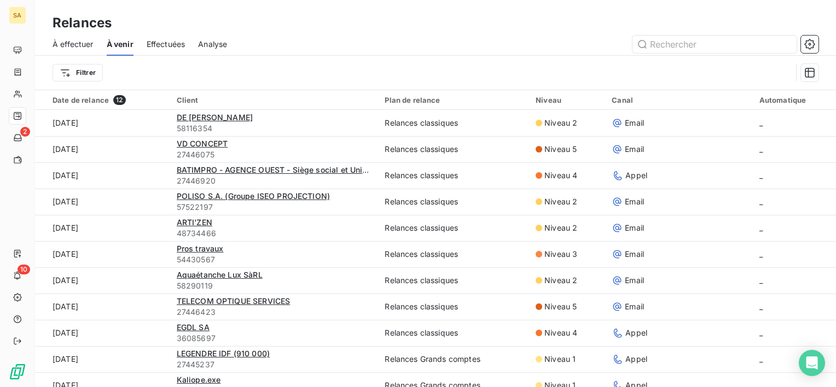
click at [184, 44] on span "Effectuées" at bounding box center [166, 44] width 39 height 11
